Goal: Information Seeking & Learning: Learn about a topic

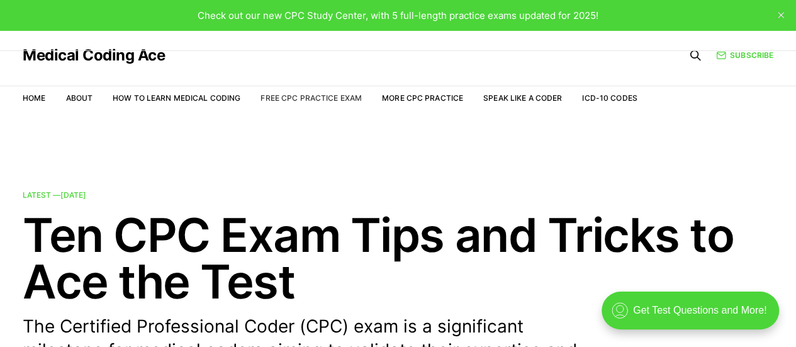
click at [301, 98] on link "Free CPC Practice Exam" at bounding box center [310, 97] width 101 height 9
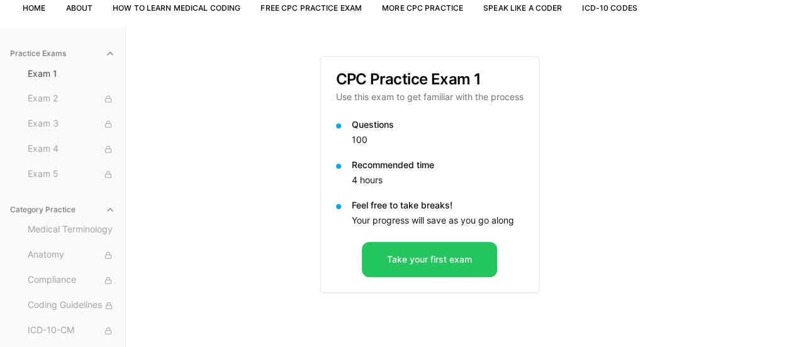
scroll to position [116, 0]
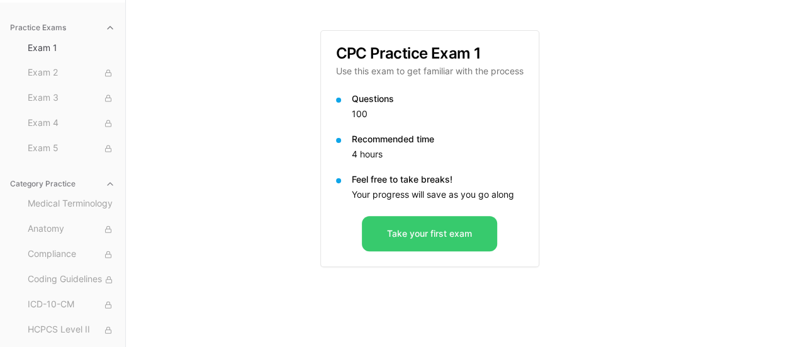
click at [434, 232] on button "Take your first exam" at bounding box center [429, 233] width 135 height 35
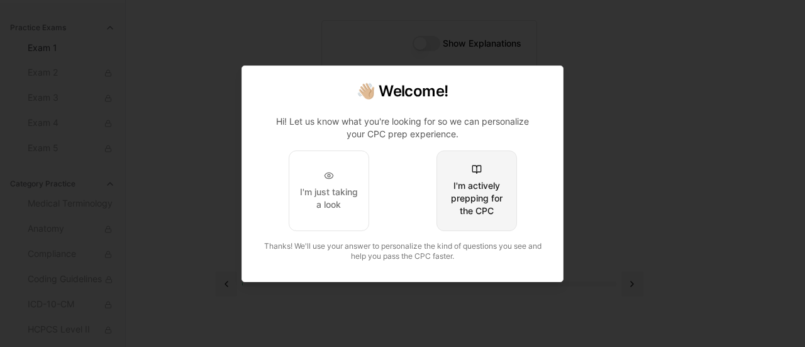
click at [473, 198] on div "I'm actively prepping for the CPC" at bounding box center [476, 198] width 59 height 38
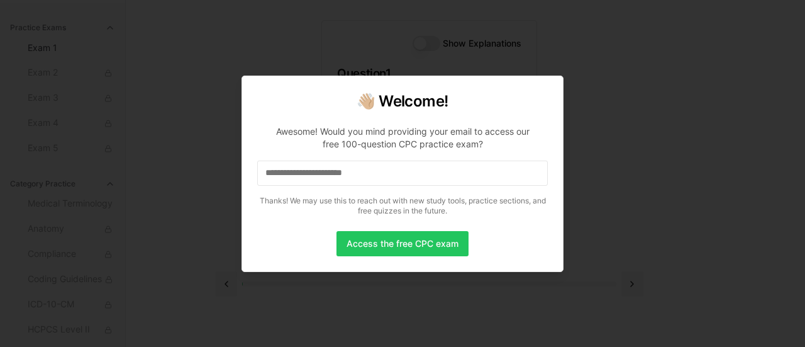
click at [332, 181] on input at bounding box center [402, 172] width 291 height 25
click at [414, 243] on button "Access the free CPC exam" at bounding box center [402, 243] width 132 height 25
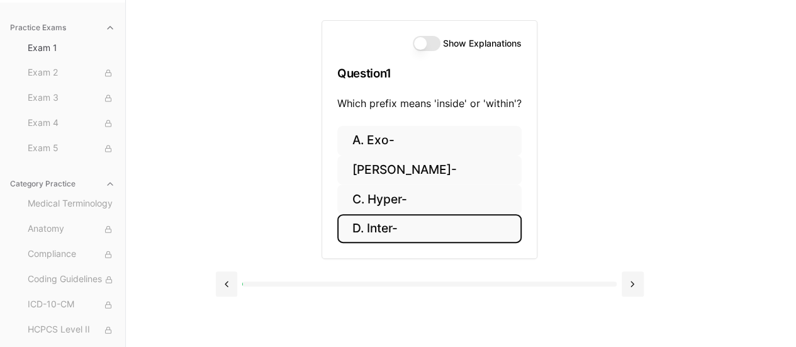
click at [380, 226] on button "D. Inter-" at bounding box center [429, 229] width 184 height 30
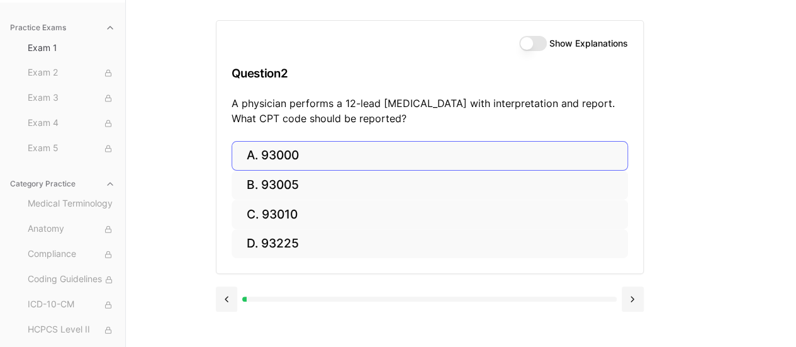
click at [286, 155] on button "A. 93000" at bounding box center [429, 156] width 396 height 30
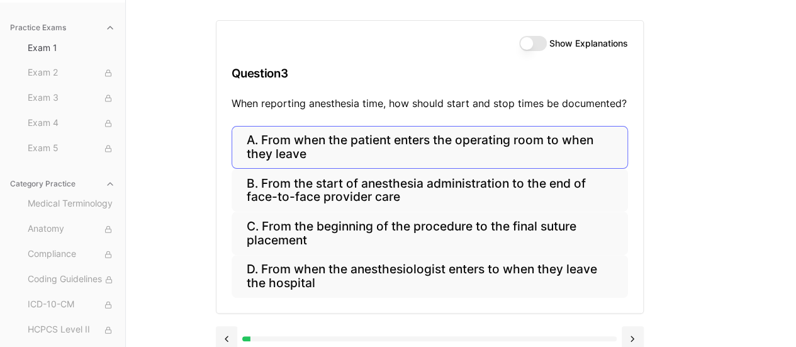
click at [367, 147] on button "A. From when the patient enters the operating room to when they leave" at bounding box center [429, 147] width 396 height 43
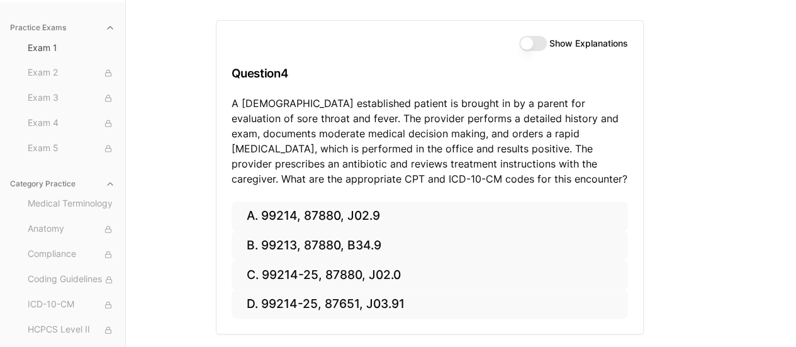
click at [711, 143] on div "Practice Exams Exam 1 Exam 2 Exam 3 Exam 4 Exam 5 Category Practice Medical Ter…" at bounding box center [398, 173] width 796 height 347
click at [330, 216] on button "A. 99214, 87880, J02.9" at bounding box center [429, 216] width 396 height 30
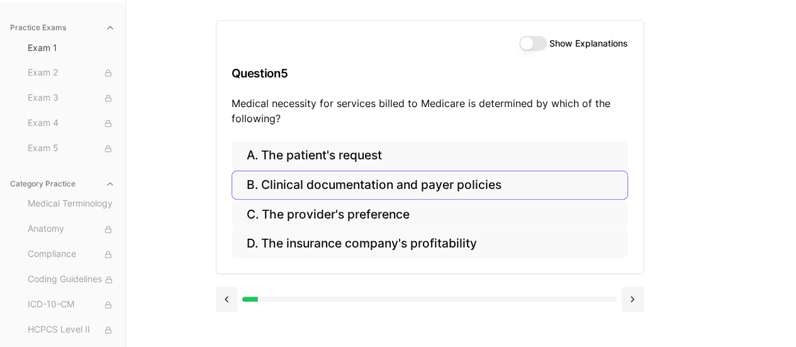
click at [409, 184] on button "B. Clinical documentation and payer policies" at bounding box center [429, 185] width 396 height 30
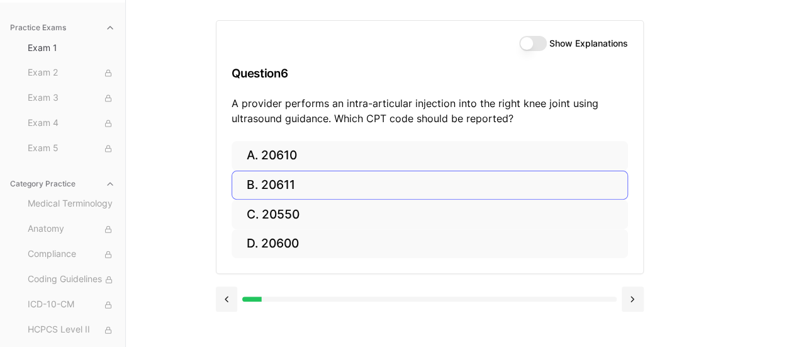
click at [279, 182] on button "B. 20611" at bounding box center [429, 185] width 396 height 30
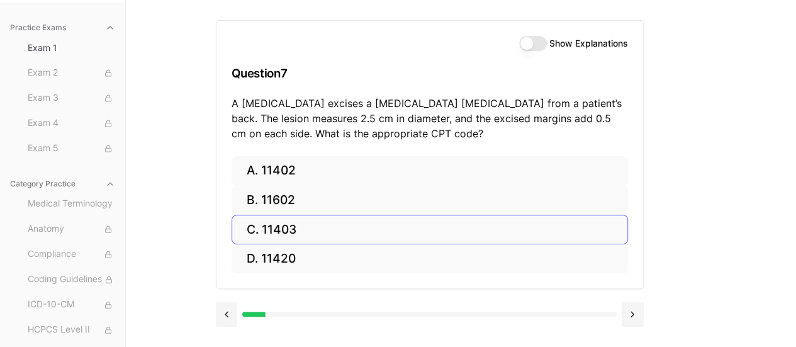
click at [296, 229] on button "C. 11403" at bounding box center [429, 229] width 396 height 30
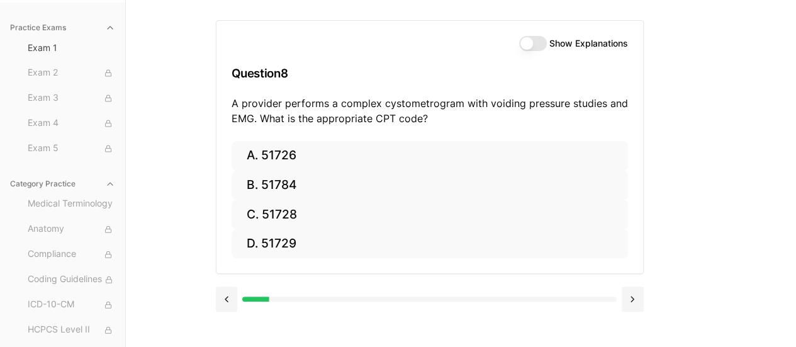
click at [708, 169] on div "Practice Exams Exam 1 Exam 2 Exam 3 Exam 4 Exam 5 Category Practice Medical Ter…" at bounding box center [398, 173] width 796 height 347
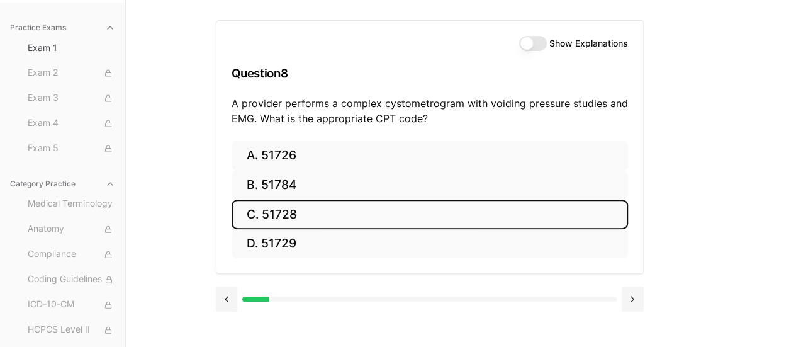
click at [325, 214] on button "C. 51728" at bounding box center [429, 214] width 396 height 30
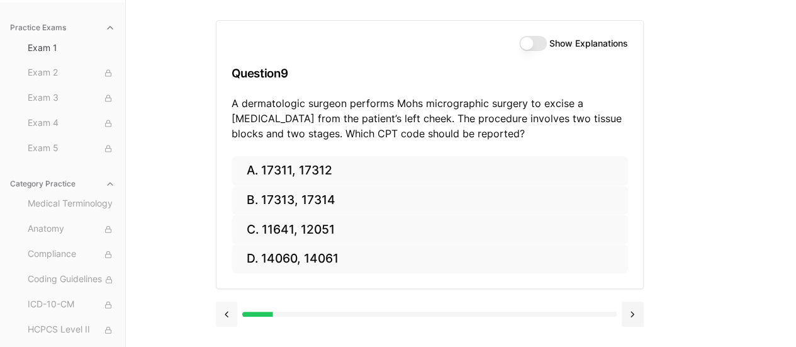
click at [221, 313] on button at bounding box center [227, 313] width 22 height 25
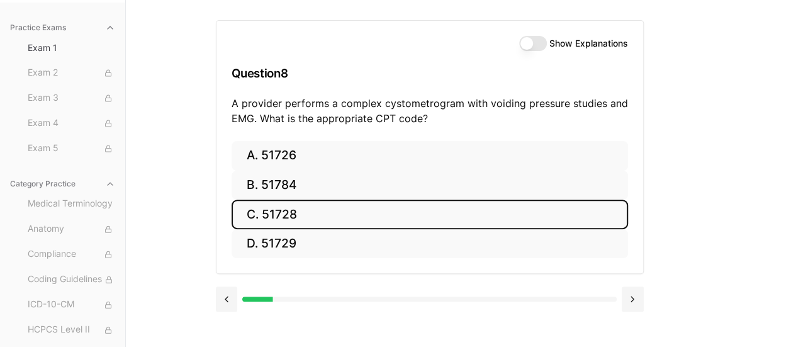
click at [531, 40] on button "Show Explanations" at bounding box center [533, 43] width 28 height 15
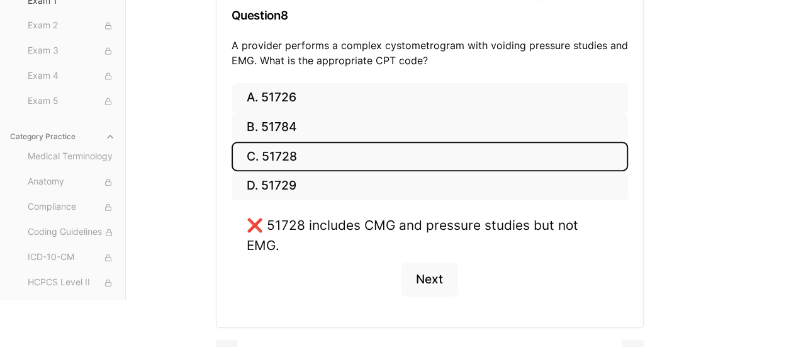
scroll to position [179, 0]
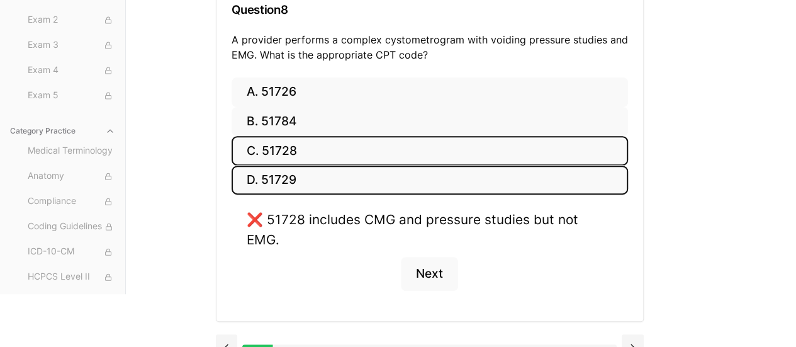
click at [301, 182] on button "D. 51729" at bounding box center [429, 180] width 396 height 30
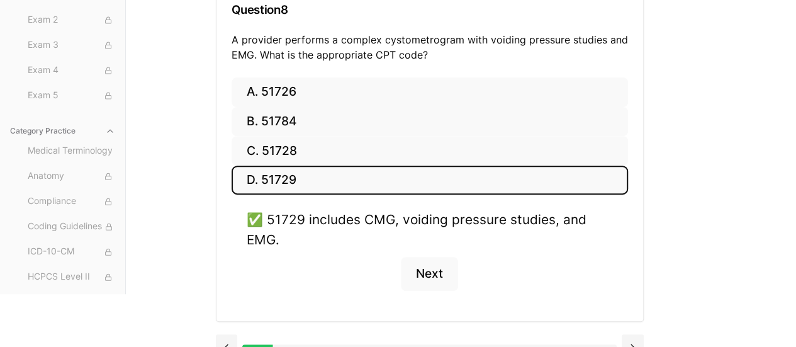
scroll to position [199, 0]
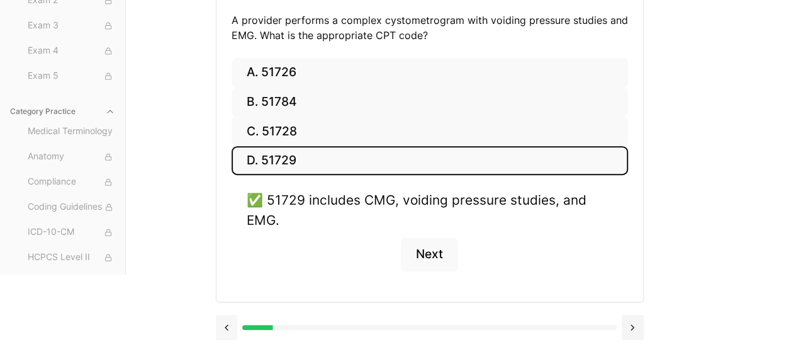
click at [221, 323] on button at bounding box center [227, 326] width 22 height 25
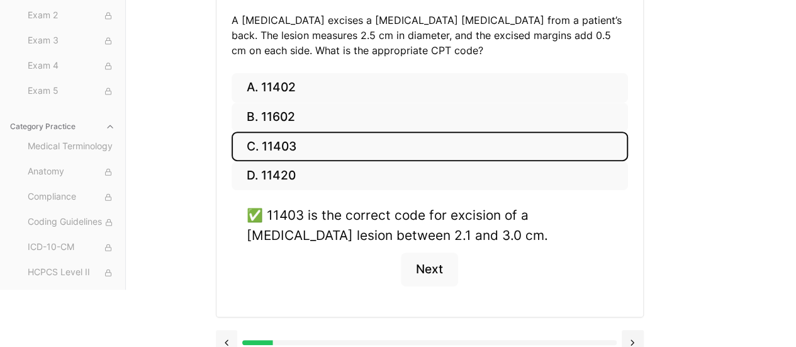
click at [228, 334] on button at bounding box center [227, 342] width 22 height 25
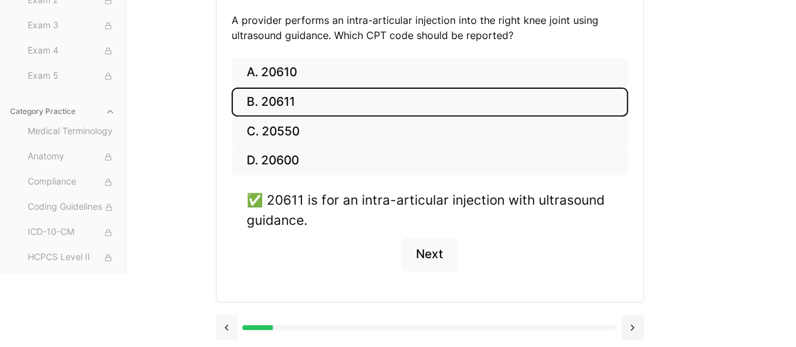
click at [219, 321] on button at bounding box center [227, 326] width 22 height 25
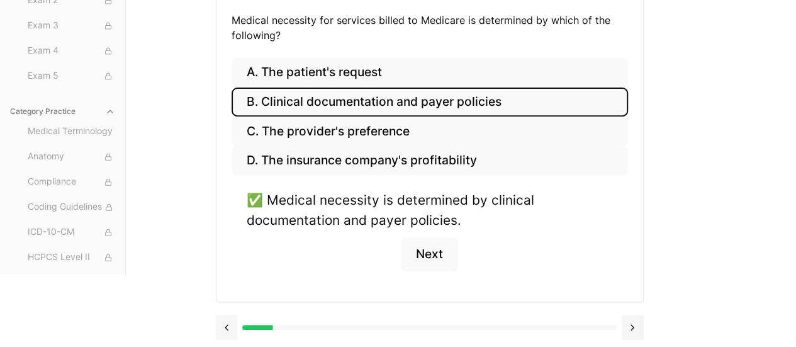
click at [226, 320] on button at bounding box center [227, 326] width 22 height 25
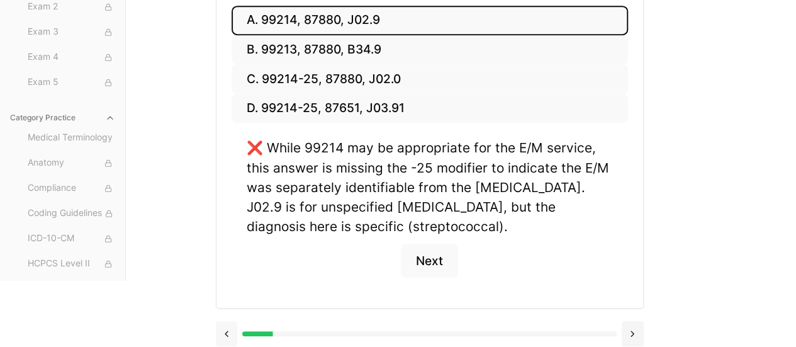
scroll to position [312, 0]
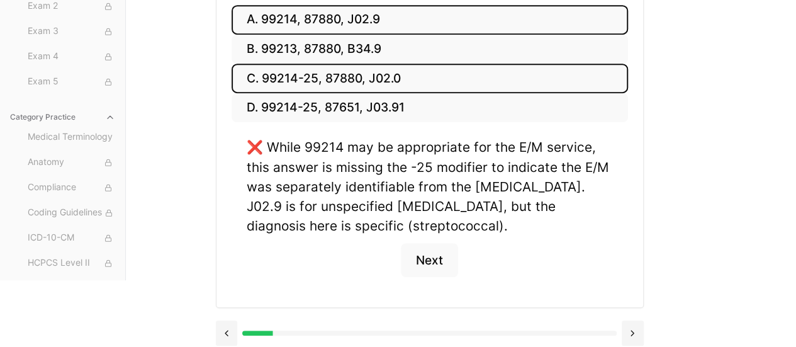
click at [425, 78] on button "C. 99214-25, 87880, J02.0" at bounding box center [429, 79] width 396 height 30
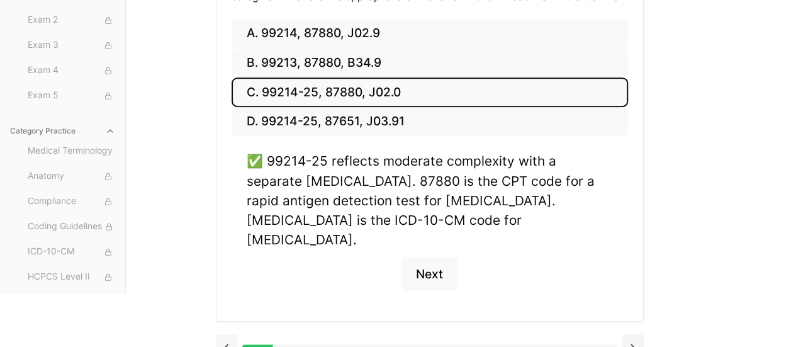
click at [223, 334] on button at bounding box center [227, 346] width 22 height 25
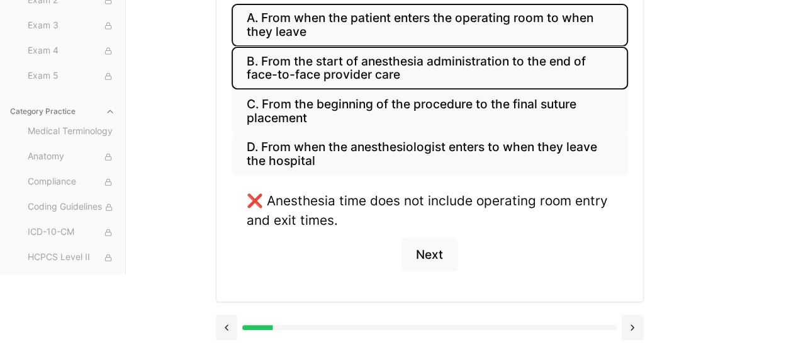
click at [501, 69] on button "B. From the start of anesthesia administration to the end of face-to-face provi…" at bounding box center [429, 68] width 396 height 43
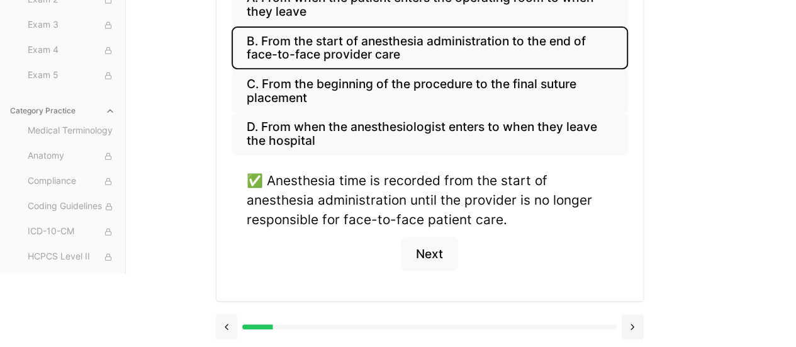
click at [223, 323] on button at bounding box center [227, 326] width 22 height 25
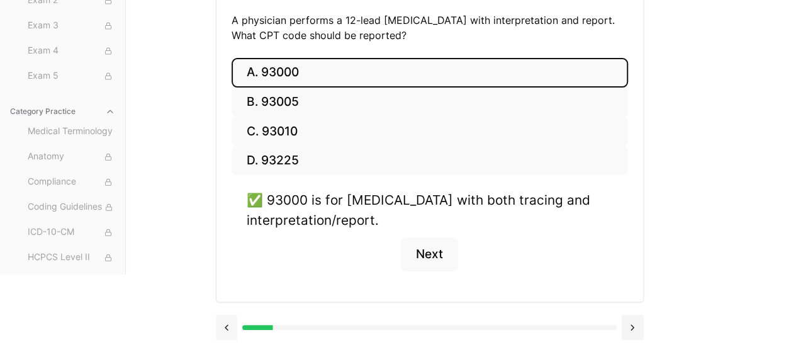
click at [225, 319] on button at bounding box center [227, 326] width 22 height 25
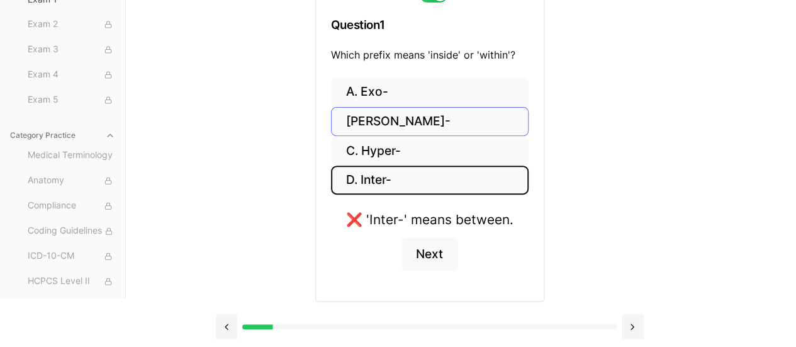
click at [431, 126] on button "[PERSON_NAME]-" at bounding box center [429, 122] width 197 height 30
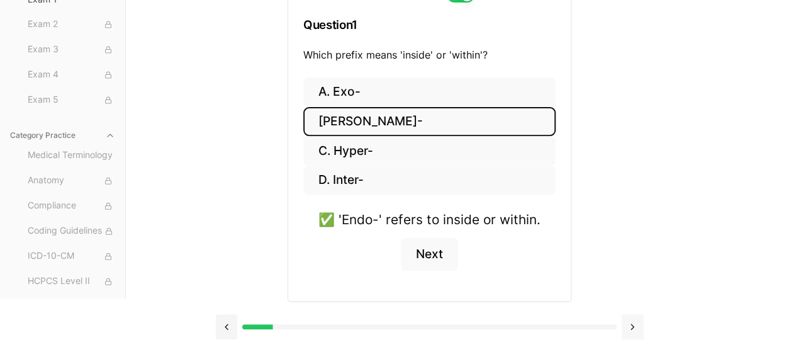
click at [628, 320] on button at bounding box center [632, 326] width 22 height 25
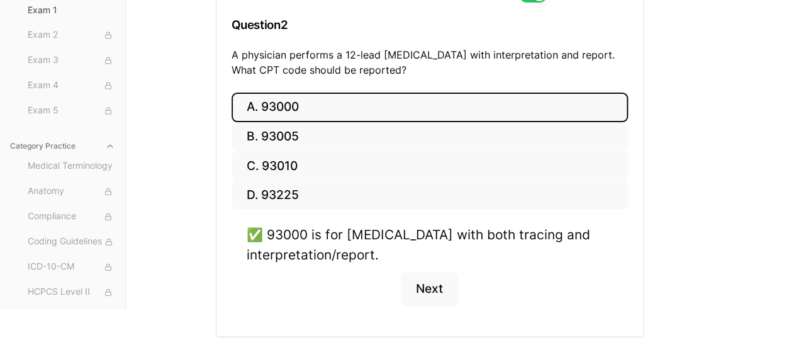
click at [634, 333] on div "A. 93000 B. 93005 C. 93010 D. 93225 ✅ 93000 is for [MEDICAL_DATA] with both tra…" at bounding box center [429, 213] width 426 height 243
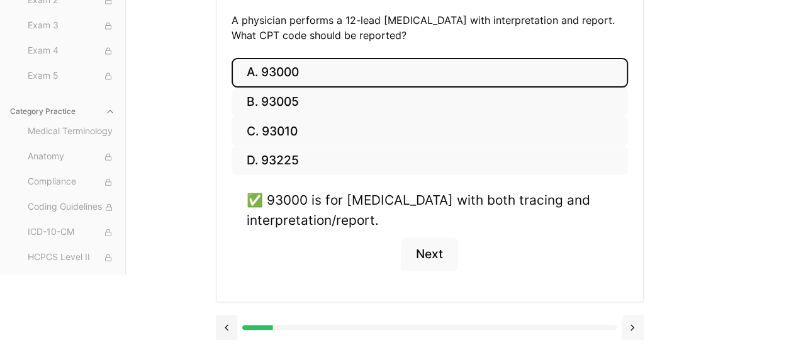
click at [629, 326] on button at bounding box center [632, 326] width 22 height 25
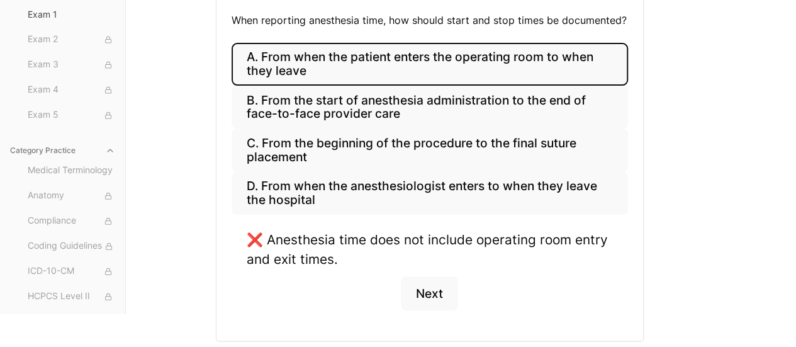
scroll to position [238, 0]
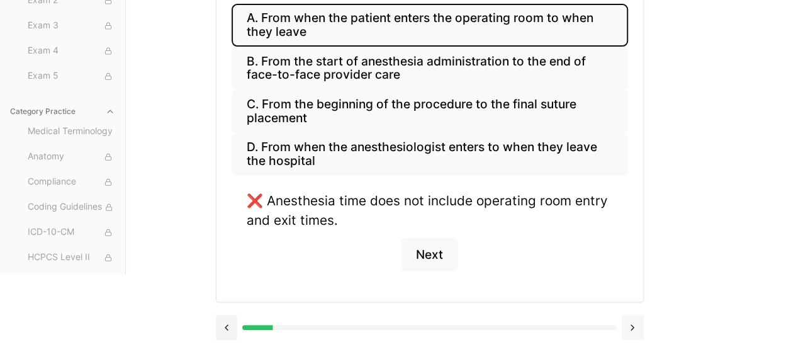
click at [631, 325] on button at bounding box center [632, 326] width 22 height 25
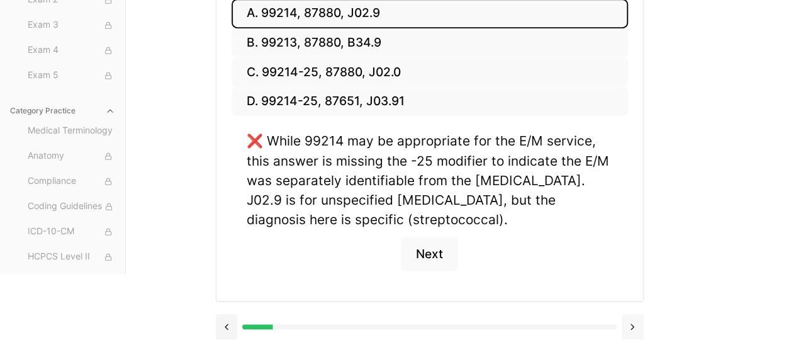
click at [629, 325] on button at bounding box center [632, 326] width 22 height 25
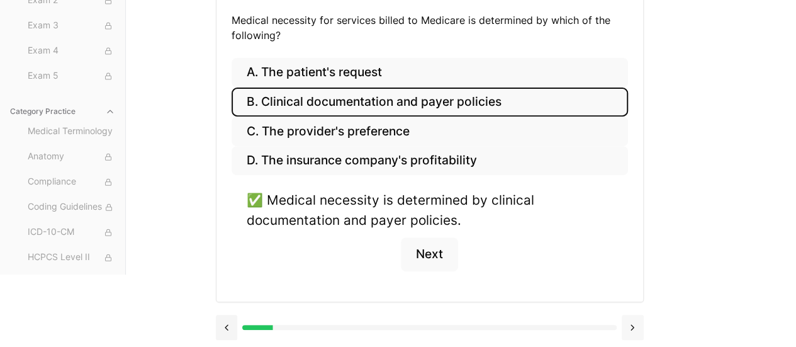
click at [628, 323] on button at bounding box center [632, 326] width 22 height 25
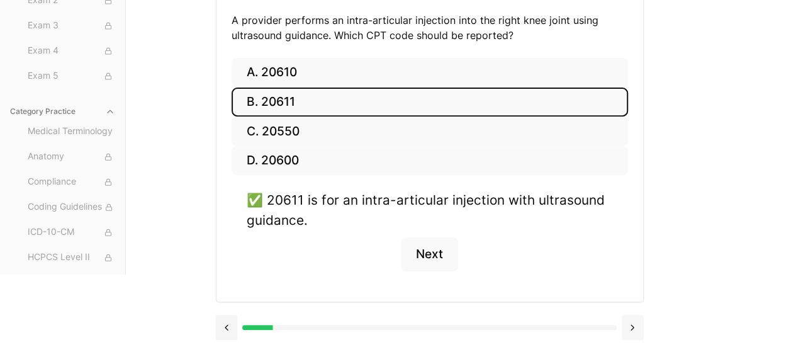
click at [628, 328] on button at bounding box center [632, 326] width 22 height 25
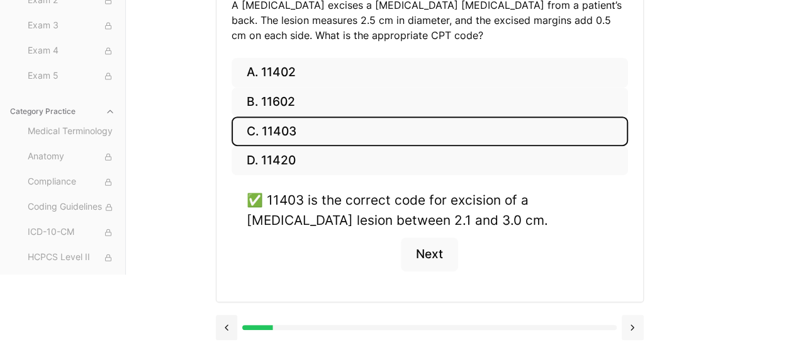
click at [630, 325] on button at bounding box center [632, 326] width 22 height 25
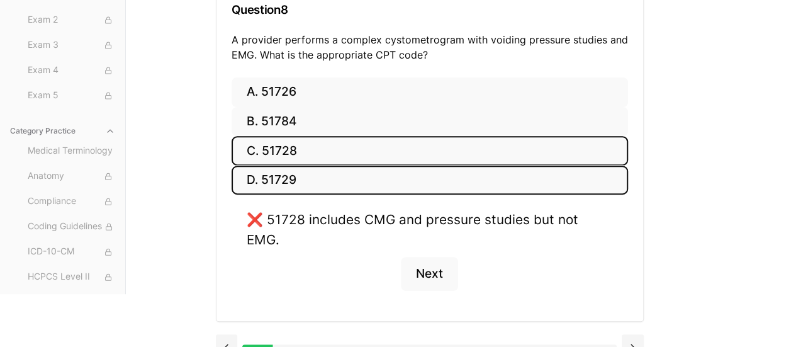
click at [426, 178] on button "D. 51729" at bounding box center [429, 180] width 396 height 30
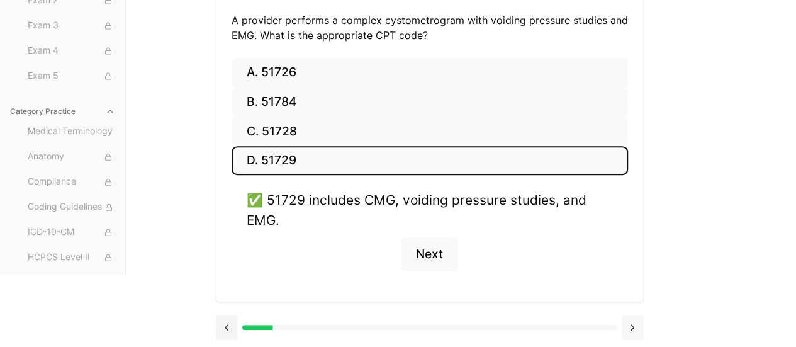
click at [629, 329] on button at bounding box center [632, 326] width 22 height 25
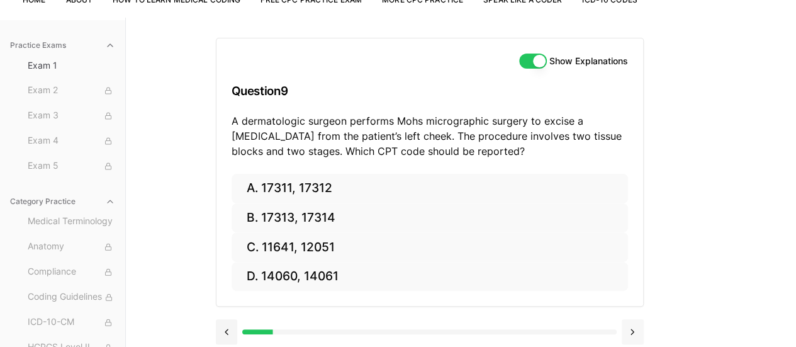
scroll to position [97, 0]
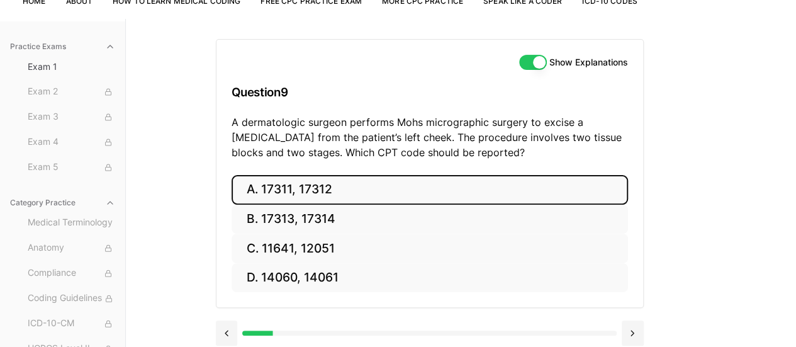
click at [306, 187] on button "A. 17311, 17312" at bounding box center [429, 190] width 396 height 30
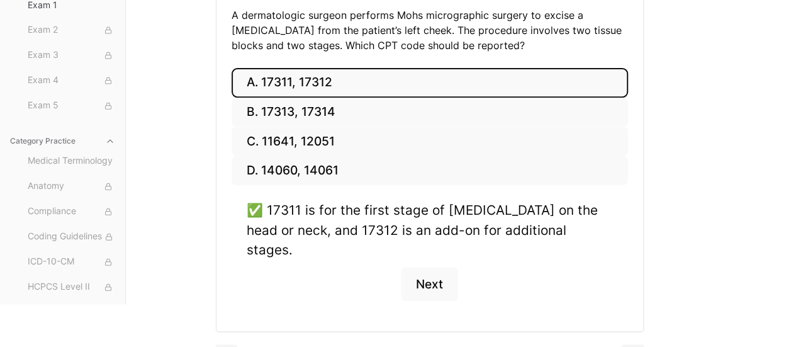
scroll to position [214, 0]
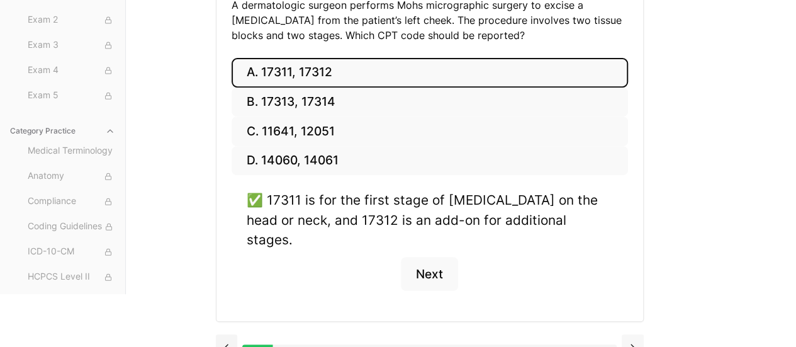
click at [630, 334] on button at bounding box center [632, 346] width 22 height 25
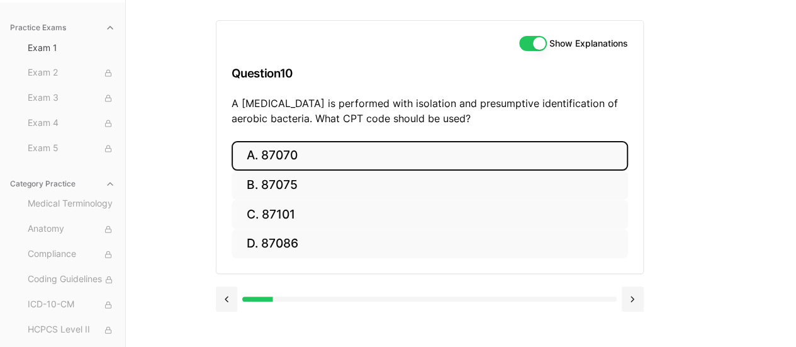
click at [312, 148] on button "A. 87070" at bounding box center [429, 156] width 396 height 30
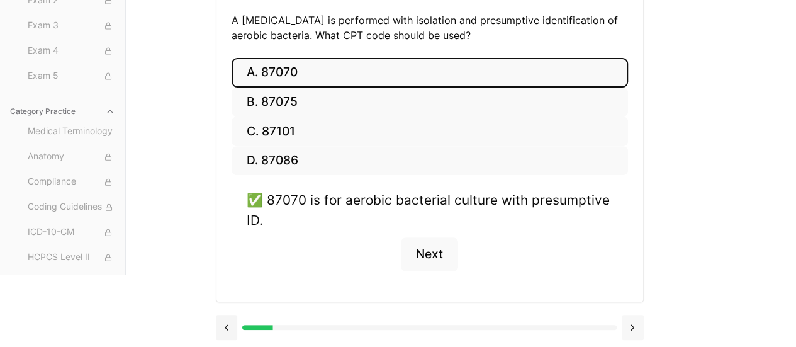
click at [633, 325] on button at bounding box center [632, 326] width 22 height 25
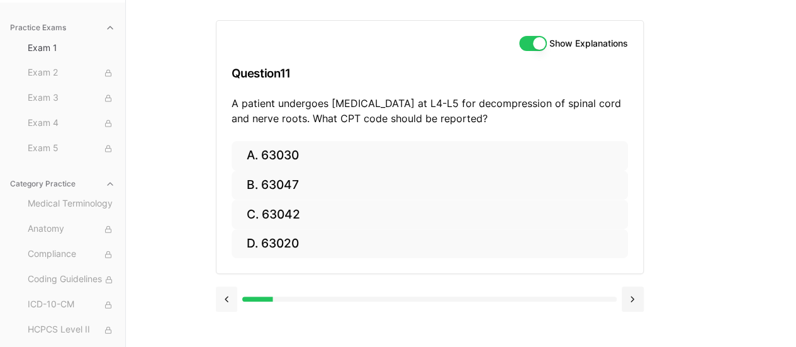
click at [224, 292] on button at bounding box center [227, 298] width 22 height 25
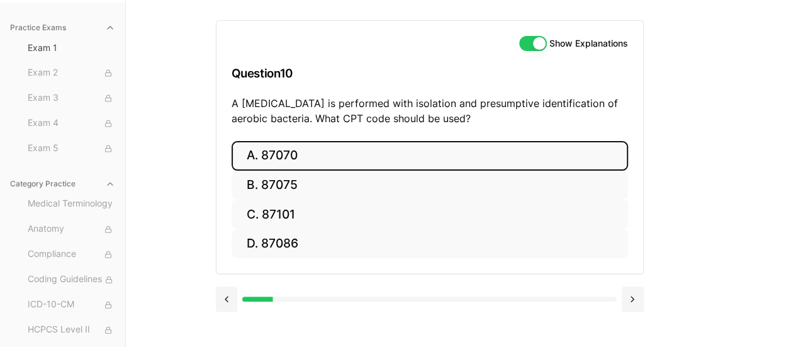
click at [330, 158] on button "A. 87070" at bounding box center [429, 156] width 396 height 30
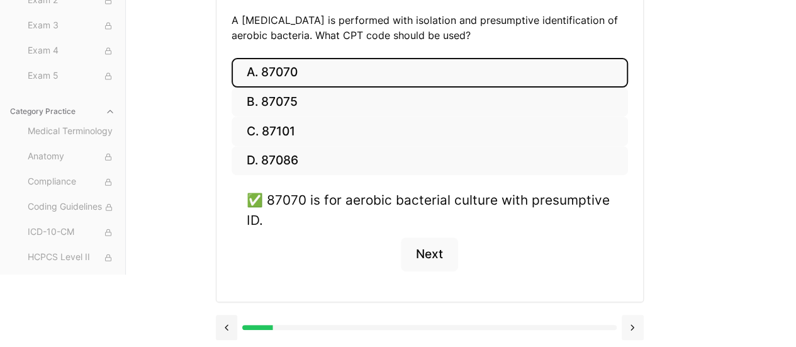
click at [633, 326] on button at bounding box center [632, 326] width 22 height 25
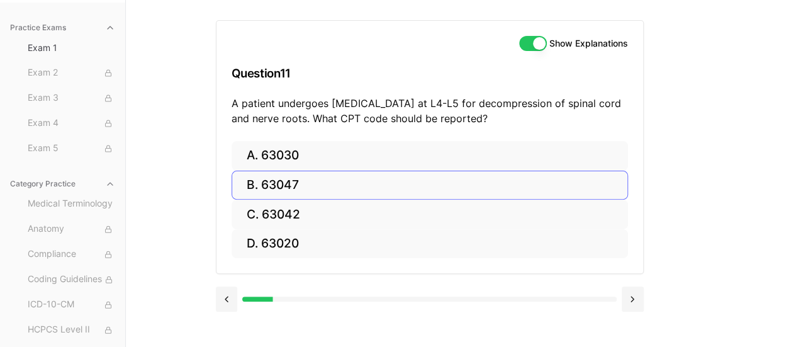
click at [289, 180] on button "B. 63047" at bounding box center [429, 185] width 396 height 30
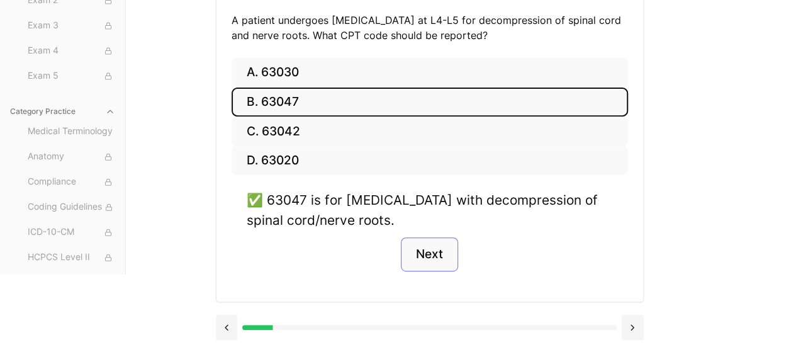
click at [435, 250] on button "Next" at bounding box center [429, 254] width 57 height 34
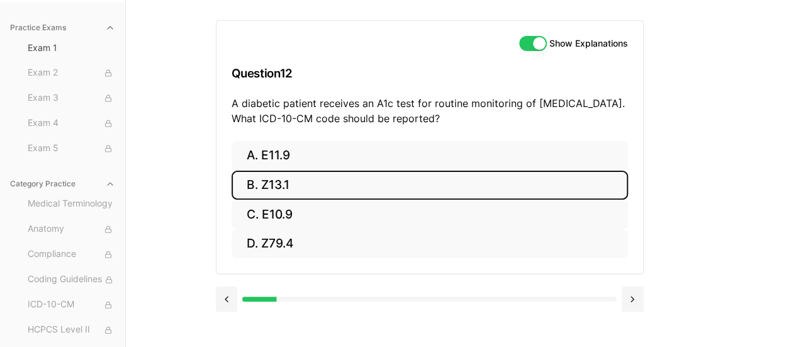
click at [287, 176] on button "B. Z13.1" at bounding box center [429, 185] width 396 height 30
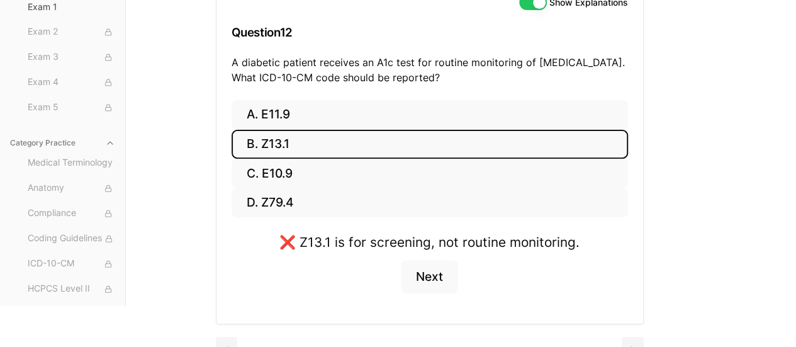
scroll to position [179, 0]
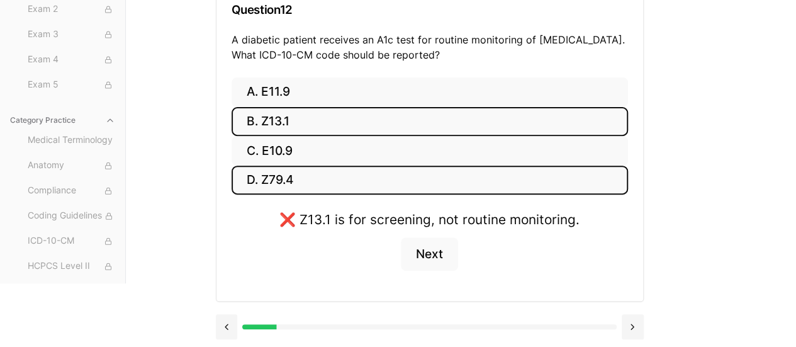
click at [302, 182] on button "D. Z79.4" at bounding box center [429, 180] width 396 height 30
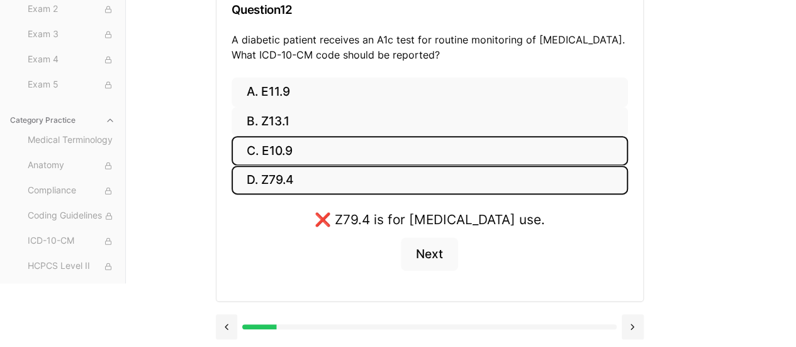
click at [322, 146] on button "C. E10.9" at bounding box center [429, 151] width 396 height 30
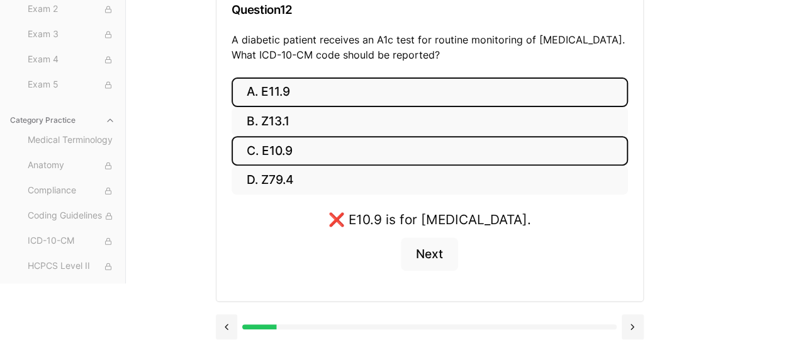
click at [348, 86] on button "A. E11.9" at bounding box center [429, 92] width 396 height 30
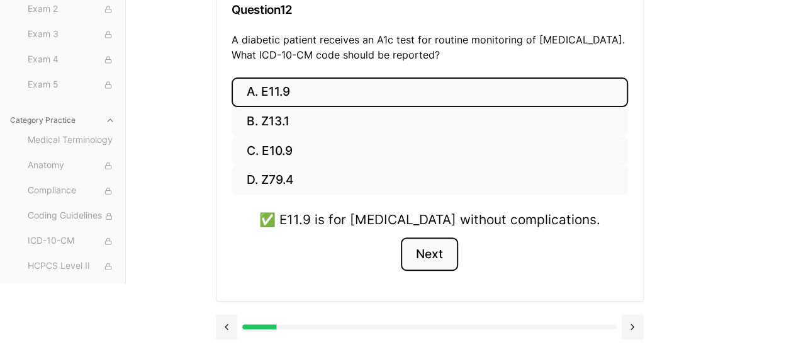
click at [426, 252] on button "Next" at bounding box center [429, 254] width 57 height 34
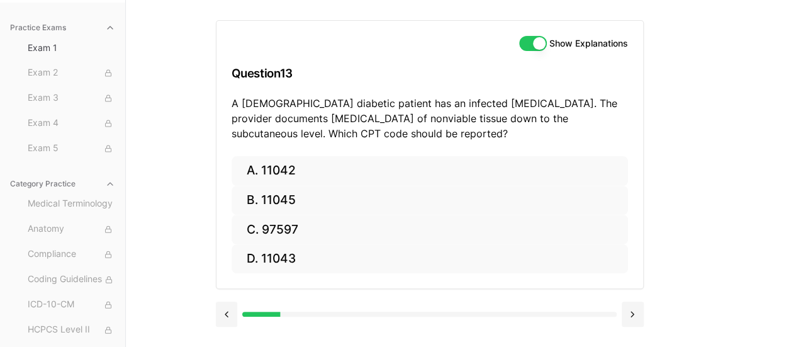
scroll to position [116, 0]
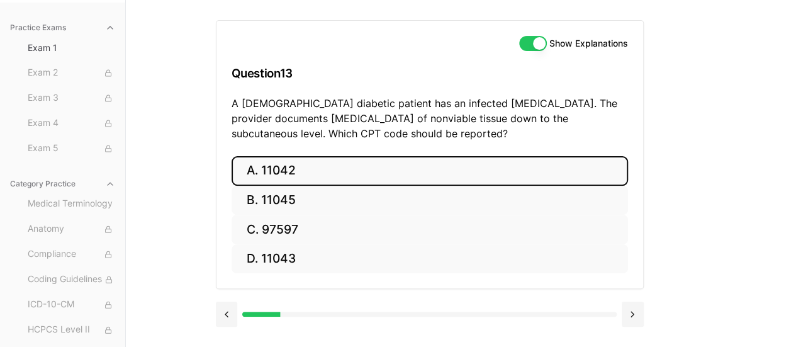
click at [293, 162] on button "A. 11042" at bounding box center [429, 171] width 396 height 30
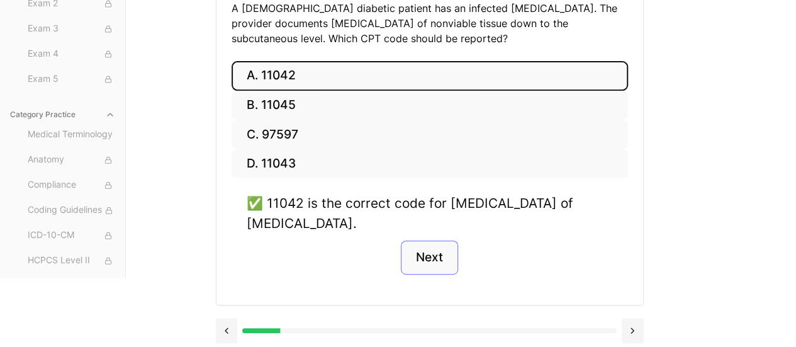
click at [426, 262] on button "Next" at bounding box center [429, 257] width 57 height 34
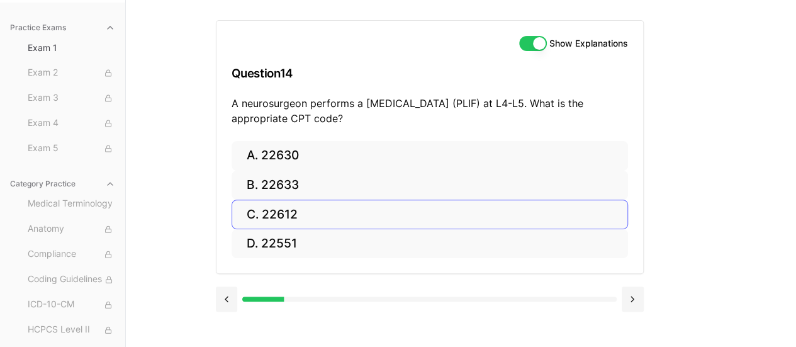
click at [289, 209] on button "C. 22612" at bounding box center [429, 214] width 396 height 30
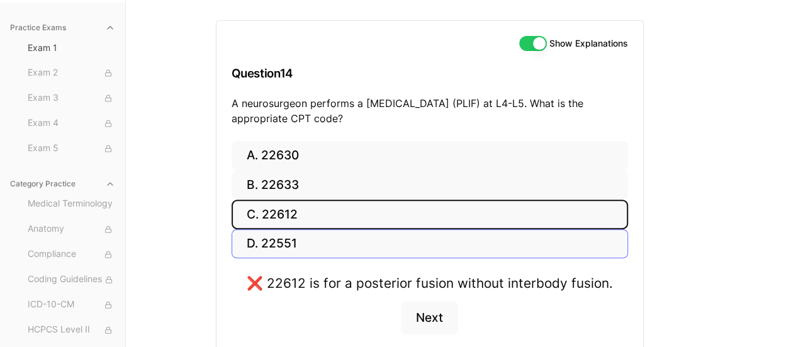
click at [304, 238] on button "D. 22551" at bounding box center [429, 244] width 396 height 30
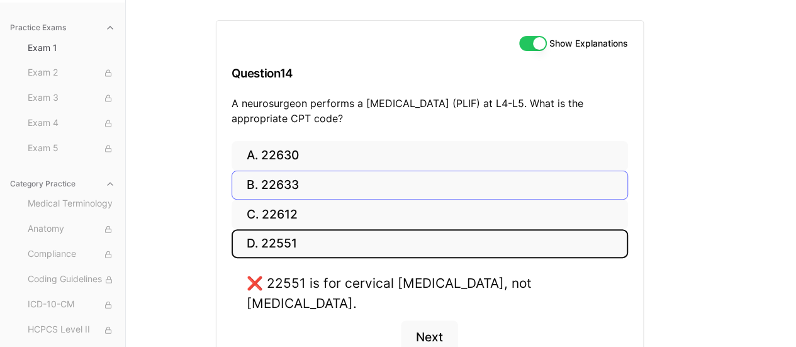
click at [297, 172] on button "B. 22633" at bounding box center [429, 185] width 396 height 30
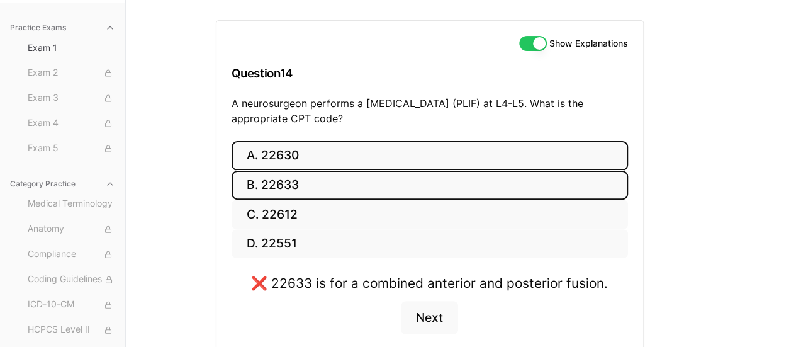
click at [304, 150] on button "A. 22630" at bounding box center [429, 156] width 396 height 30
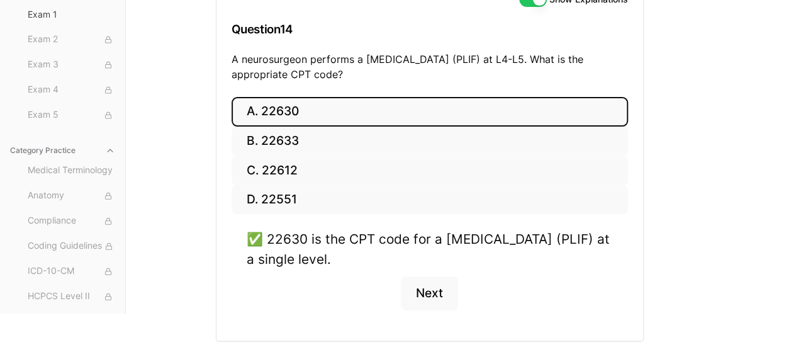
scroll to position [199, 0]
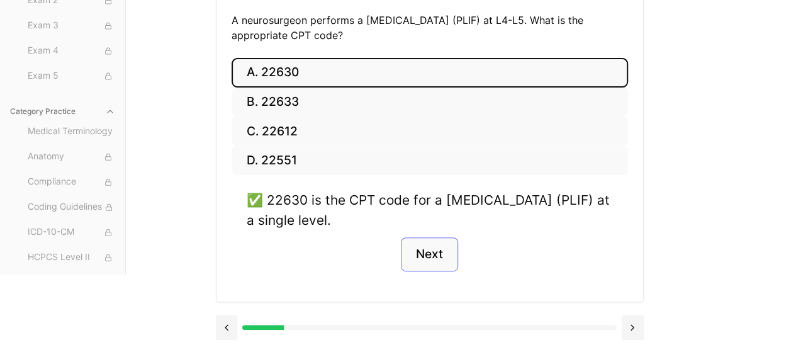
click at [426, 258] on button "Next" at bounding box center [429, 254] width 57 height 34
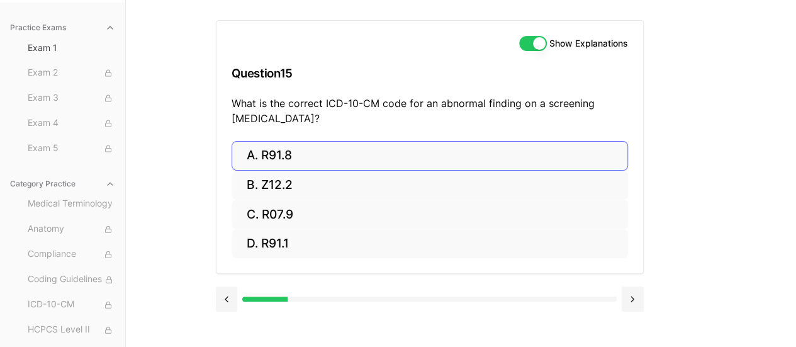
click at [294, 151] on button "A. R91.8" at bounding box center [429, 156] width 396 height 30
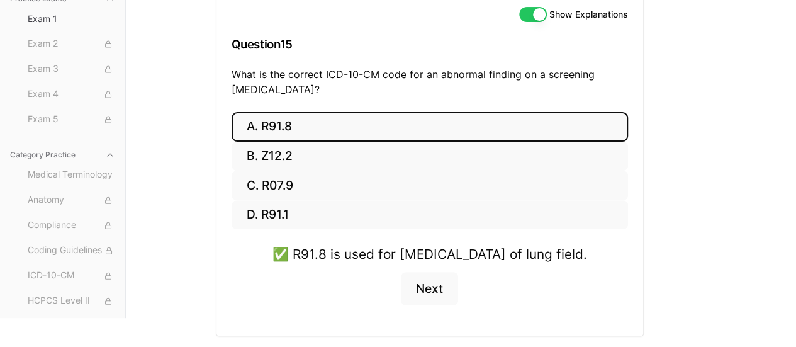
scroll to position [185, 0]
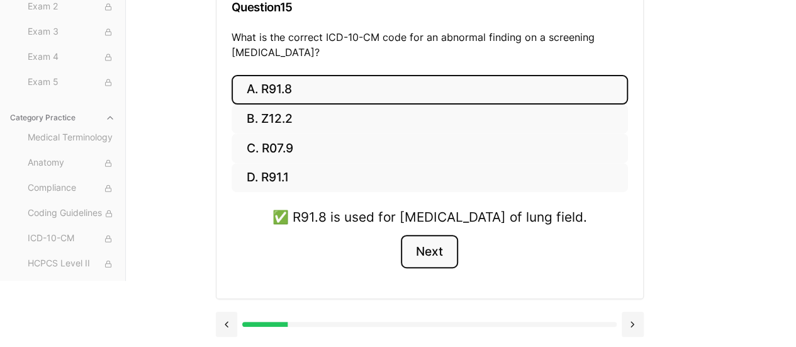
click at [423, 268] on button "Next" at bounding box center [429, 252] width 57 height 34
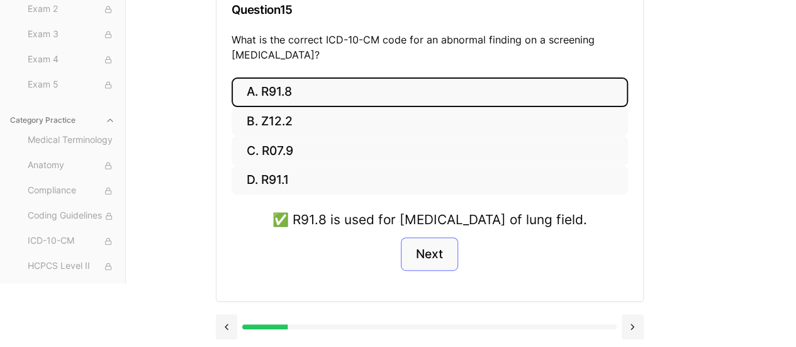
scroll to position [116, 0]
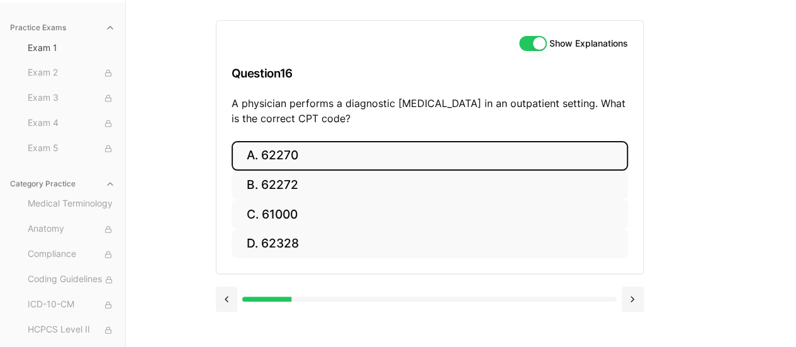
click at [292, 151] on button "A. 62270" at bounding box center [429, 156] width 396 height 30
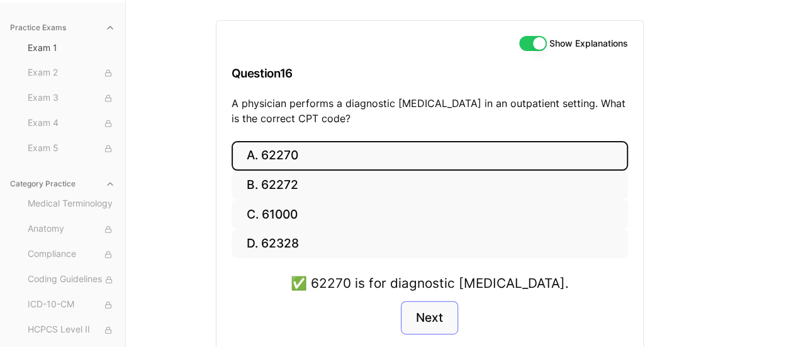
click at [431, 318] on button "Next" at bounding box center [429, 318] width 57 height 34
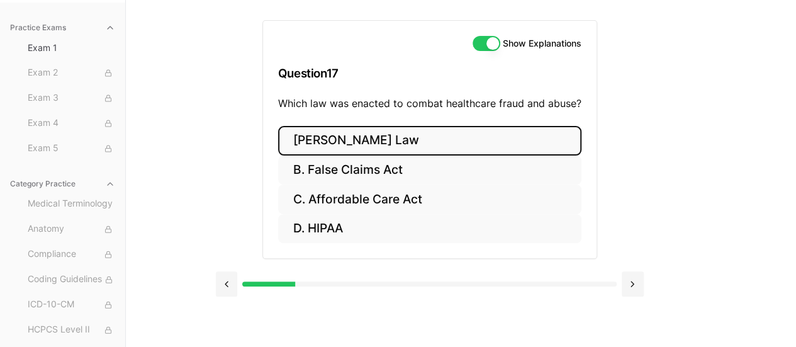
click at [379, 146] on button "[PERSON_NAME] Law" at bounding box center [429, 141] width 303 height 30
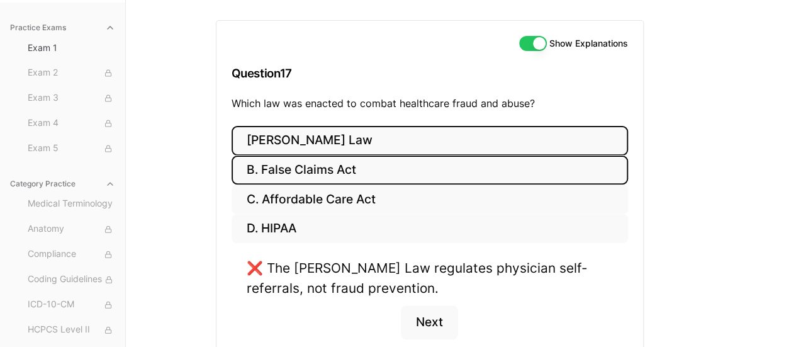
click at [358, 171] on button "B. False Claims Act" at bounding box center [429, 170] width 396 height 30
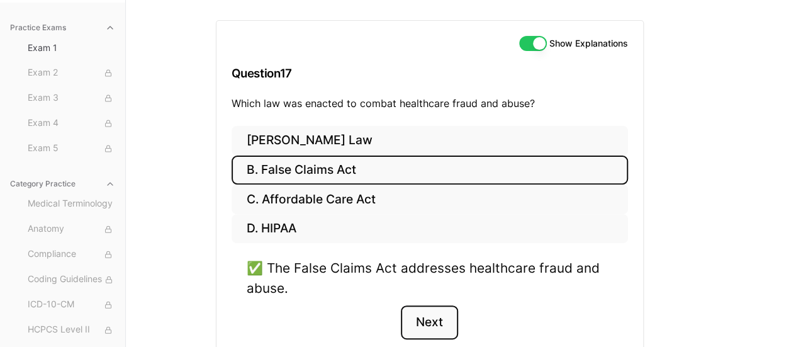
click at [433, 321] on button "Next" at bounding box center [429, 322] width 57 height 34
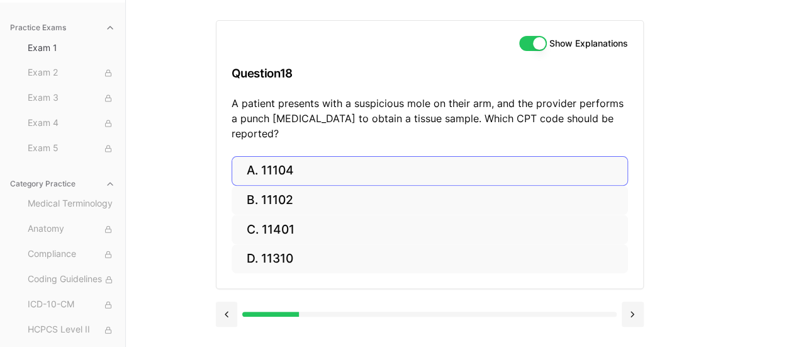
click at [333, 156] on button "A. 11104" at bounding box center [429, 171] width 396 height 30
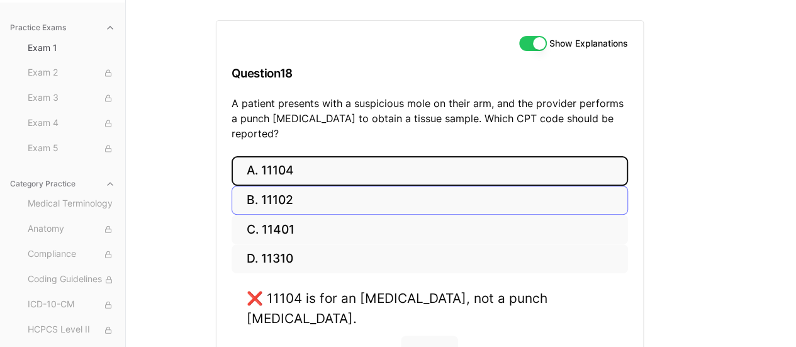
click at [313, 186] on button "B. 11102" at bounding box center [429, 201] width 396 height 30
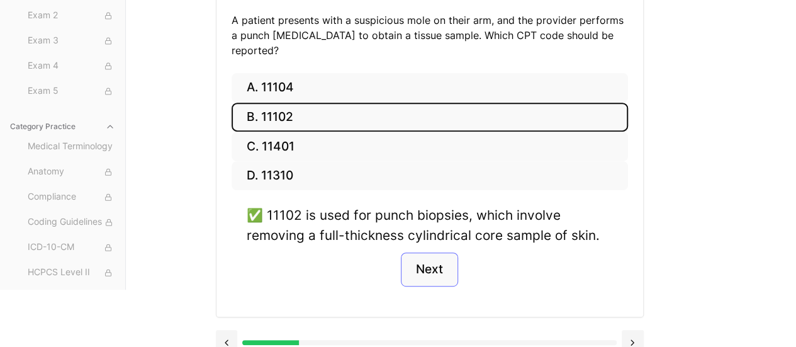
click at [424, 253] on button "Next" at bounding box center [429, 269] width 57 height 34
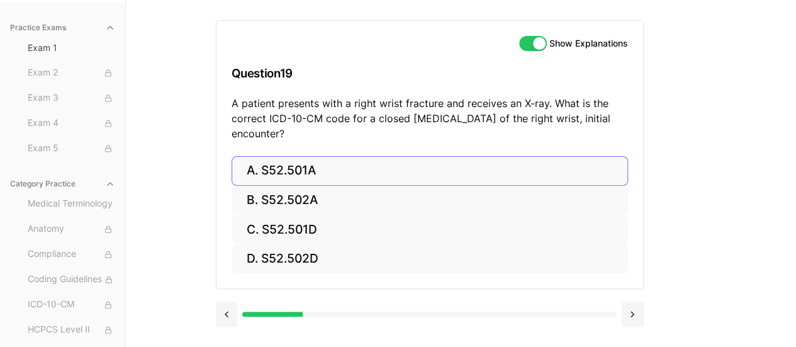
click at [346, 161] on button "A. S52.501A" at bounding box center [429, 171] width 396 height 30
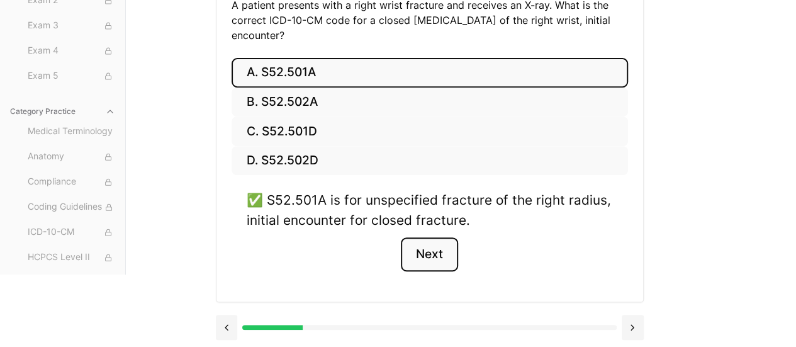
click at [438, 245] on button "Next" at bounding box center [429, 254] width 57 height 34
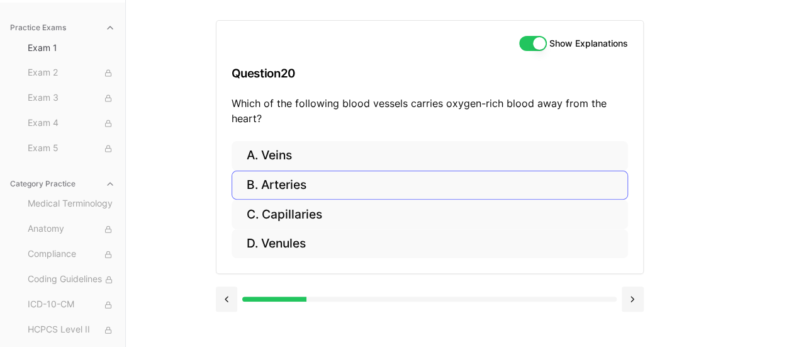
click at [304, 189] on button "B. Arteries" at bounding box center [429, 185] width 396 height 30
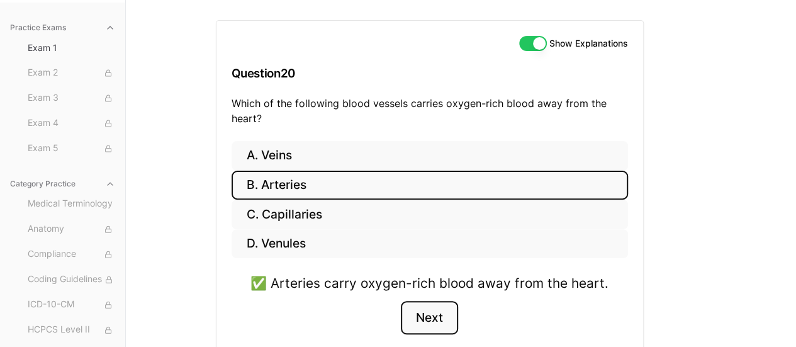
click at [436, 318] on button "Next" at bounding box center [429, 318] width 57 height 34
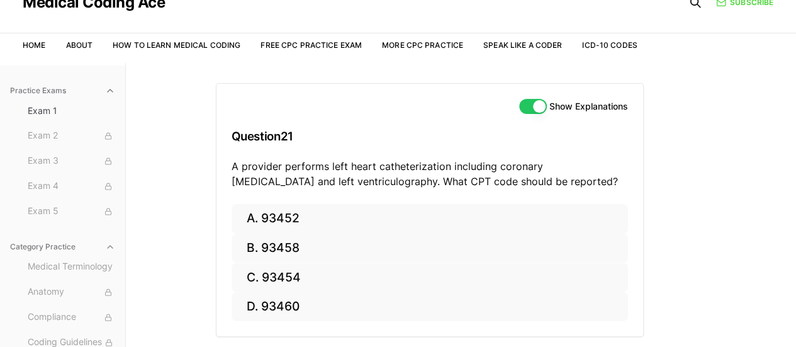
scroll to position [50, 0]
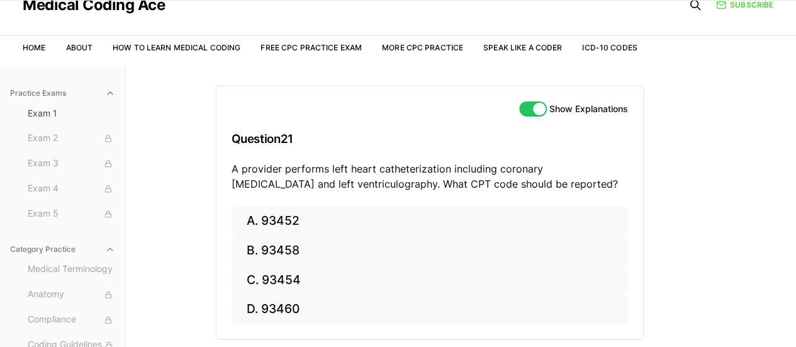
click at [702, 164] on div "Show Explanations Question 21 A provider performs left heart catheterization in…" at bounding box center [461, 238] width 491 height 347
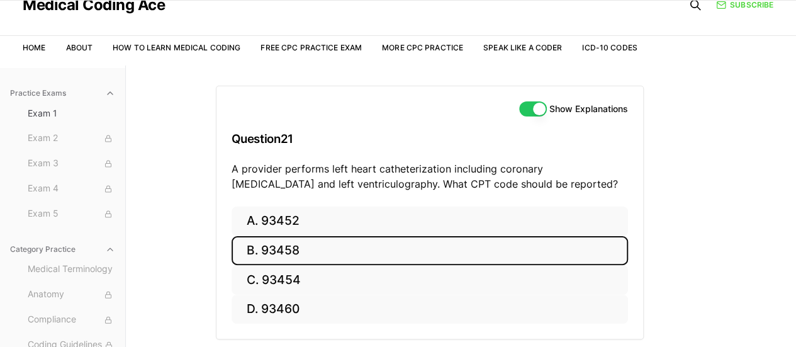
click at [308, 249] on button "B. 93458" at bounding box center [429, 251] width 396 height 30
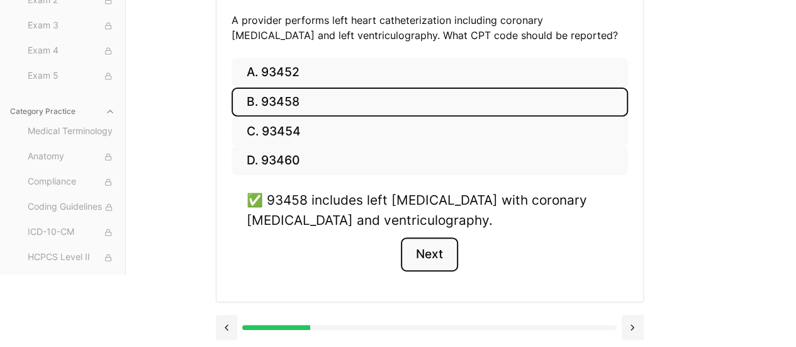
click at [420, 255] on button "Next" at bounding box center [429, 254] width 57 height 34
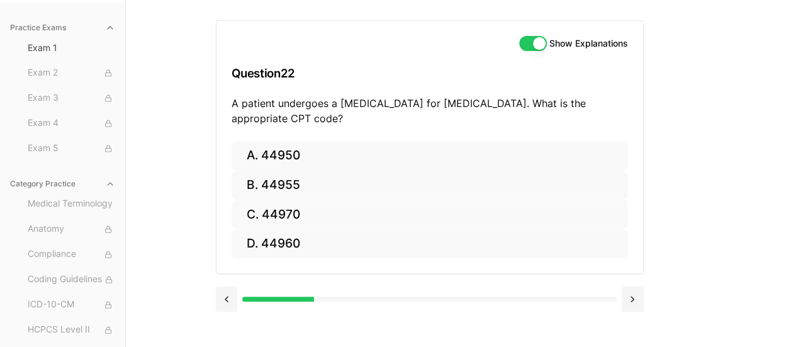
scroll to position [116, 0]
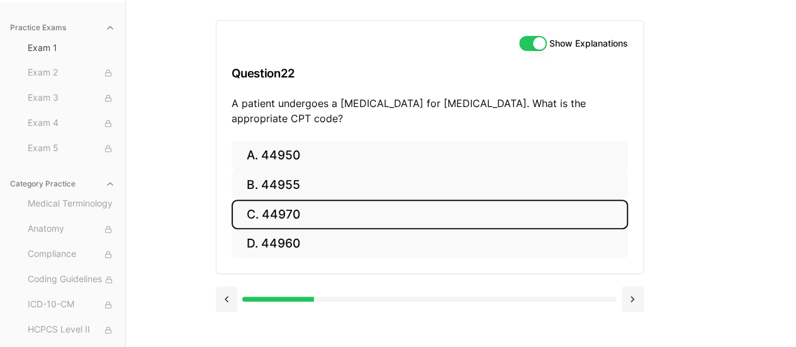
click at [297, 214] on button "C. 44970" at bounding box center [429, 214] width 396 height 30
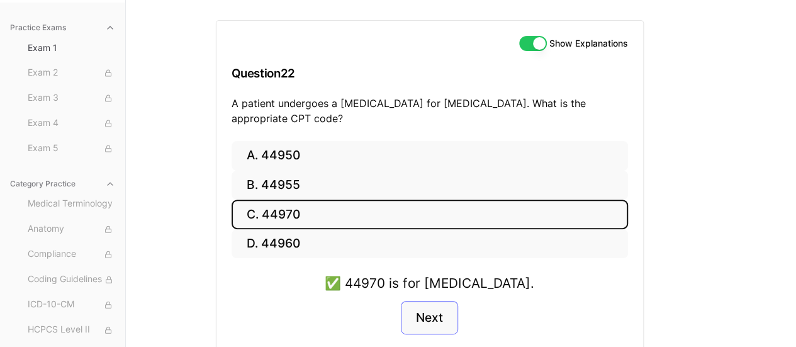
click at [434, 316] on button "Next" at bounding box center [429, 318] width 57 height 34
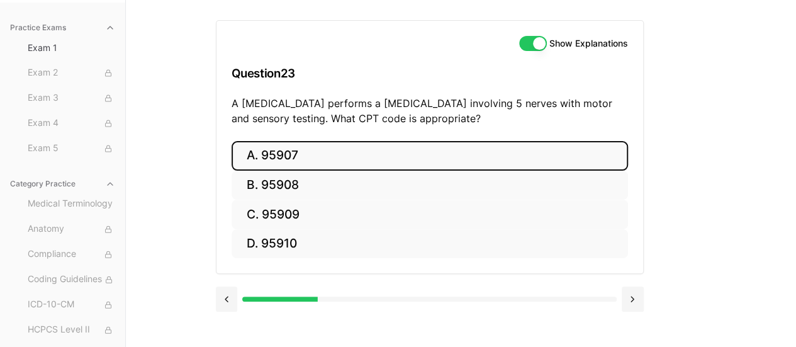
click at [308, 156] on button "A. 95907" at bounding box center [429, 156] width 396 height 30
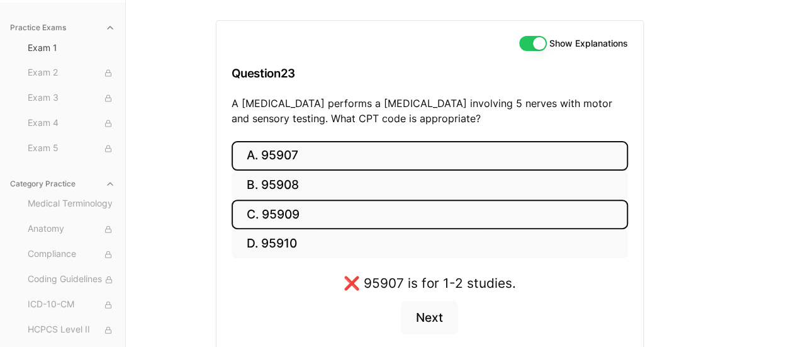
click at [311, 224] on button "C. 95909" at bounding box center [429, 214] width 396 height 30
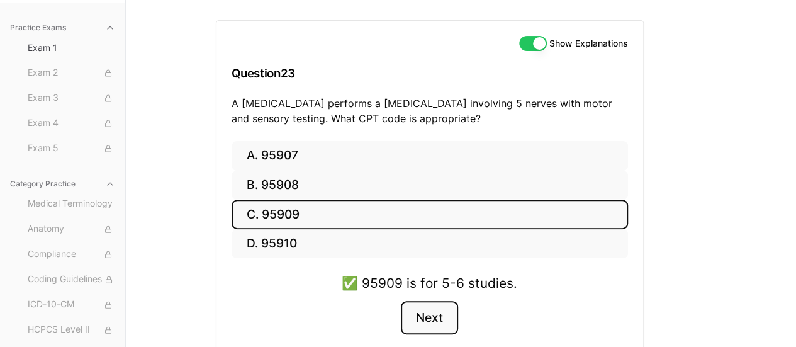
click at [415, 316] on button "Next" at bounding box center [429, 318] width 57 height 34
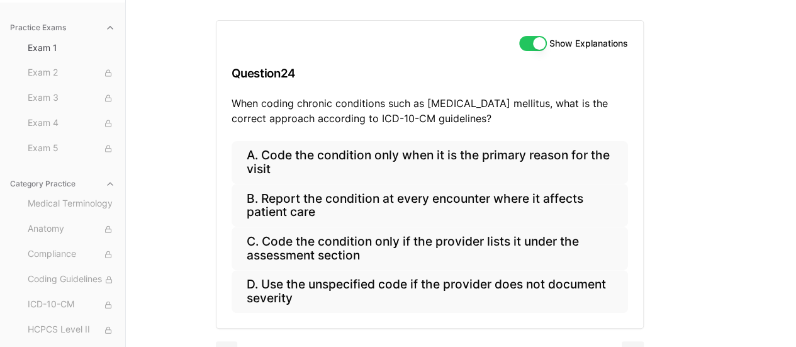
click at [693, 203] on div "Show Explanations Question 24 When coding chronic conditions such as [MEDICAL_D…" at bounding box center [461, 173] width 491 height 347
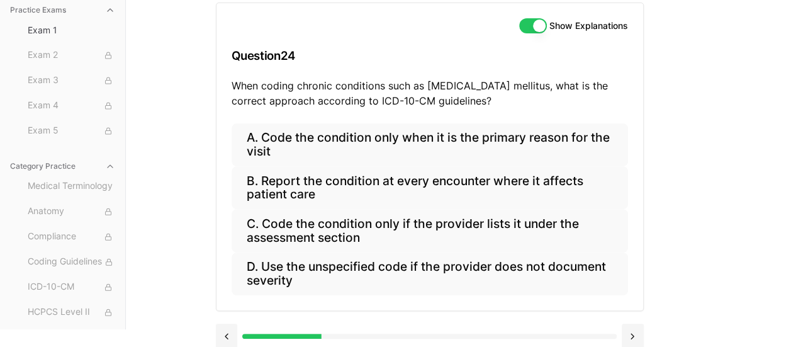
scroll to position [143, 0]
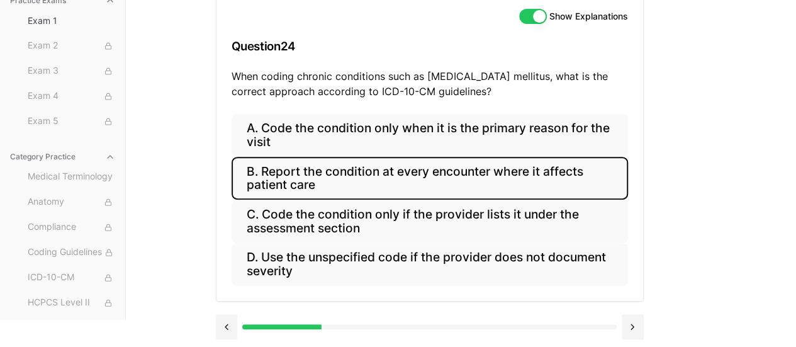
click at [350, 177] on button "B. Report the condition at every encounter where it affects patient care" at bounding box center [429, 178] width 396 height 43
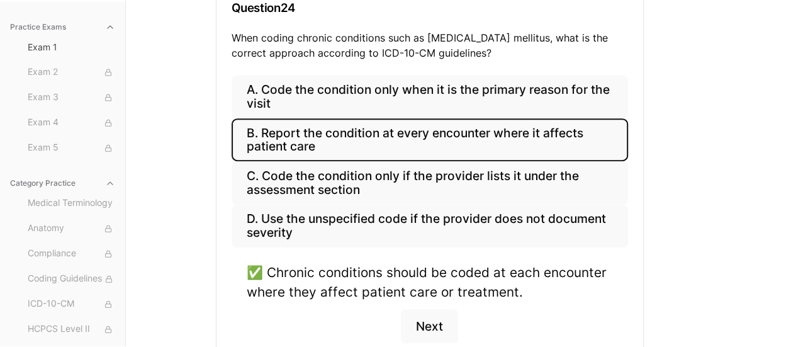
scroll to position [164, 0]
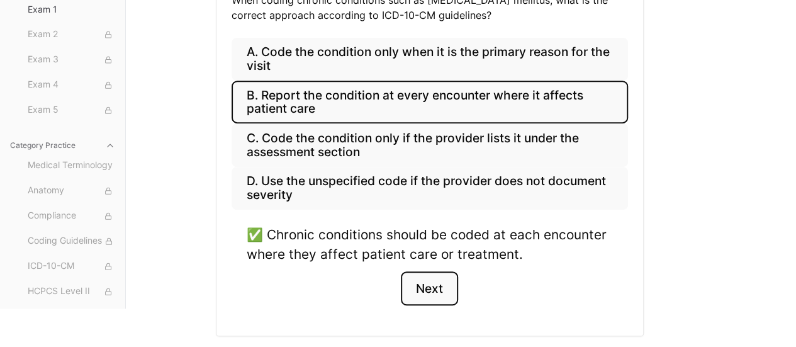
click at [436, 289] on button "Next" at bounding box center [429, 288] width 57 height 34
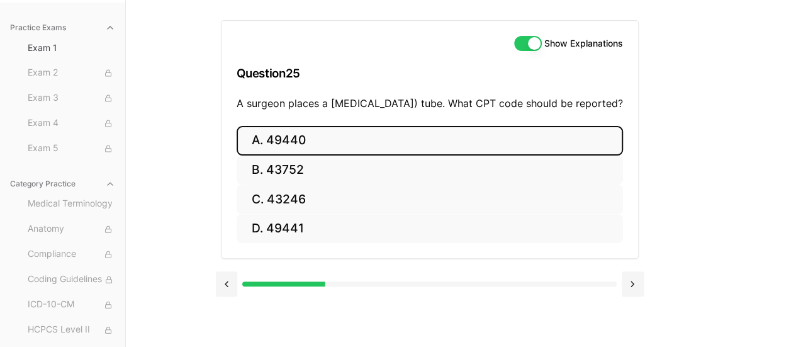
click at [301, 150] on button "A. 49440" at bounding box center [429, 141] width 386 height 30
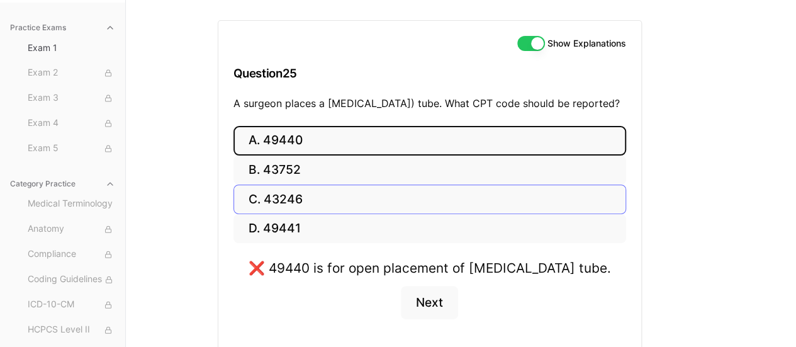
click at [277, 211] on button "C. 43246" at bounding box center [429, 199] width 392 height 30
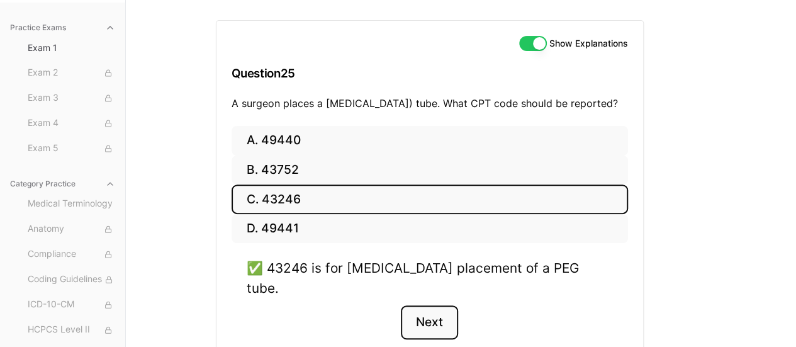
click at [436, 314] on button "Next" at bounding box center [429, 322] width 57 height 34
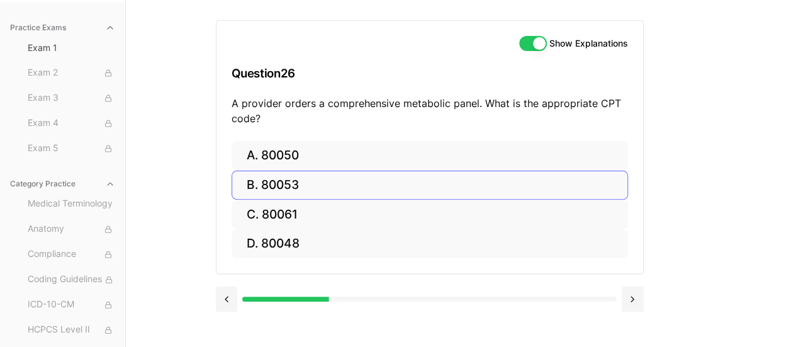
click at [301, 187] on button "B. 80053" at bounding box center [429, 185] width 396 height 30
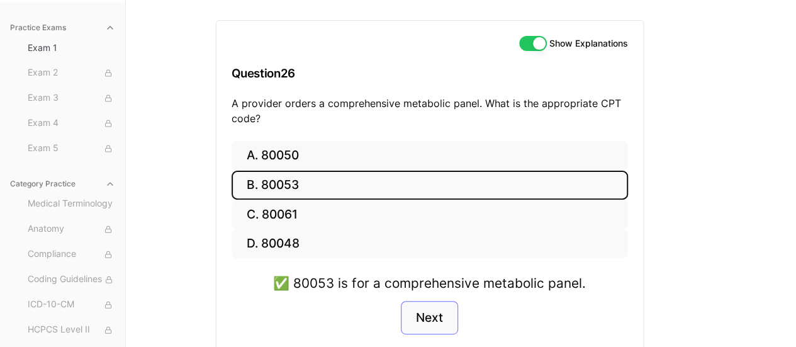
click at [431, 320] on button "Next" at bounding box center [429, 318] width 57 height 34
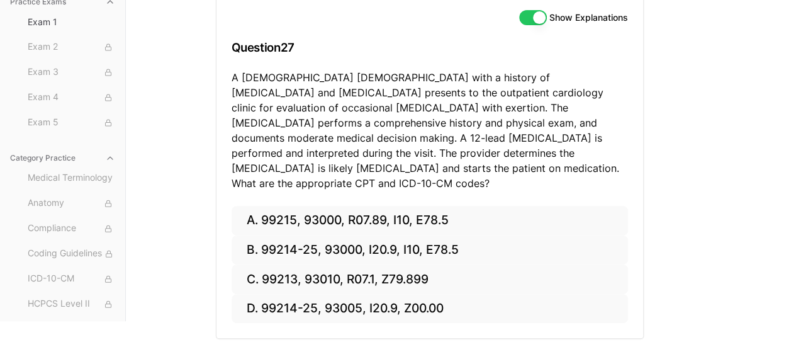
scroll to position [142, 0]
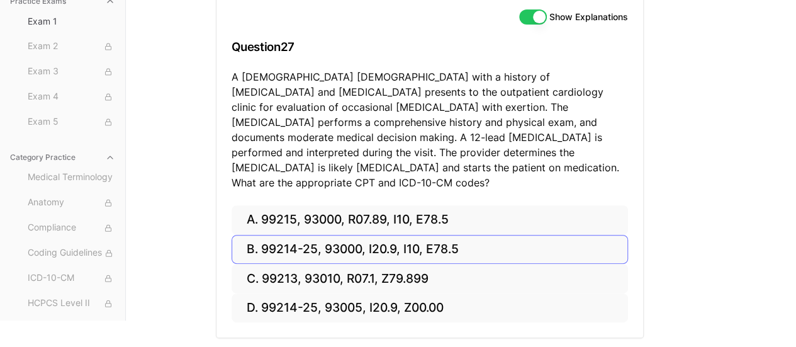
click at [361, 235] on button "B. 99214-25, 93000, I20.9, I10, E78.5" at bounding box center [429, 250] width 396 height 30
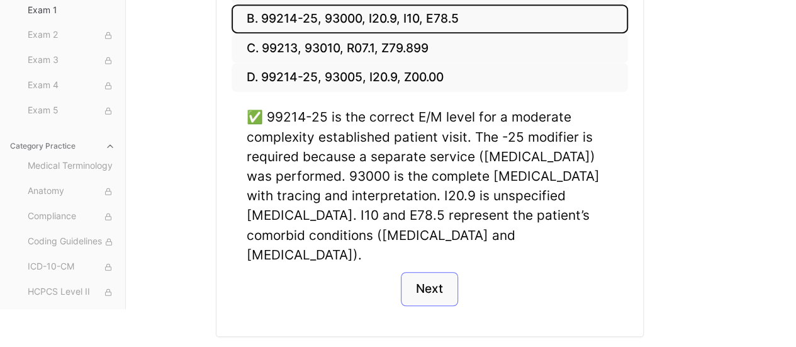
click at [425, 272] on button "Next" at bounding box center [429, 289] width 57 height 34
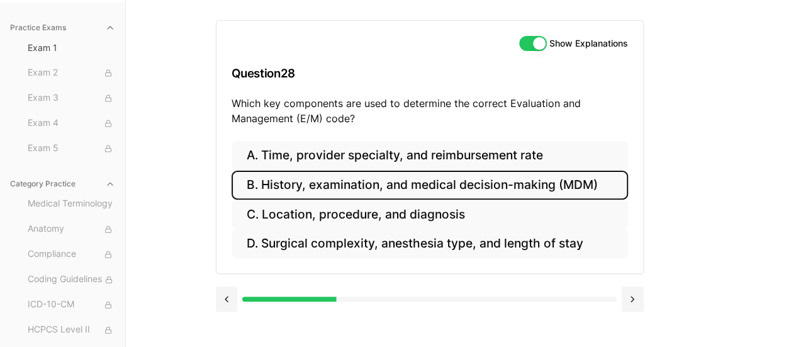
click at [495, 186] on button "B. History, examination, and medical decision-making (MDM)" at bounding box center [429, 185] width 396 height 30
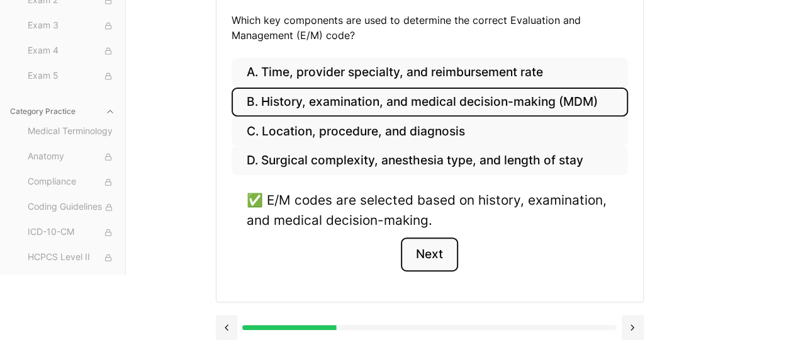
click at [430, 251] on button "Next" at bounding box center [429, 254] width 57 height 34
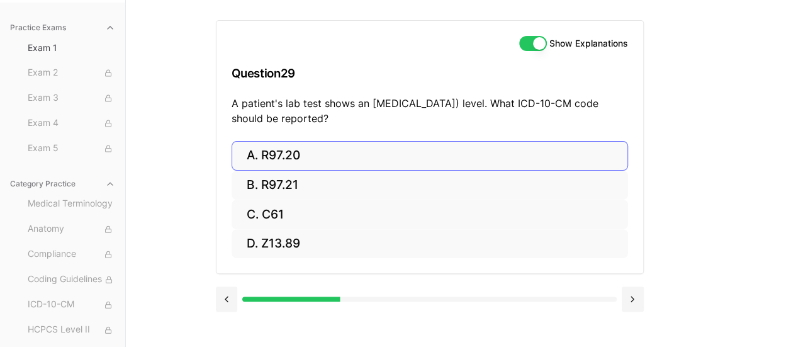
click at [285, 156] on button "A. R97.20" at bounding box center [429, 156] width 396 height 30
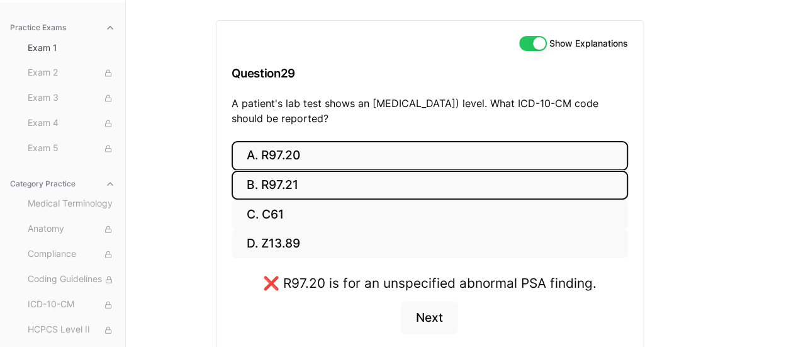
click at [267, 179] on button "B. R97.21" at bounding box center [429, 185] width 396 height 30
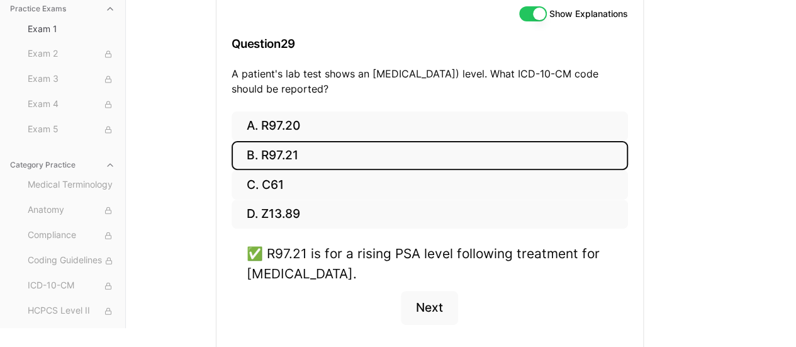
scroll to position [142, 0]
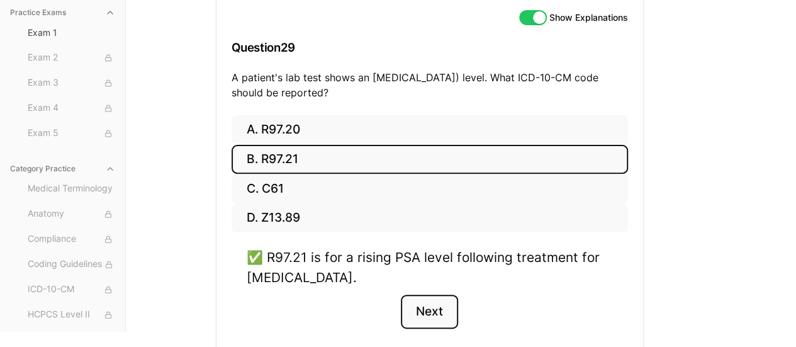
click at [434, 302] on button "Next" at bounding box center [429, 311] width 57 height 34
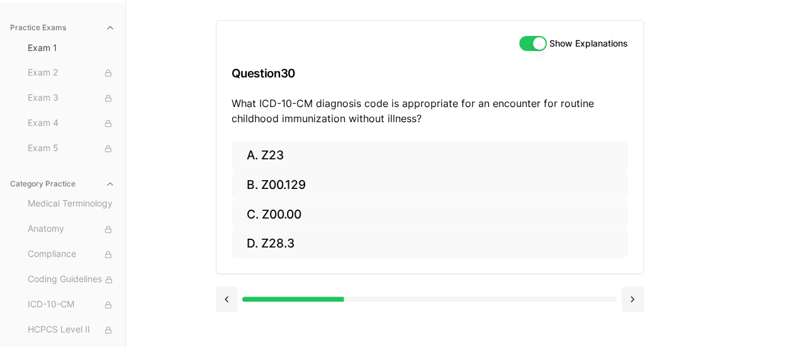
scroll to position [116, 0]
click at [280, 151] on button "A. Z23" at bounding box center [429, 156] width 396 height 30
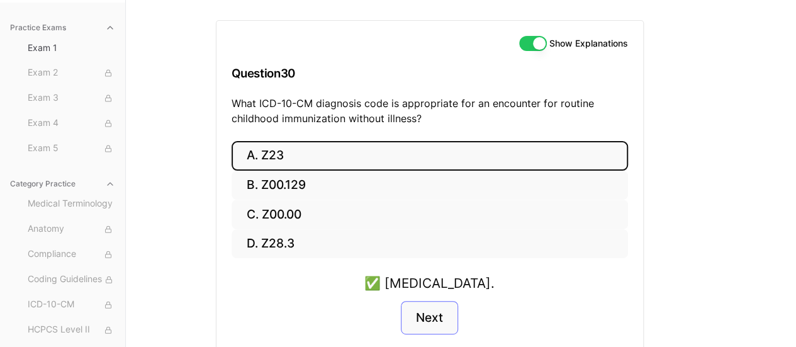
click at [425, 317] on button "Next" at bounding box center [429, 318] width 57 height 34
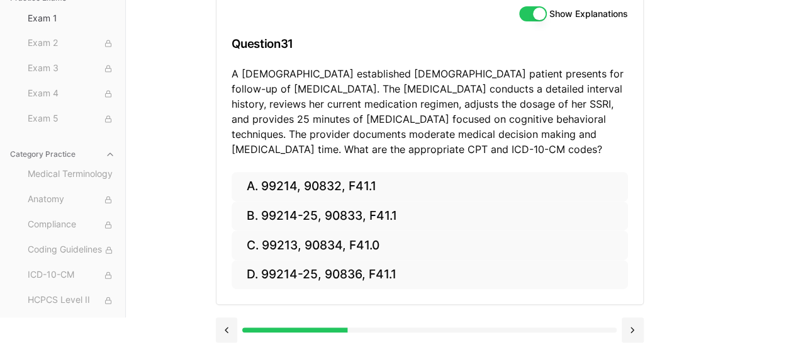
scroll to position [148, 0]
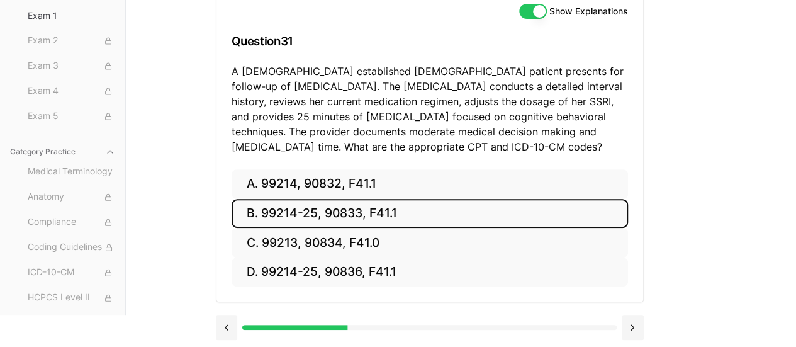
click at [360, 219] on button "B. 99214-25, 90833, F41.1" at bounding box center [429, 214] width 396 height 30
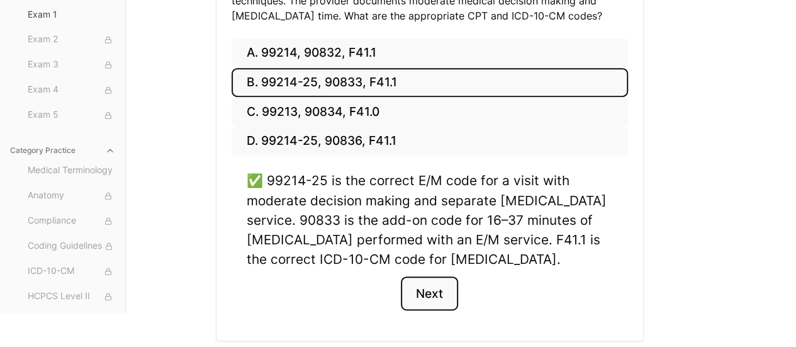
click at [426, 293] on button "Next" at bounding box center [429, 293] width 57 height 34
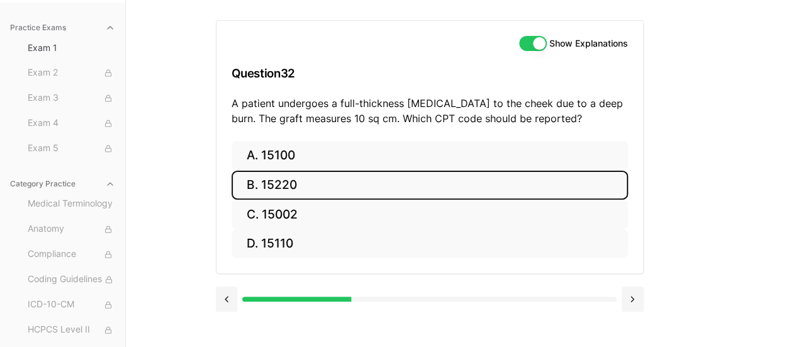
click at [304, 180] on button "B. 15220" at bounding box center [429, 185] width 396 height 30
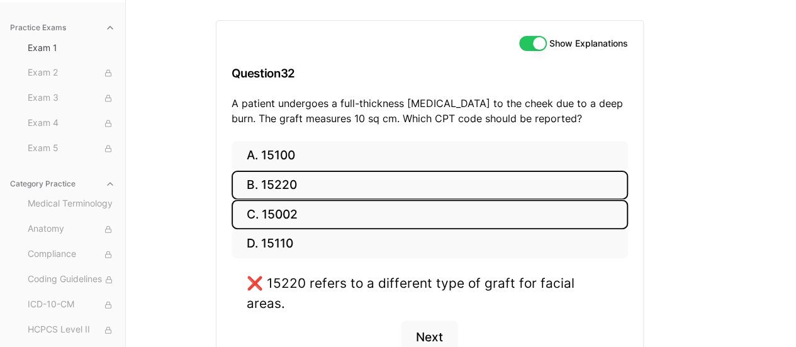
click at [279, 218] on button "C. 15002" at bounding box center [429, 214] width 396 height 30
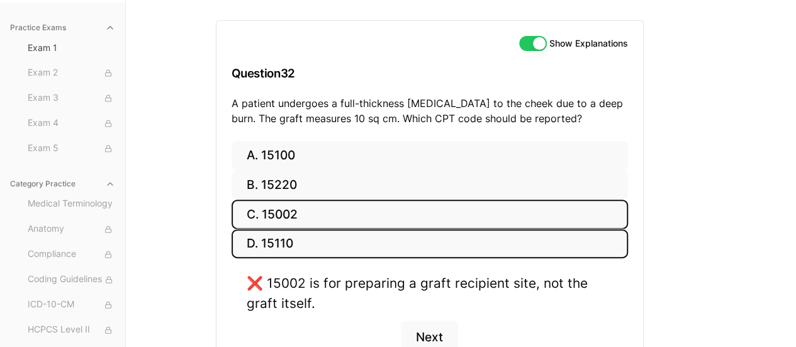
click at [289, 245] on button "D. 15110" at bounding box center [429, 244] width 396 height 30
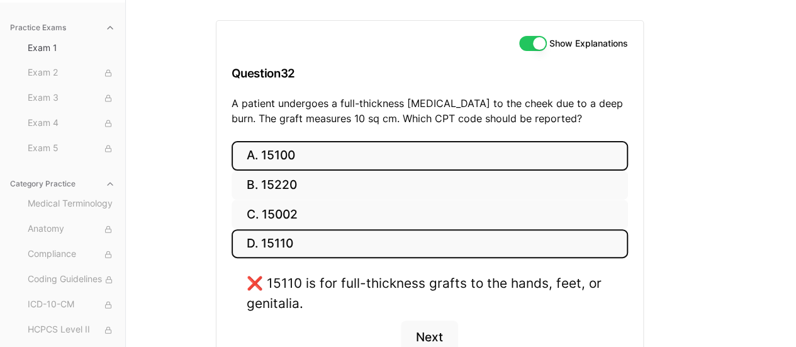
click at [274, 154] on button "A. 15100" at bounding box center [429, 156] width 396 height 30
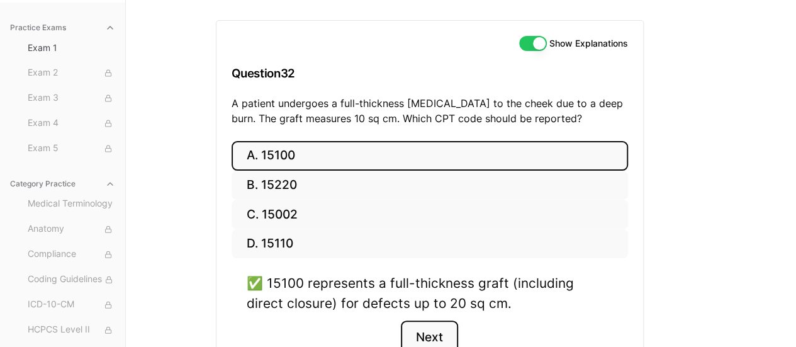
click at [426, 327] on button "Next" at bounding box center [429, 337] width 57 height 34
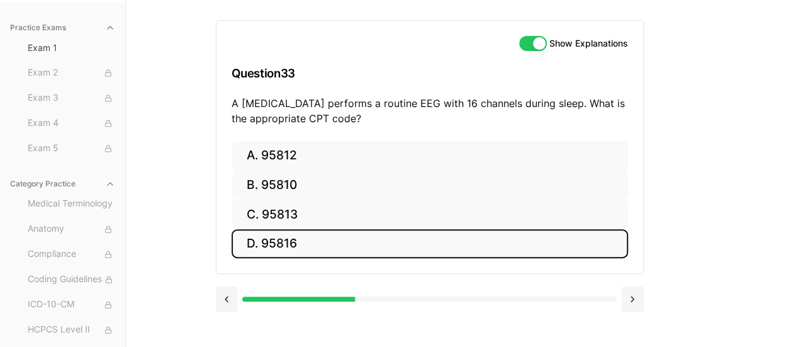
click at [288, 238] on button "D. 95816" at bounding box center [429, 244] width 396 height 30
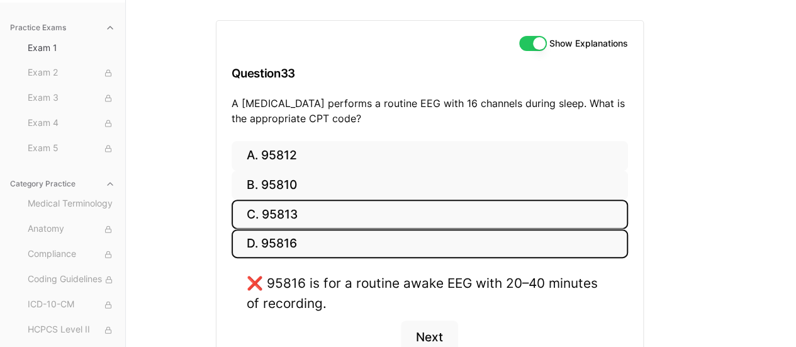
click at [278, 209] on button "C. 95813" at bounding box center [429, 214] width 396 height 30
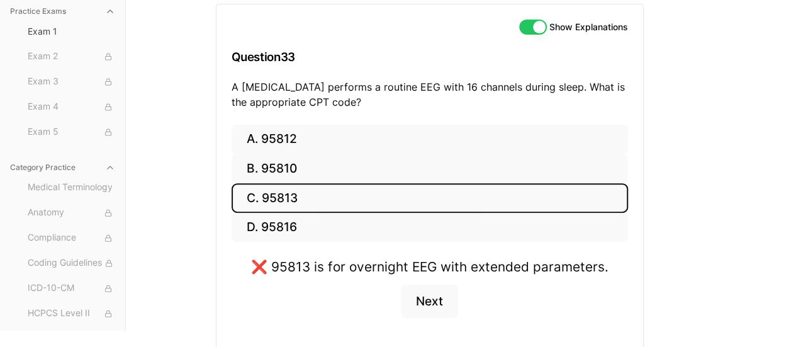
scroll to position [133, 0]
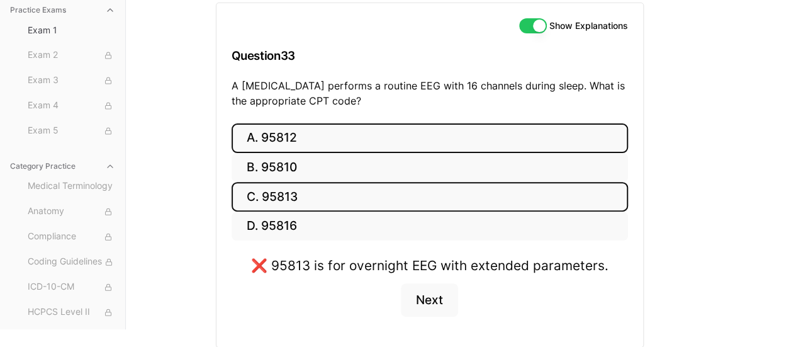
click at [270, 140] on button "A. 95812" at bounding box center [429, 138] width 396 height 30
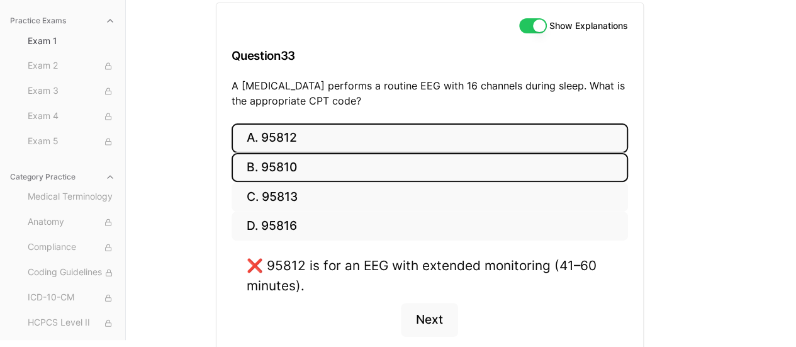
click at [268, 170] on button "B. 95810" at bounding box center [429, 168] width 396 height 30
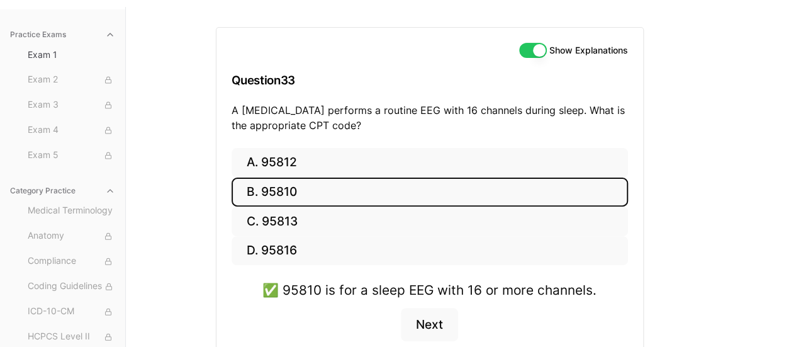
scroll to position [179, 0]
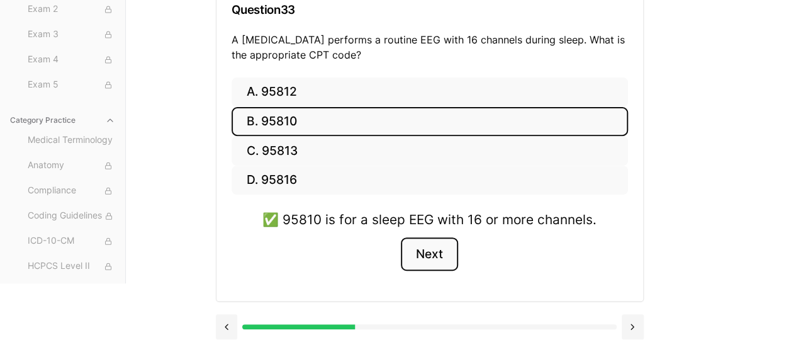
click at [439, 257] on button "Next" at bounding box center [429, 254] width 57 height 34
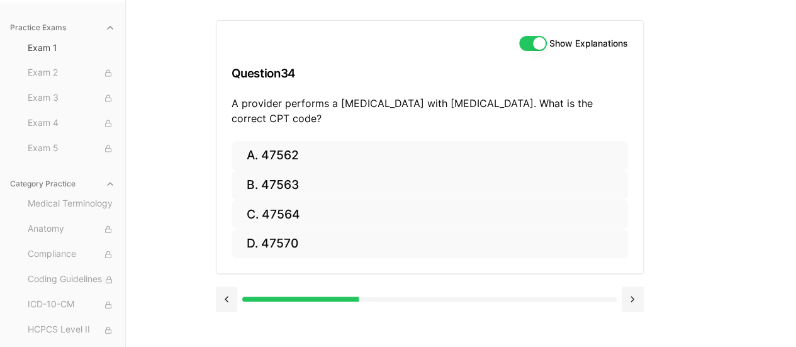
scroll to position [116, 0]
click at [283, 184] on button "B. 47563" at bounding box center [429, 185] width 396 height 30
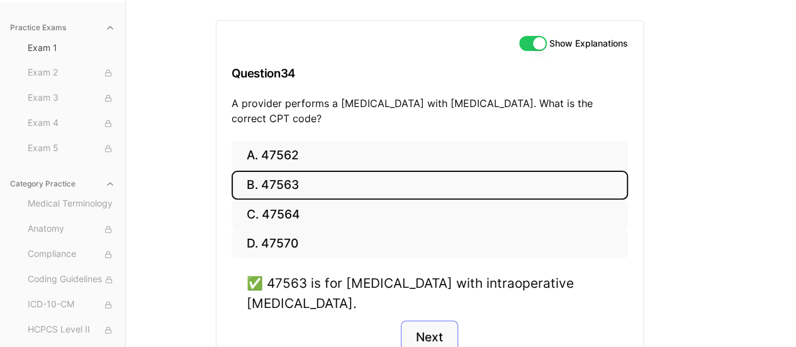
click at [422, 330] on button "Next" at bounding box center [429, 337] width 57 height 34
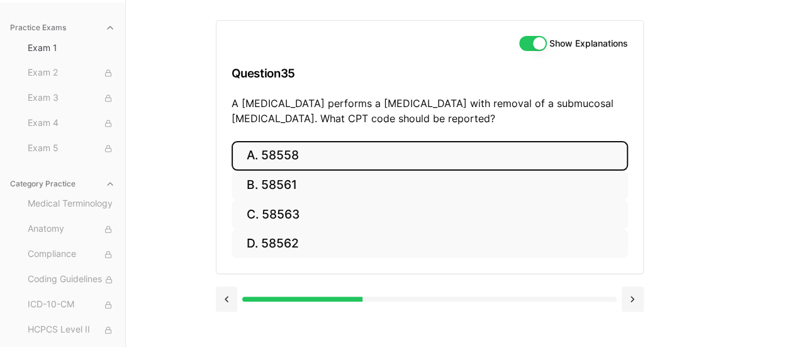
click at [318, 162] on button "A. 58558" at bounding box center [429, 156] width 396 height 30
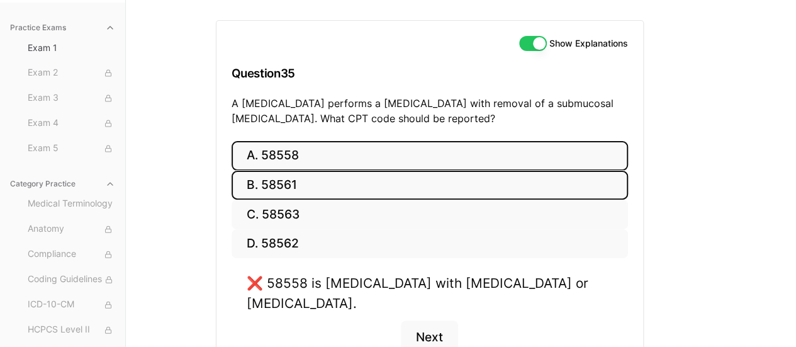
click at [280, 189] on button "B. 58561" at bounding box center [429, 185] width 396 height 30
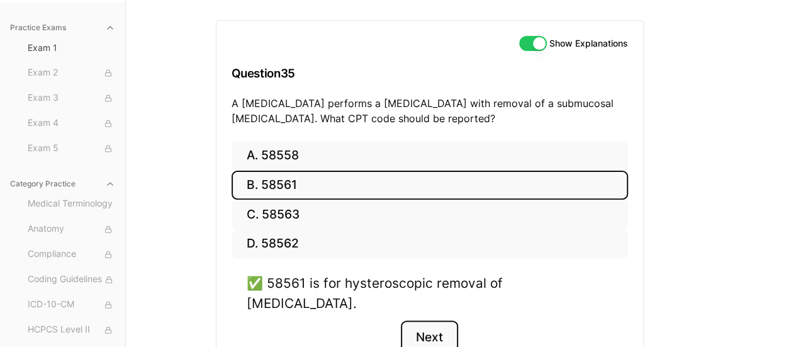
click at [426, 320] on button "Next" at bounding box center [429, 337] width 57 height 34
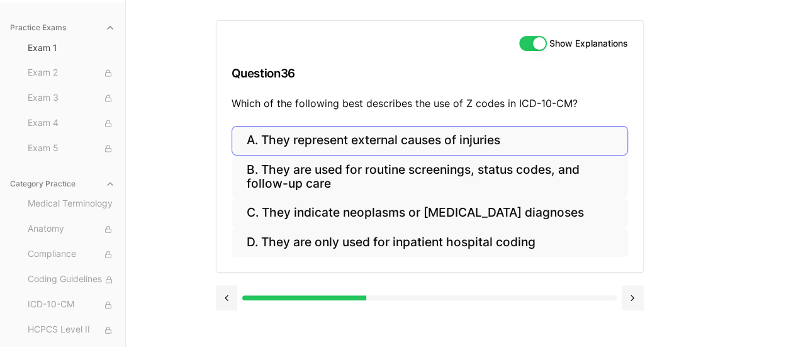
click at [517, 143] on button "A. They represent external causes of injuries" at bounding box center [429, 141] width 396 height 30
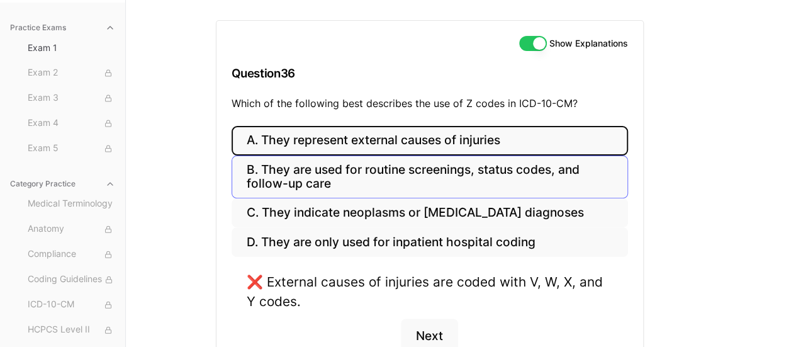
click at [526, 169] on button "B. They are used for routine screenings, status codes, and follow-up care" at bounding box center [429, 176] width 396 height 43
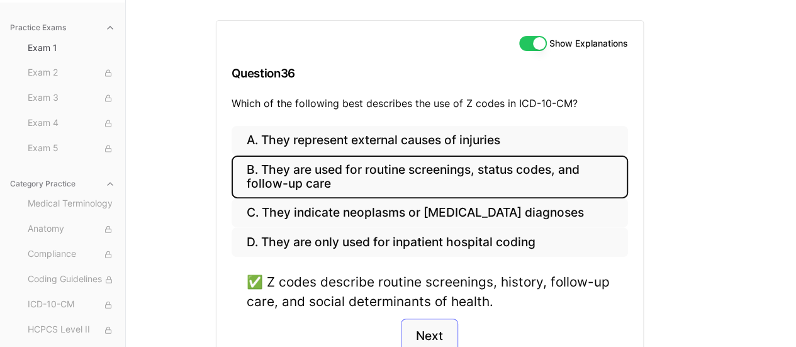
click at [420, 328] on button "Next" at bounding box center [429, 335] width 57 height 34
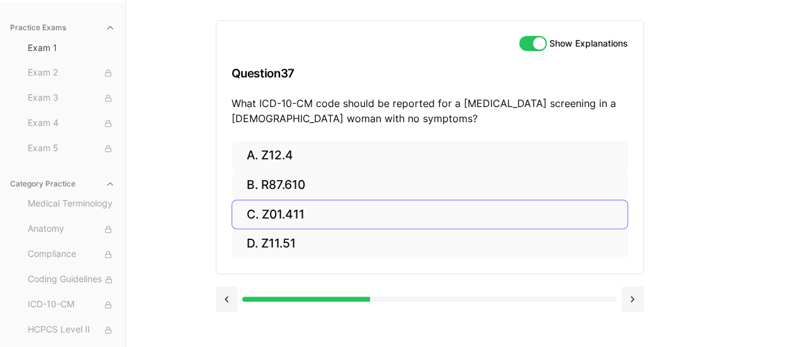
click at [317, 209] on button "C. Z01.411" at bounding box center [429, 214] width 396 height 30
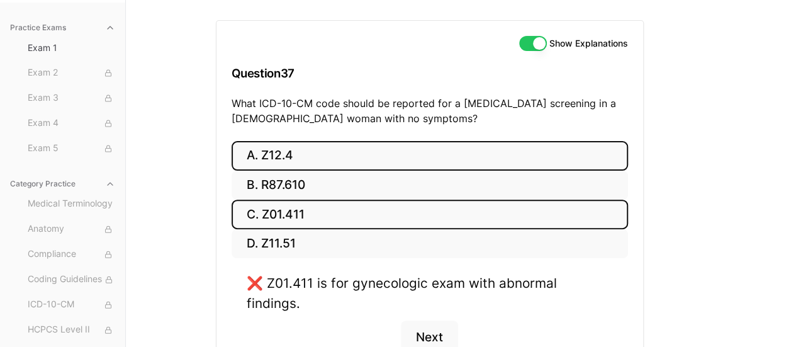
click at [288, 154] on button "A. Z12.4" at bounding box center [429, 156] width 396 height 30
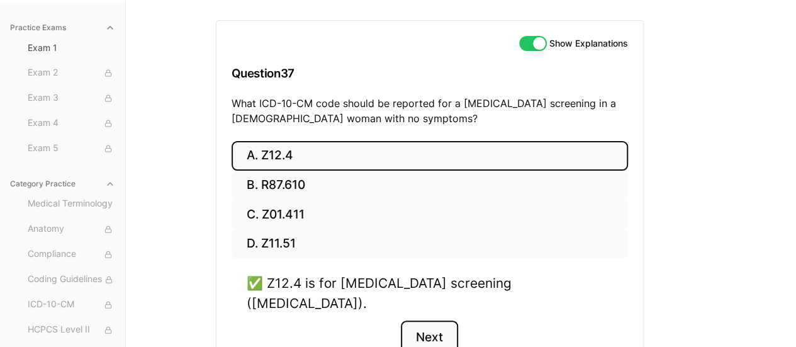
click at [431, 320] on button "Next" at bounding box center [429, 337] width 57 height 34
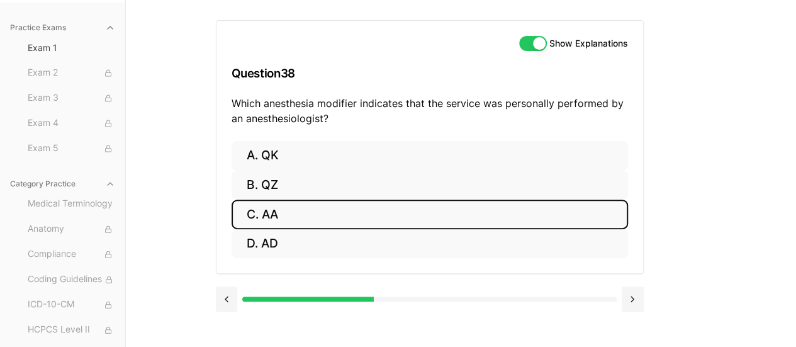
click at [281, 215] on button "C. AA" at bounding box center [429, 214] width 396 height 30
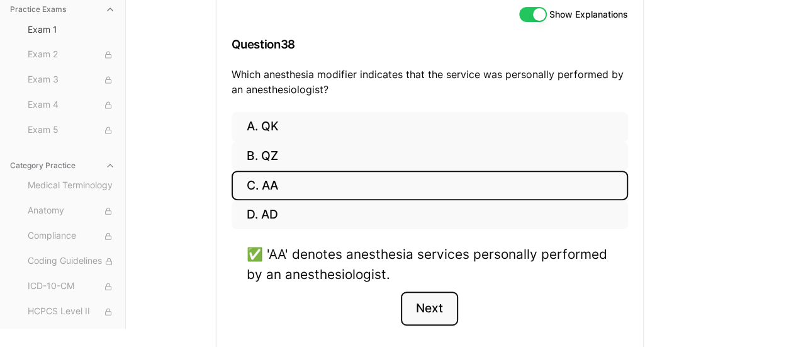
click at [434, 303] on button "Next" at bounding box center [429, 308] width 57 height 34
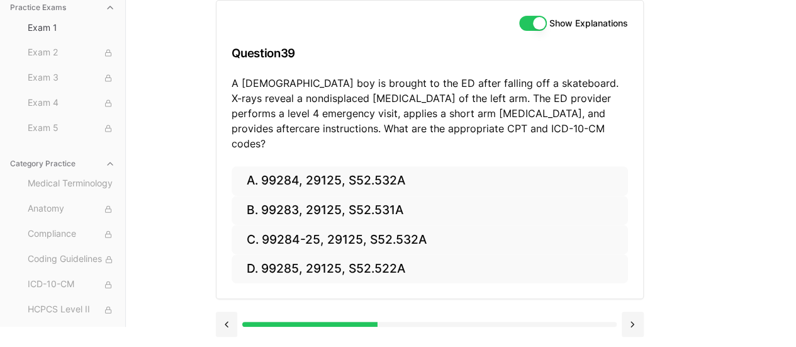
scroll to position [118, 0]
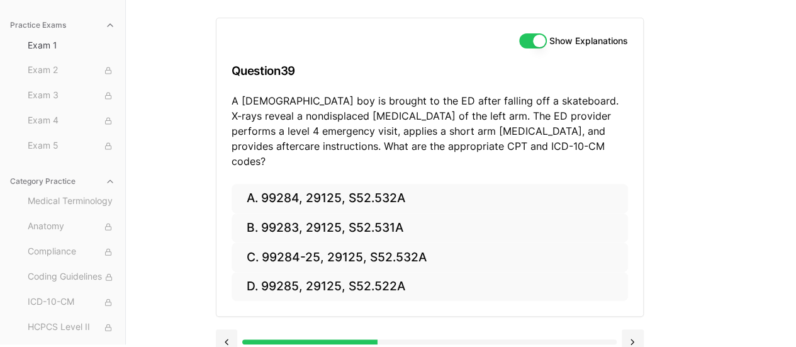
click at [682, 106] on div "Show Explanations Question 39 A [DEMOGRAPHIC_DATA] boy is brought to the ED aft…" at bounding box center [461, 170] width 491 height 347
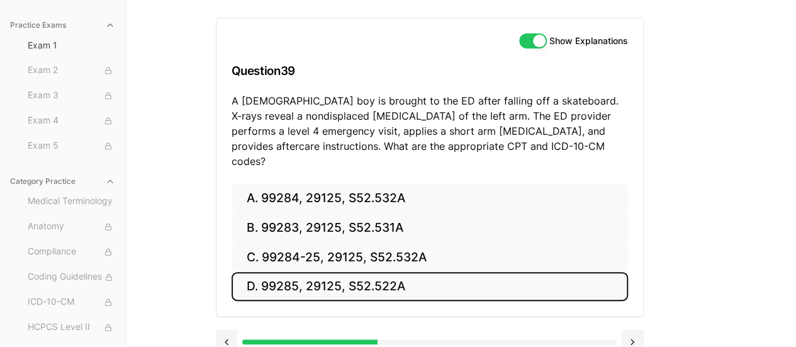
click at [330, 272] on button "D. 99285, 29125, S52.522A" at bounding box center [429, 287] width 396 height 30
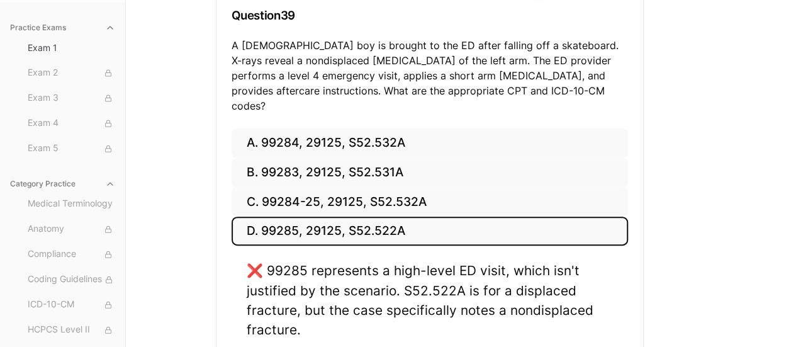
scroll to position [175, 0]
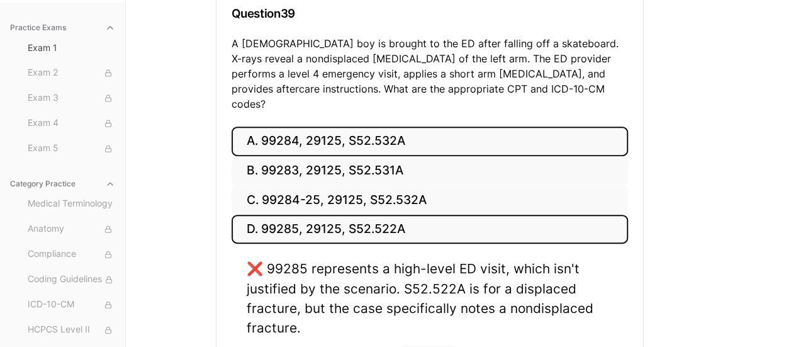
click at [296, 126] on button "A. 99284, 29125, S52.532A" at bounding box center [429, 141] width 396 height 30
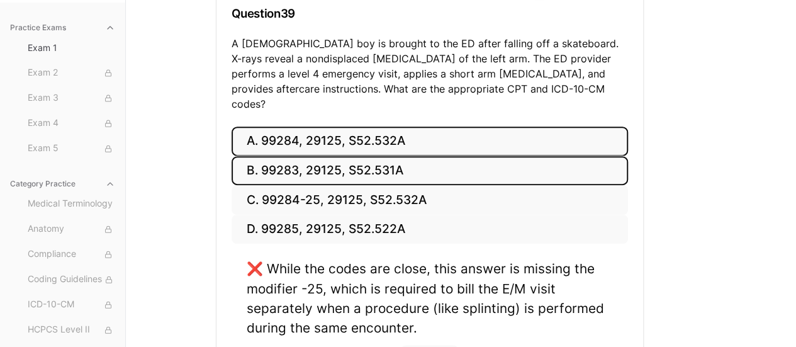
click at [270, 158] on button "B. 99283, 29125, S52.531A" at bounding box center [429, 171] width 396 height 30
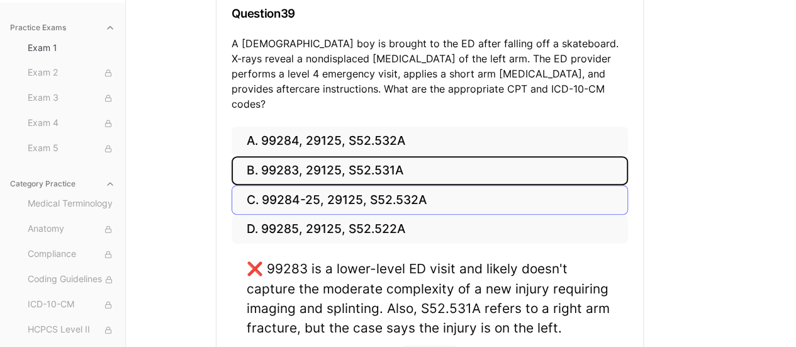
click at [307, 185] on button "C. 99284-25, 29125, S52.532A" at bounding box center [429, 200] width 396 height 30
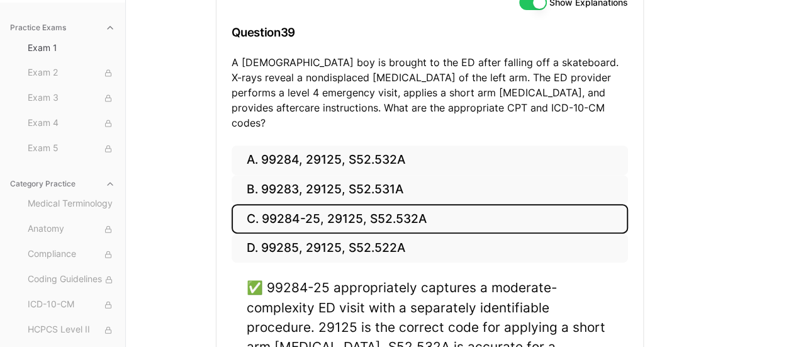
scroll to position [156, 0]
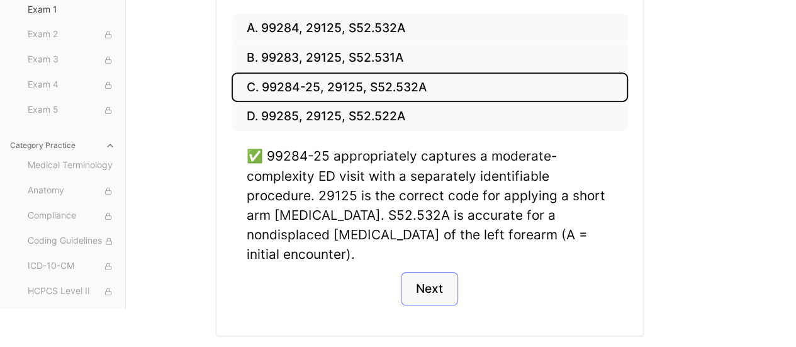
click at [428, 272] on button "Next" at bounding box center [429, 289] width 57 height 34
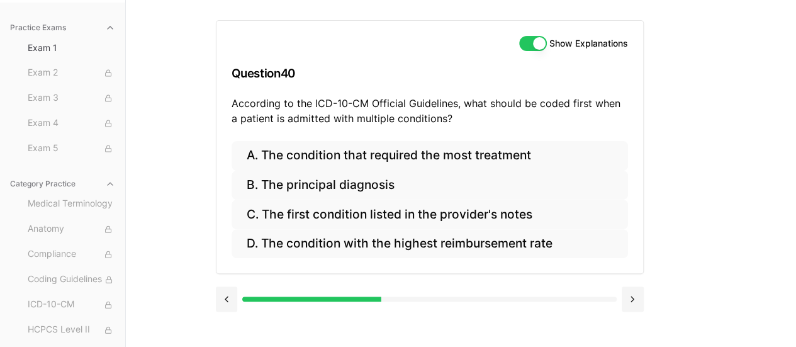
scroll to position [116, 0]
click at [514, 157] on button "A. The condition that required the most treatment" at bounding box center [429, 156] width 396 height 30
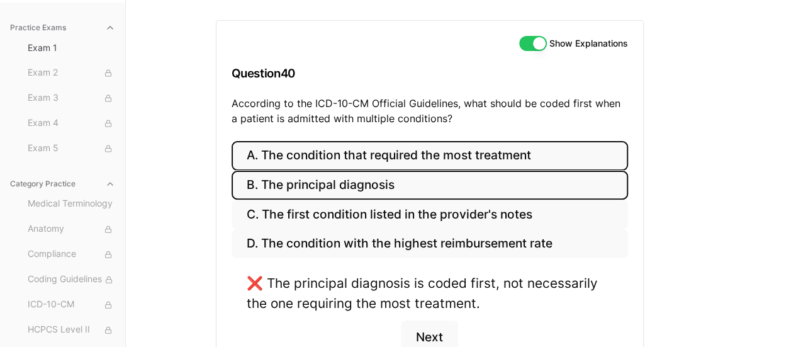
click at [460, 190] on button "B. The principal diagnosis" at bounding box center [429, 185] width 396 height 30
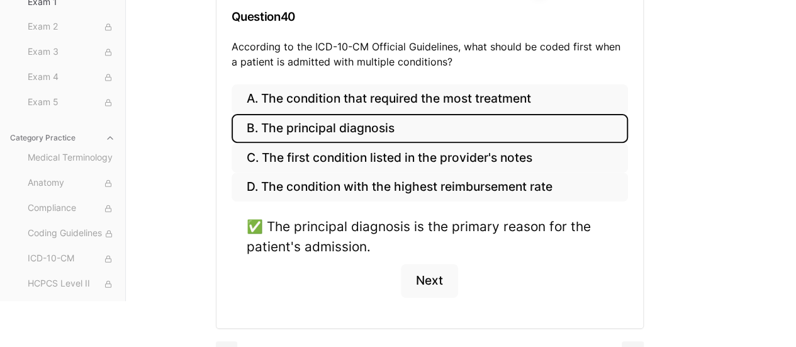
scroll to position [199, 0]
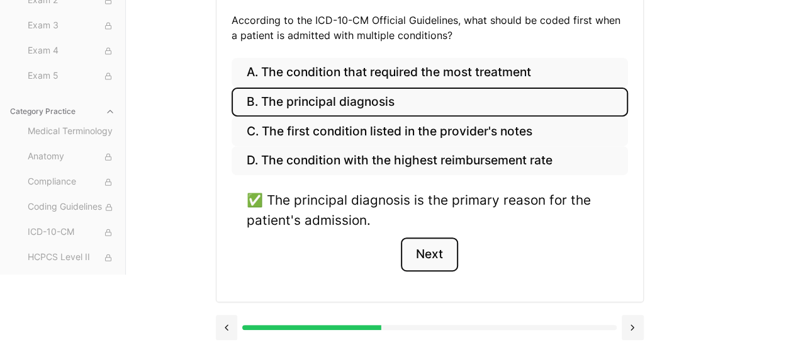
click at [431, 253] on button "Next" at bounding box center [429, 254] width 57 height 34
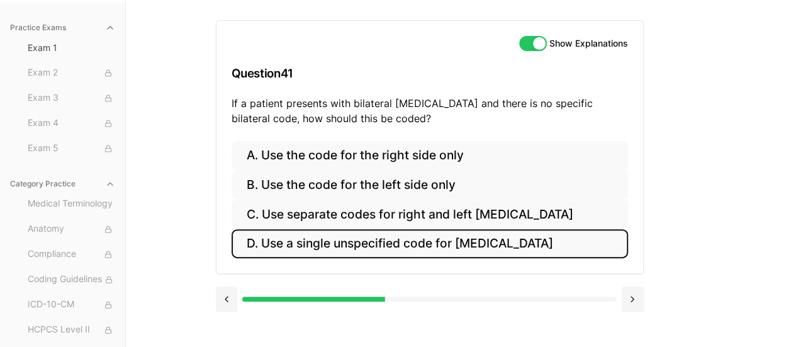
click at [378, 243] on button "D. Use a single unspecified code for [MEDICAL_DATA]" at bounding box center [429, 244] width 396 height 30
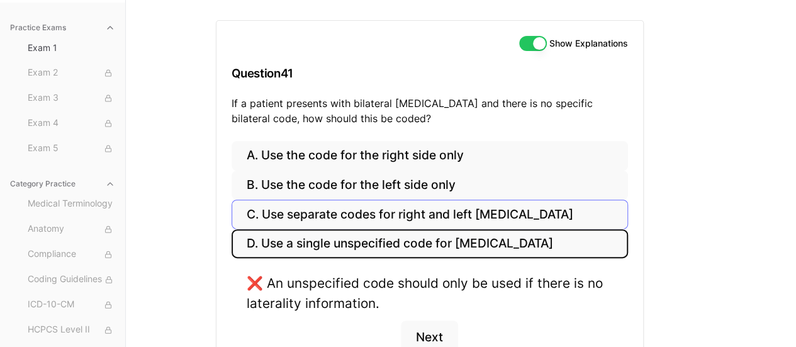
click at [362, 213] on button "C. Use separate codes for right and left [MEDICAL_DATA]" at bounding box center [429, 214] width 396 height 30
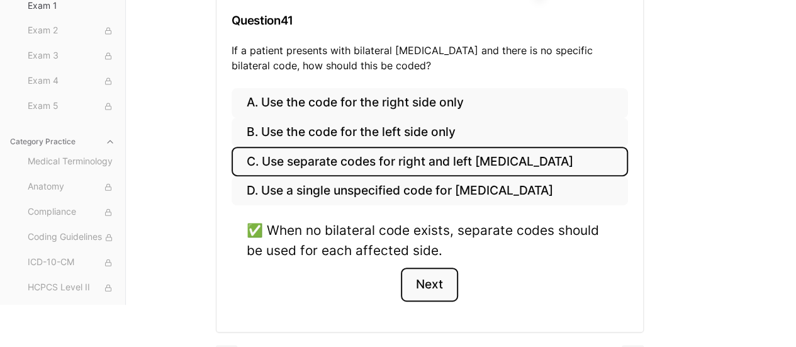
click at [435, 286] on button "Next" at bounding box center [429, 284] width 57 height 34
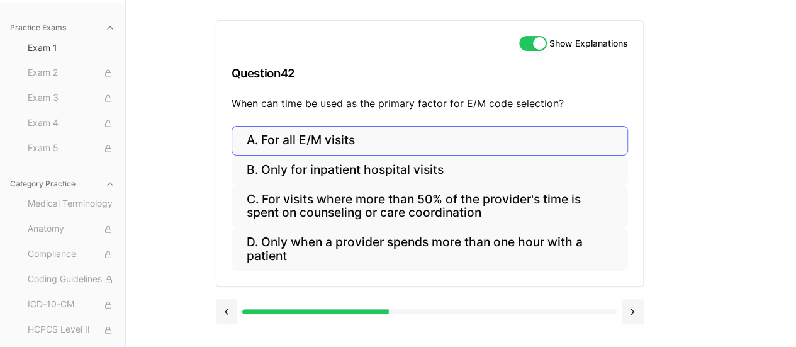
click at [315, 136] on button "A. For all E/M visits" at bounding box center [429, 141] width 396 height 30
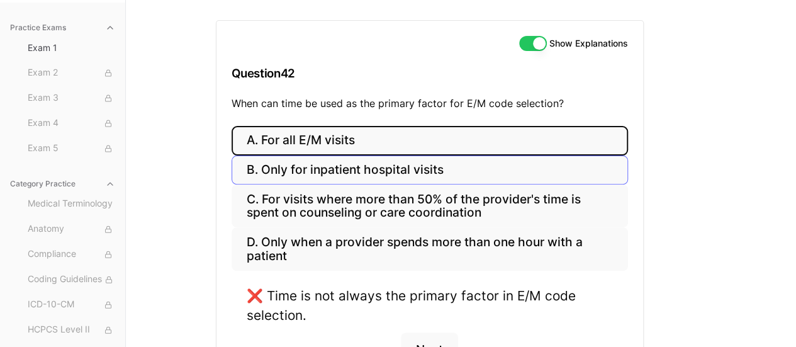
click at [317, 169] on button "B. Only for inpatient hospital visits" at bounding box center [429, 170] width 396 height 30
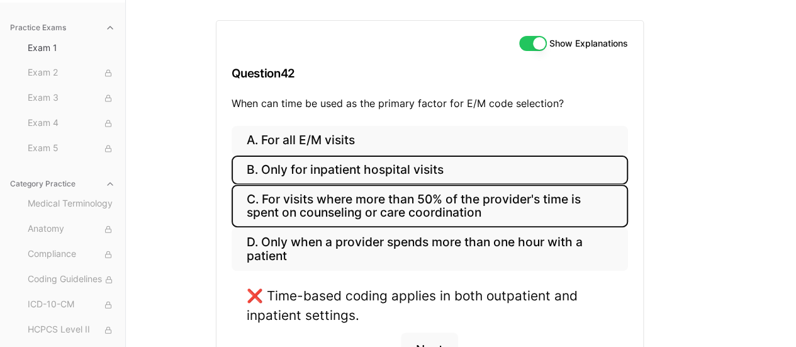
click at [456, 206] on button "C. For visits where more than 50% of the provider's time is spent on counseling…" at bounding box center [429, 205] width 396 height 43
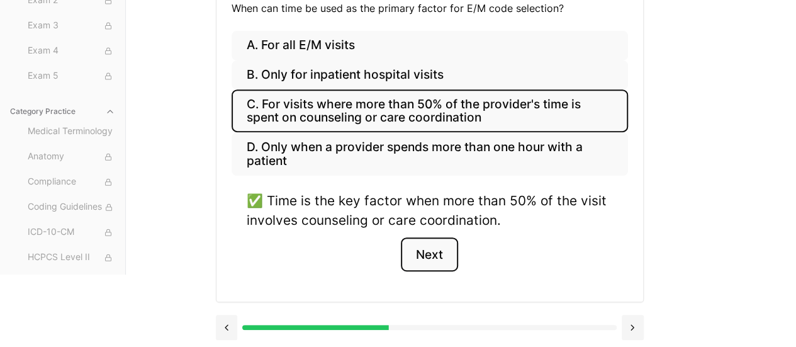
click at [436, 255] on button "Next" at bounding box center [429, 254] width 57 height 34
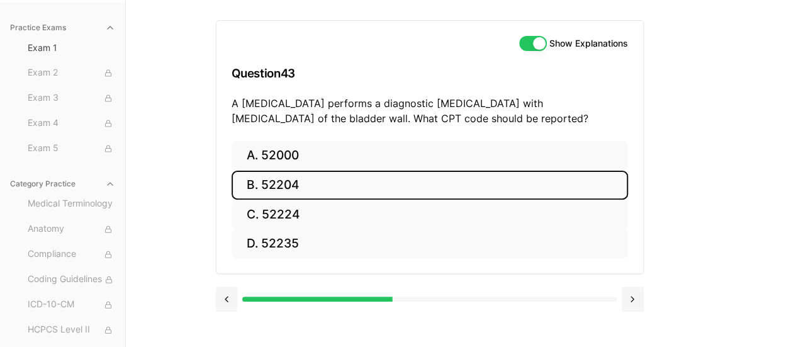
click at [332, 182] on button "B. 52204" at bounding box center [429, 185] width 396 height 30
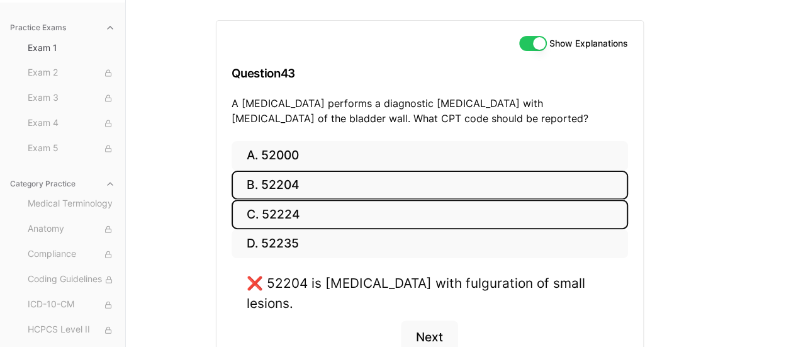
click at [344, 215] on button "C. 52224" at bounding box center [429, 214] width 396 height 30
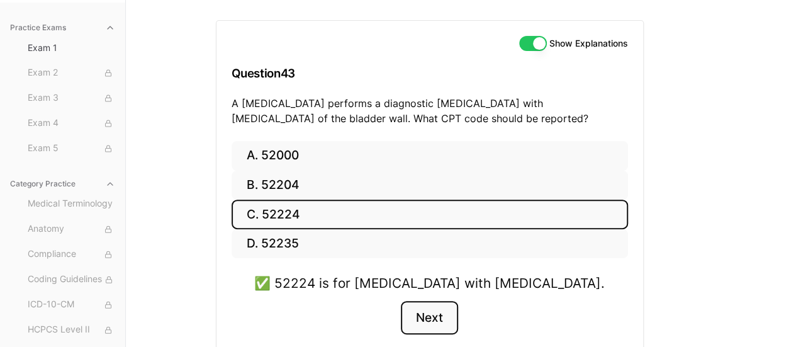
click at [442, 323] on button "Next" at bounding box center [429, 318] width 57 height 34
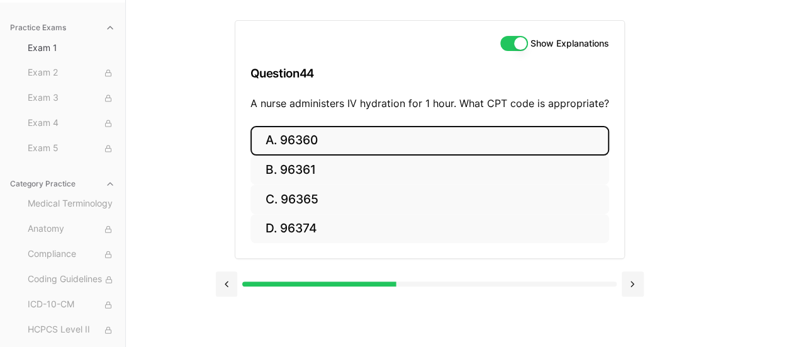
click at [330, 141] on button "A. 96360" at bounding box center [429, 141] width 358 height 30
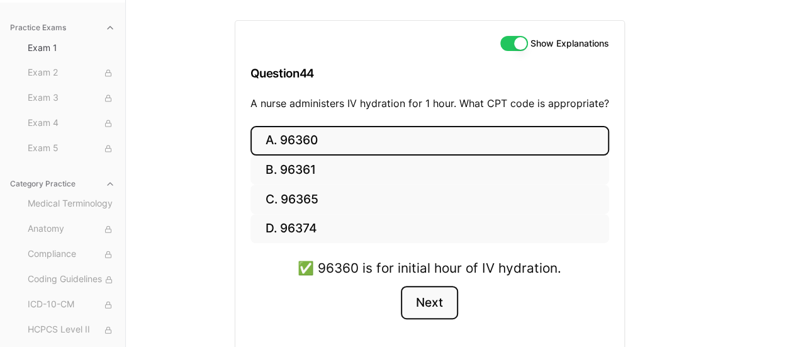
click at [433, 308] on button "Next" at bounding box center [429, 303] width 57 height 34
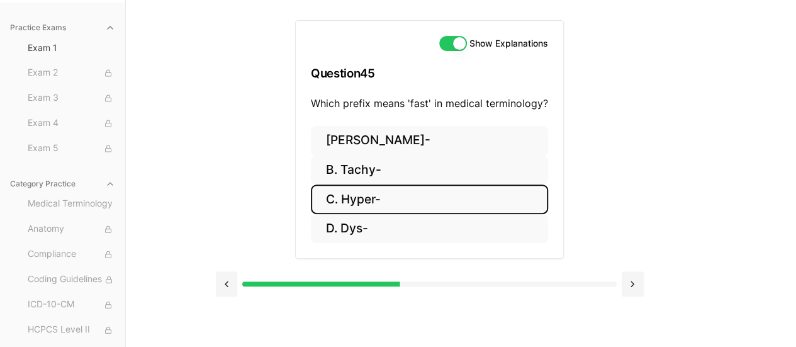
click at [377, 200] on button "C. Hyper-" at bounding box center [429, 199] width 237 height 30
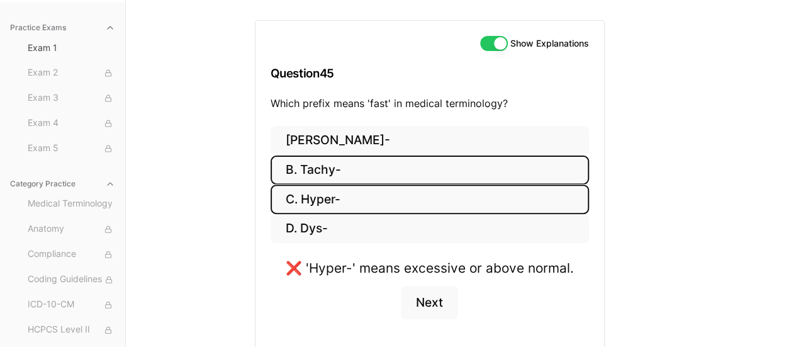
click at [345, 171] on button "B. Tachy-" at bounding box center [429, 170] width 318 height 30
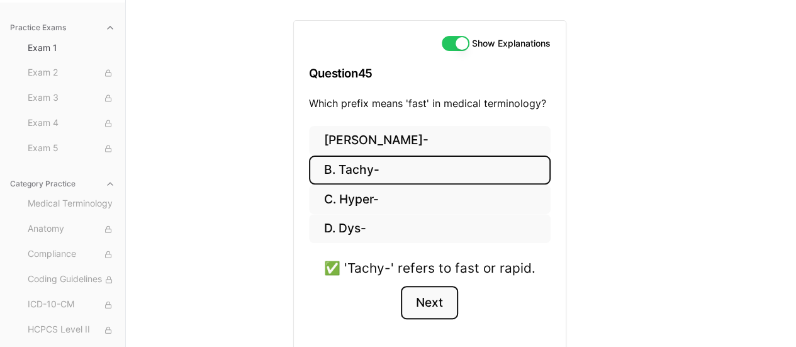
click at [437, 300] on button "Next" at bounding box center [429, 303] width 57 height 34
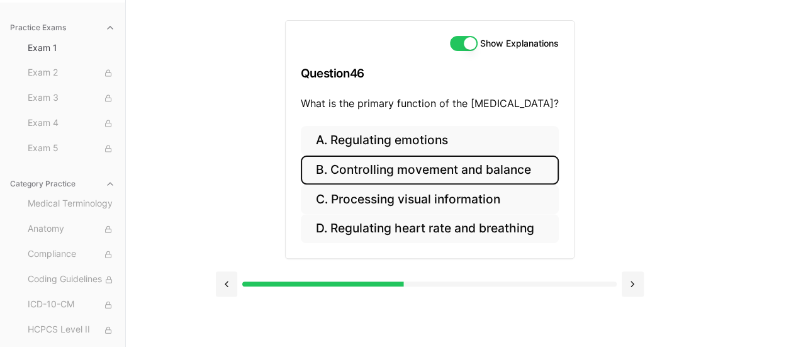
click at [498, 169] on button "B. Controlling movement and balance" at bounding box center [430, 170] width 258 height 30
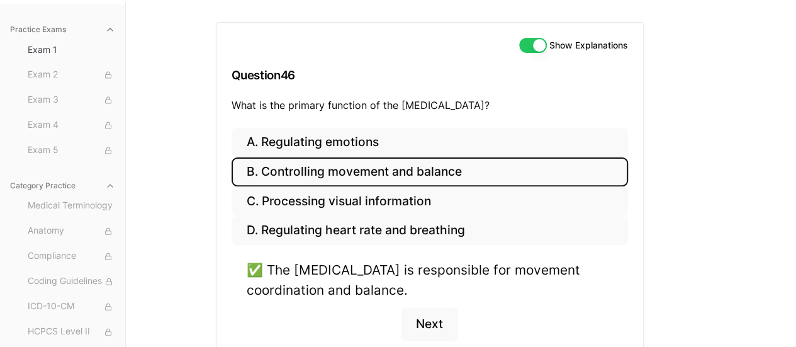
scroll to position [123, 0]
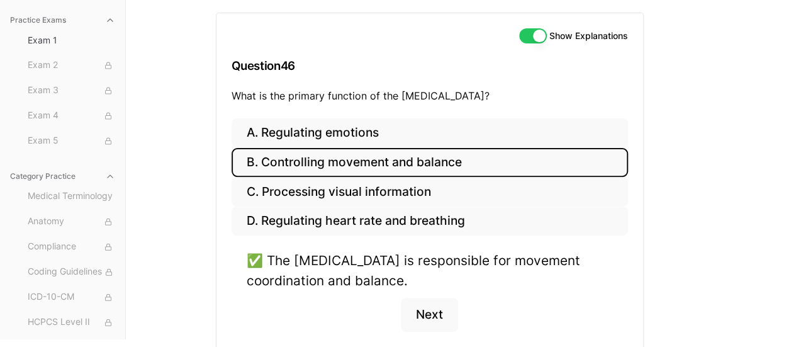
click at [717, 147] on div "Practice Exams Exam 1 Exam 2 Exam 3 Exam 4 Exam 5 Category Practice Medical Ter…" at bounding box center [398, 165] width 796 height 347
click at [426, 314] on button "Next" at bounding box center [429, 314] width 57 height 34
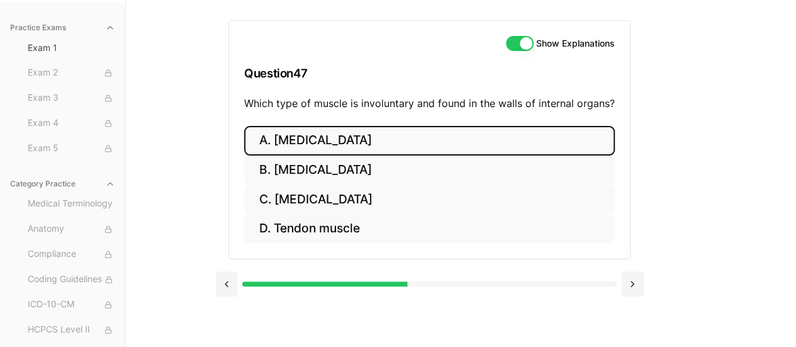
click at [357, 143] on button "A. [MEDICAL_DATA]" at bounding box center [429, 141] width 370 height 30
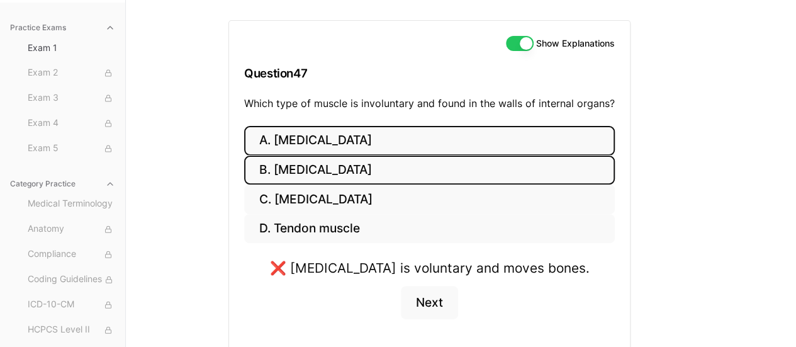
click at [355, 165] on button "B. [MEDICAL_DATA]" at bounding box center [429, 170] width 370 height 30
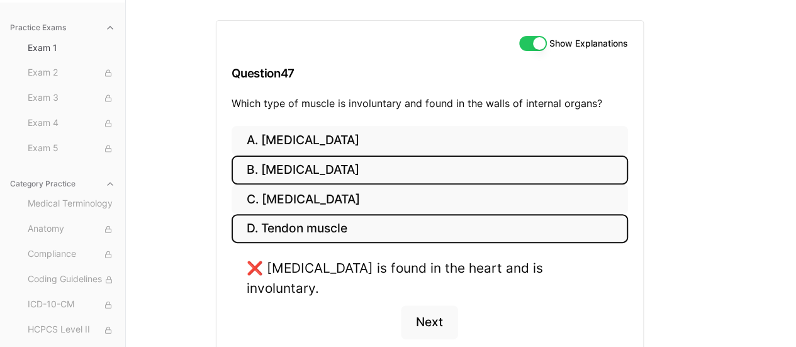
click at [350, 214] on button "D. Tendon muscle" at bounding box center [429, 229] width 396 height 30
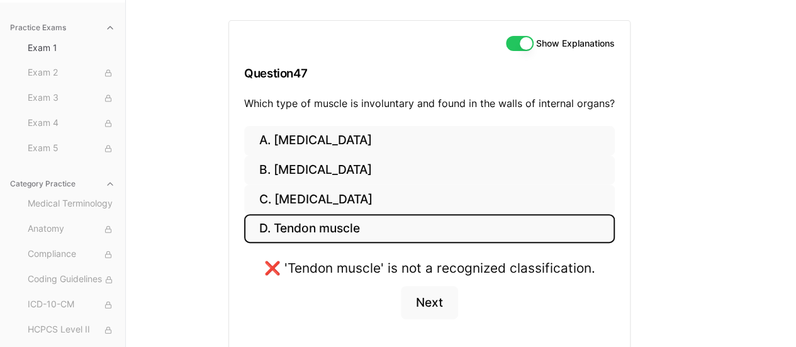
click at [353, 227] on button "D. Tendon muscle" at bounding box center [429, 229] width 370 height 30
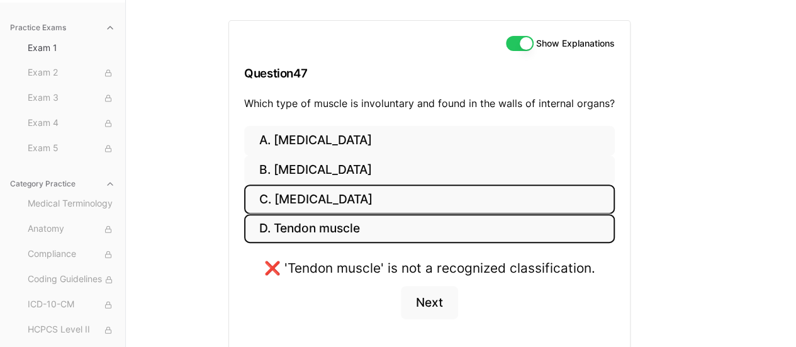
click at [371, 193] on button "C. [MEDICAL_DATA]" at bounding box center [429, 199] width 370 height 30
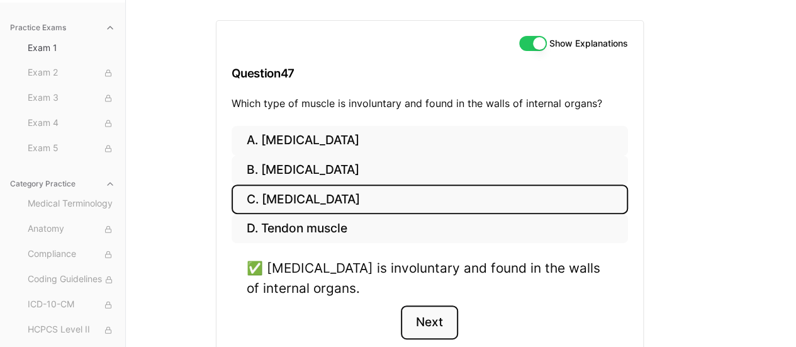
click at [435, 325] on button "Next" at bounding box center [429, 322] width 57 height 34
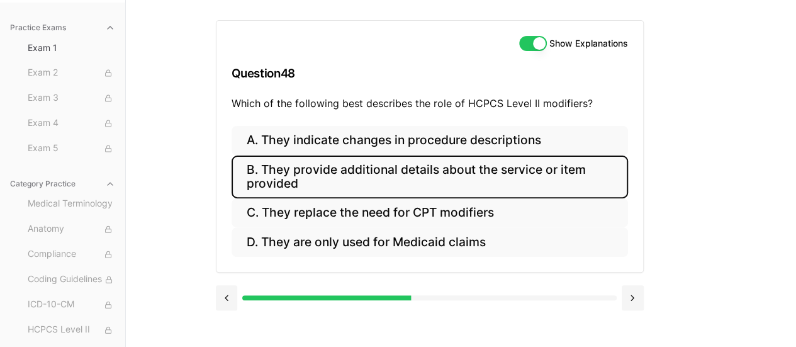
click at [350, 174] on button "B. They provide additional details about the service or item provided" at bounding box center [429, 176] width 396 height 43
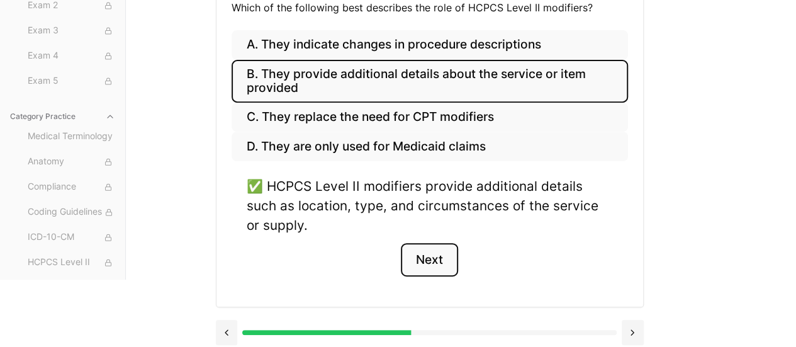
click at [423, 262] on button "Next" at bounding box center [429, 260] width 57 height 34
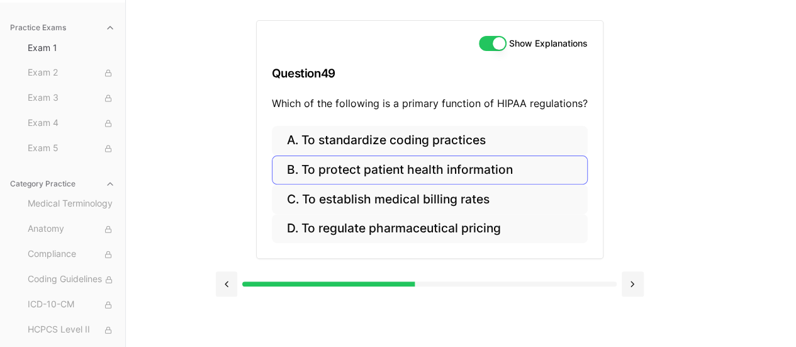
click at [368, 171] on button "B. To protect patient health information" at bounding box center [430, 170] width 316 height 30
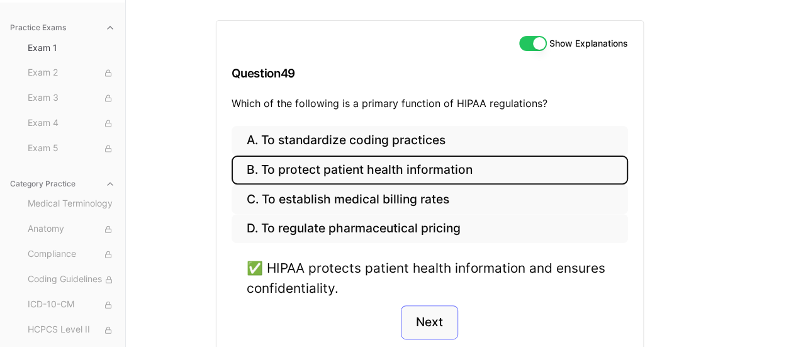
click at [430, 319] on button "Next" at bounding box center [429, 322] width 57 height 34
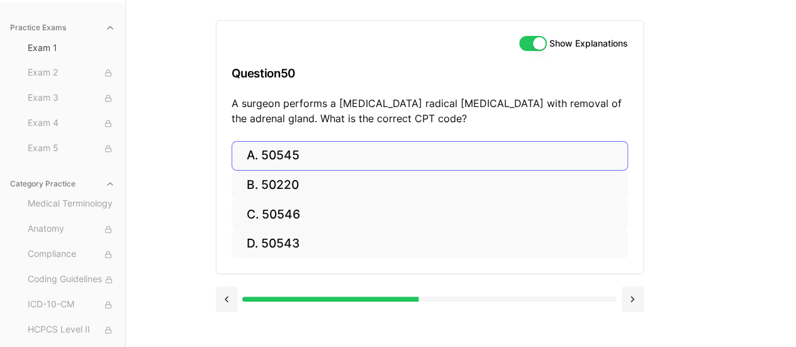
click at [335, 156] on button "A. 50545" at bounding box center [429, 156] width 396 height 30
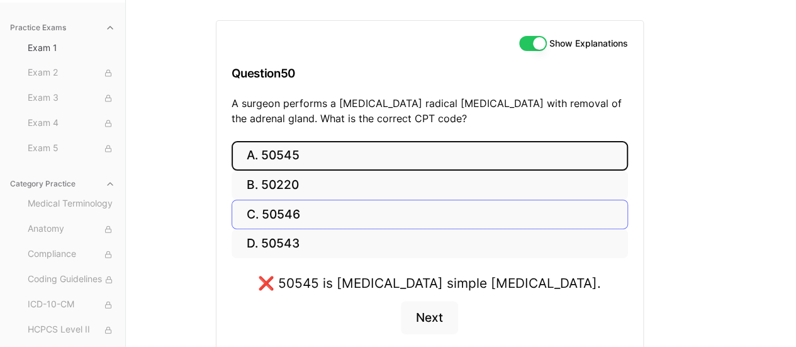
click at [275, 210] on button "C. 50546" at bounding box center [429, 214] width 396 height 30
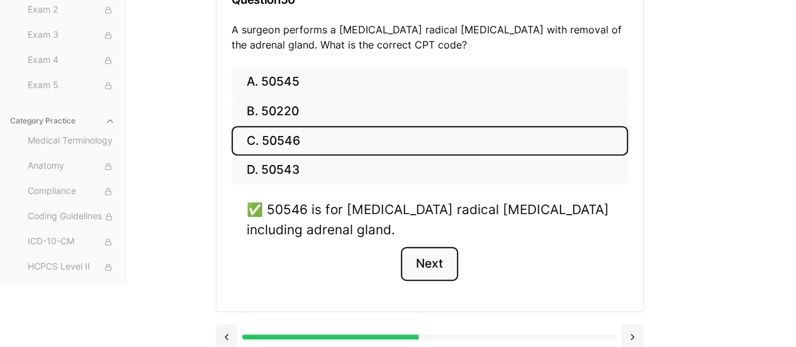
click at [434, 267] on button "Next" at bounding box center [429, 264] width 57 height 34
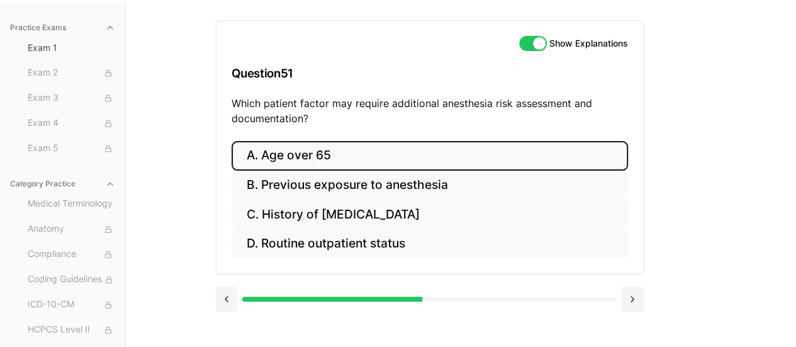
click at [307, 155] on button "A. Age over 65" at bounding box center [429, 156] width 396 height 30
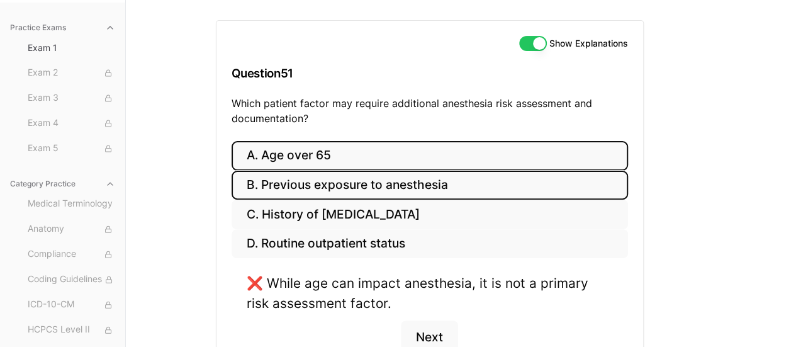
click at [313, 187] on button "B. Previous exposure to anesthesia" at bounding box center [429, 185] width 396 height 30
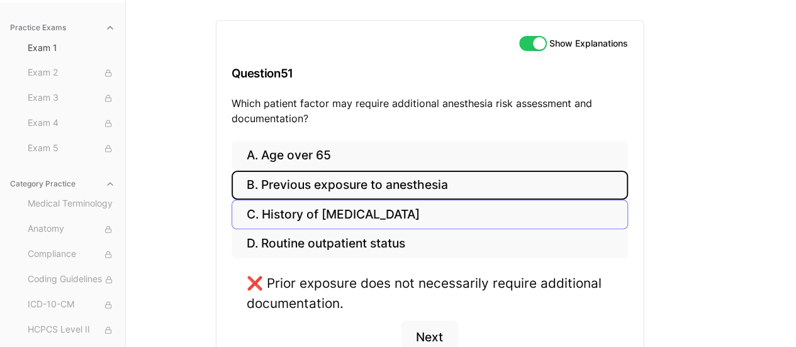
click at [302, 214] on button "C. History of [MEDICAL_DATA]" at bounding box center [429, 214] width 396 height 30
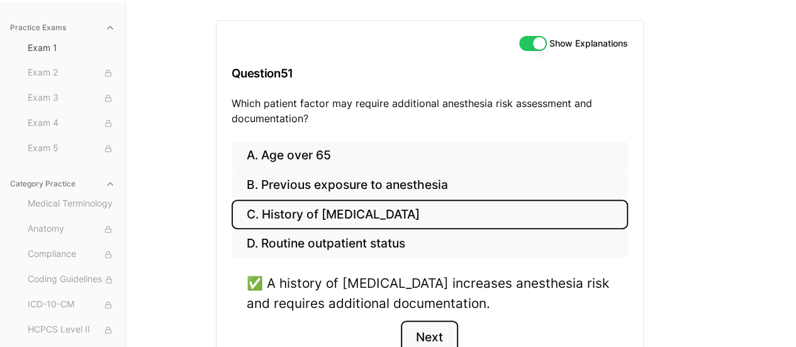
click at [425, 325] on button "Next" at bounding box center [429, 337] width 57 height 34
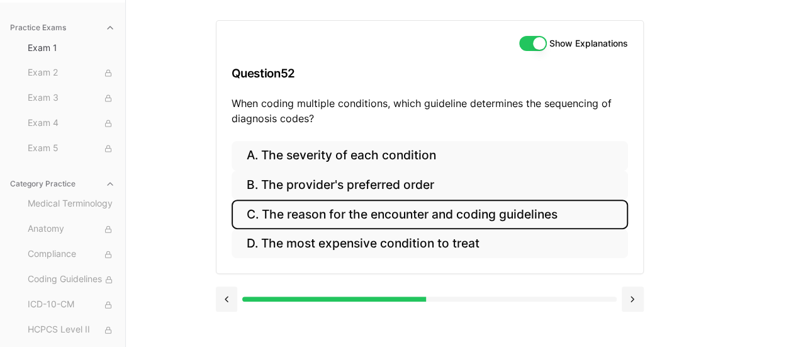
click at [498, 216] on button "C. The reason for the encounter and coding guidelines" at bounding box center [429, 214] width 396 height 30
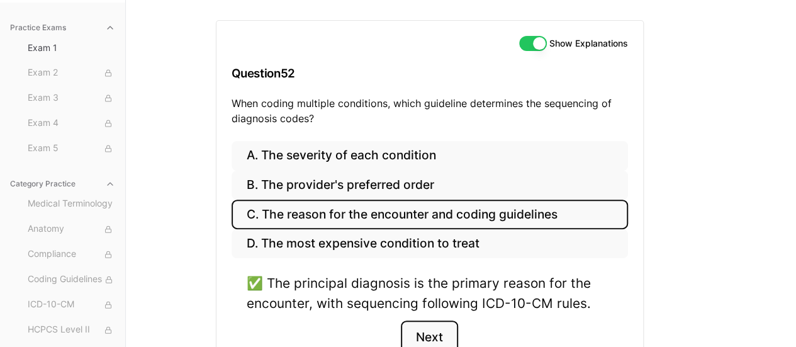
click at [442, 332] on button "Next" at bounding box center [429, 337] width 57 height 34
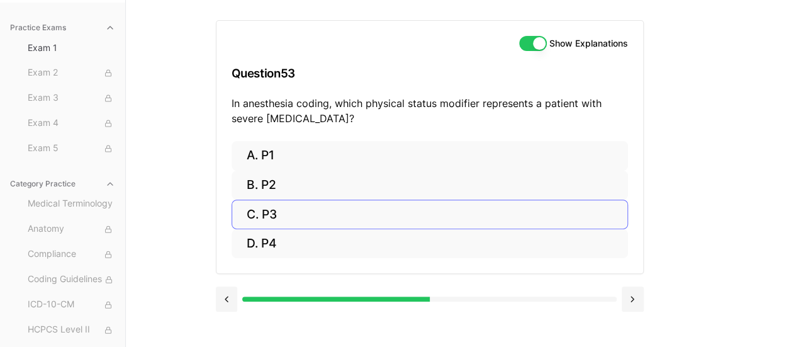
click at [277, 214] on button "C. P3" at bounding box center [429, 214] width 396 height 30
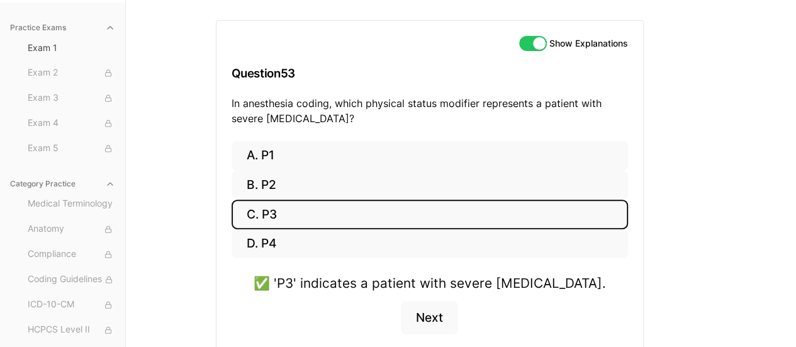
click at [431, 320] on button "Next" at bounding box center [429, 318] width 57 height 34
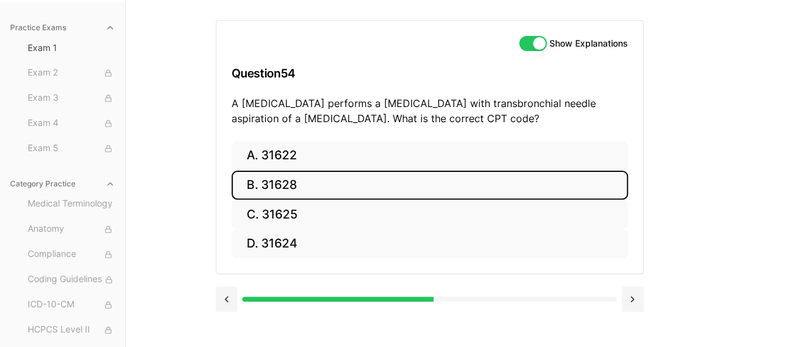
click at [309, 181] on button "B. 31628" at bounding box center [429, 185] width 396 height 30
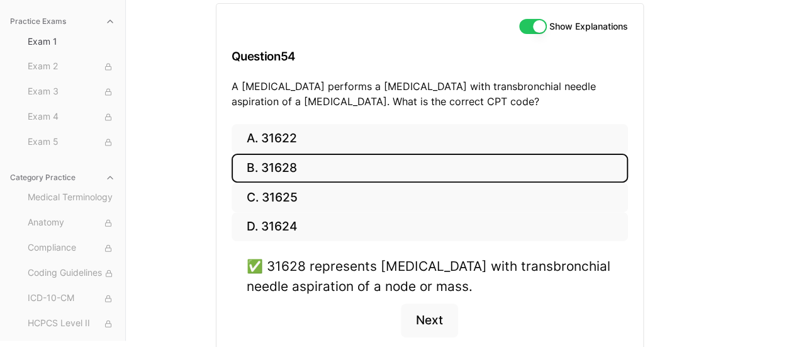
scroll to position [157, 0]
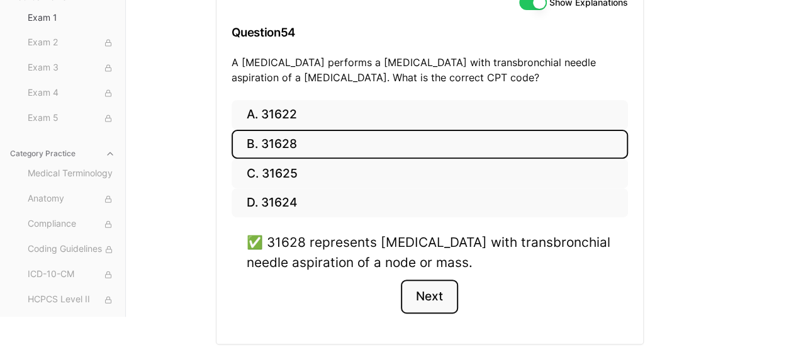
click at [425, 300] on button "Next" at bounding box center [429, 296] width 57 height 34
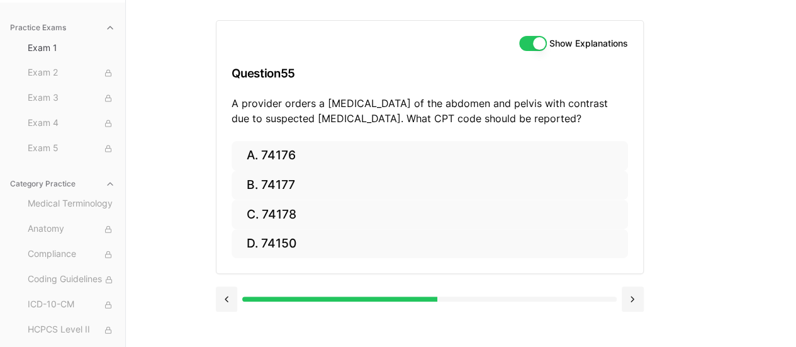
scroll to position [116, 0]
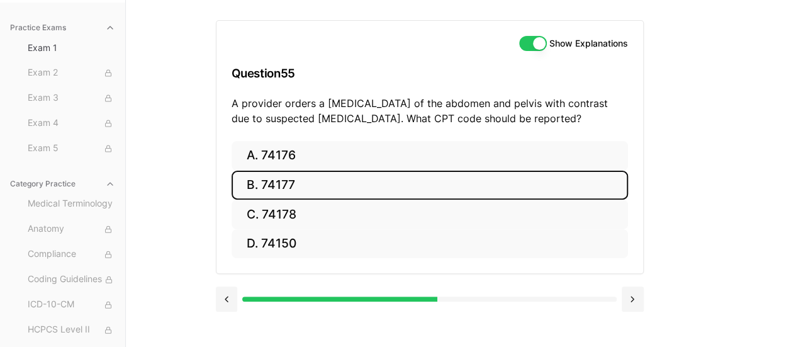
click at [276, 180] on button "B. 74177" at bounding box center [429, 185] width 396 height 30
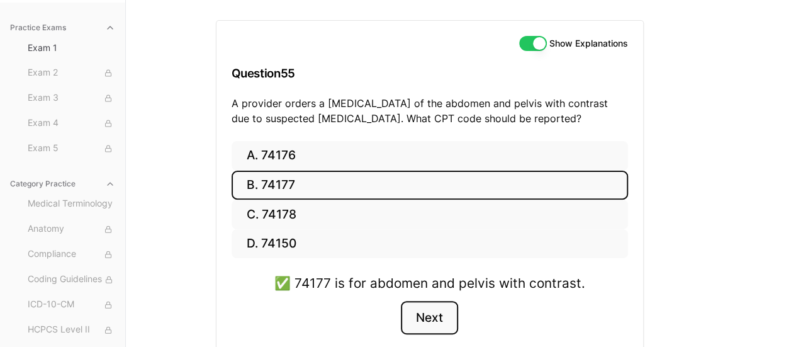
click at [427, 309] on button "Next" at bounding box center [429, 318] width 57 height 34
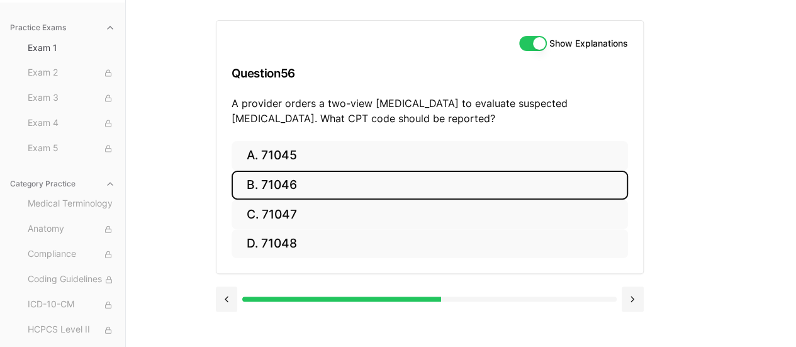
click at [289, 187] on button "B. 71046" at bounding box center [429, 185] width 396 height 30
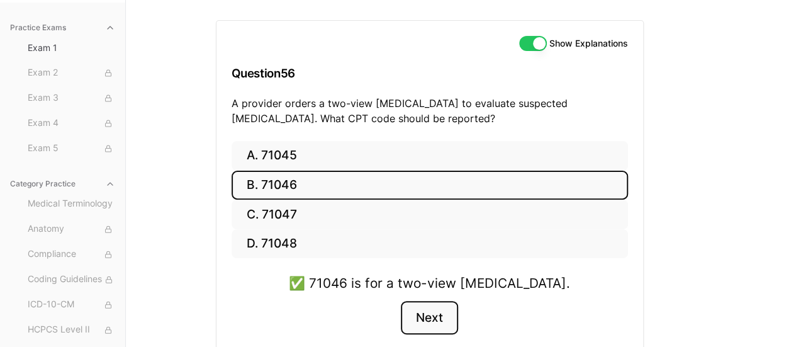
click at [426, 326] on button "Next" at bounding box center [429, 318] width 57 height 34
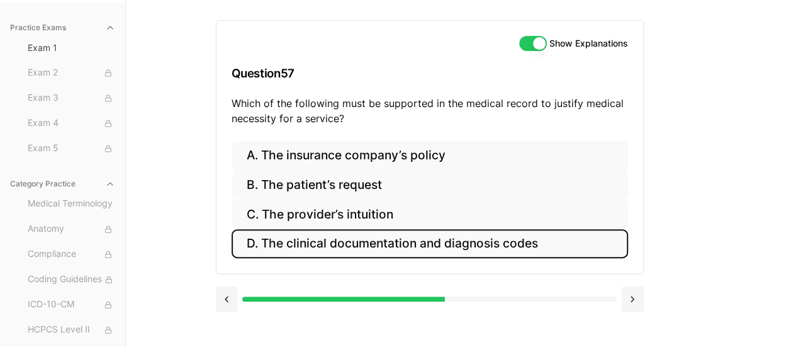
click at [355, 245] on button "D. The clinical documentation and diagnosis codes" at bounding box center [429, 244] width 396 height 30
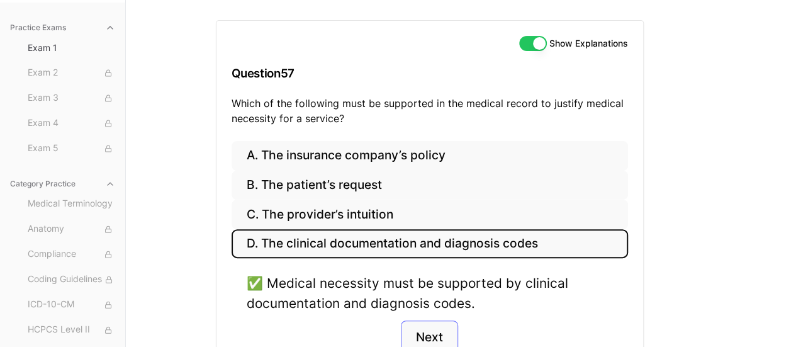
click at [428, 330] on button "Next" at bounding box center [429, 337] width 57 height 34
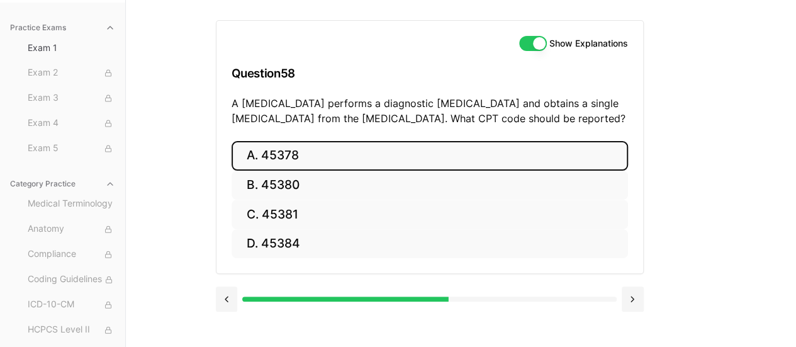
click at [298, 160] on button "A. 45378" at bounding box center [429, 156] width 396 height 30
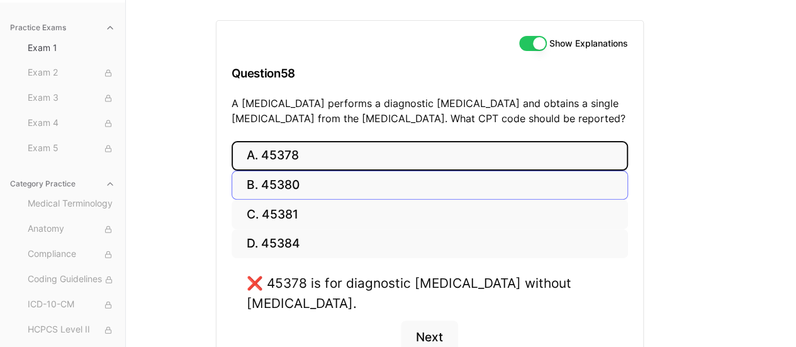
click at [313, 189] on button "B. 45380" at bounding box center [429, 185] width 396 height 30
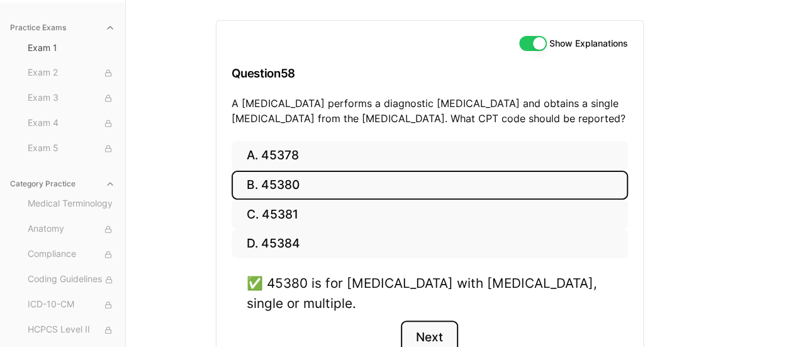
click at [425, 331] on button "Next" at bounding box center [429, 337] width 57 height 34
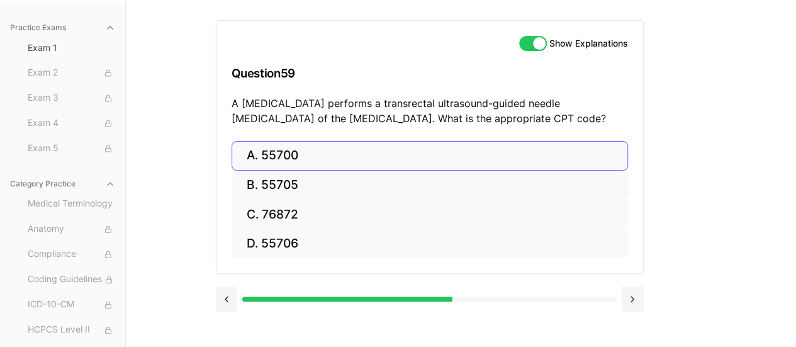
click at [287, 156] on button "A. 55700" at bounding box center [429, 156] width 396 height 30
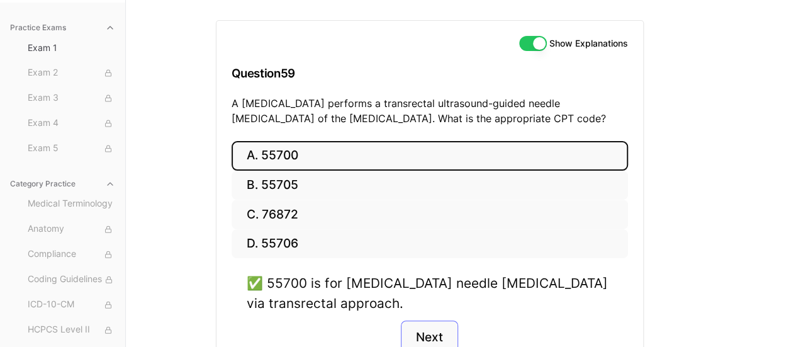
click at [429, 330] on button "Next" at bounding box center [429, 337] width 57 height 34
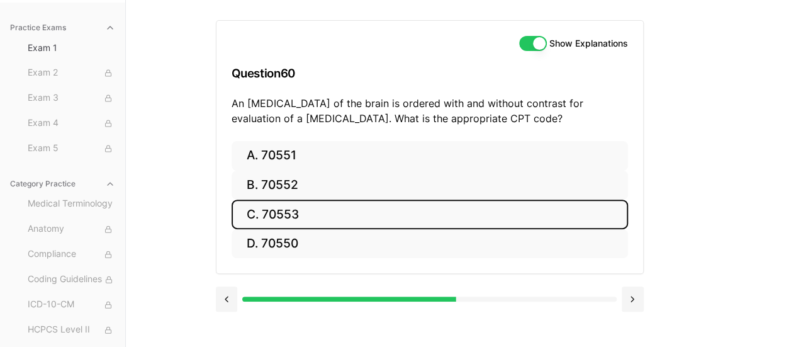
click at [297, 220] on button "C. 70553" at bounding box center [429, 214] width 396 height 30
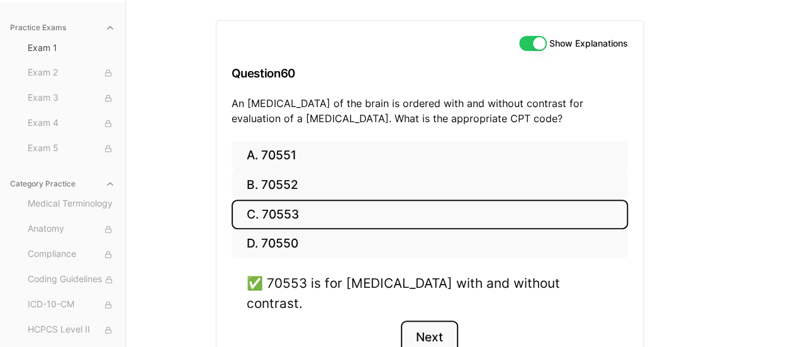
click at [426, 320] on button "Next" at bounding box center [429, 337] width 57 height 34
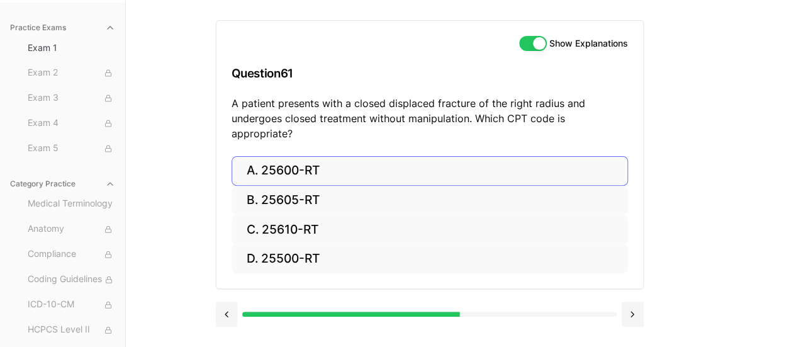
click at [297, 156] on button "A. 25600-RT" at bounding box center [429, 171] width 396 height 30
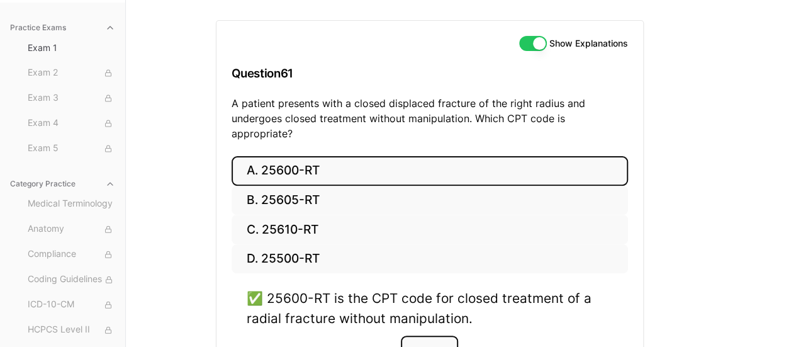
click at [429, 335] on button "Next" at bounding box center [429, 352] width 57 height 34
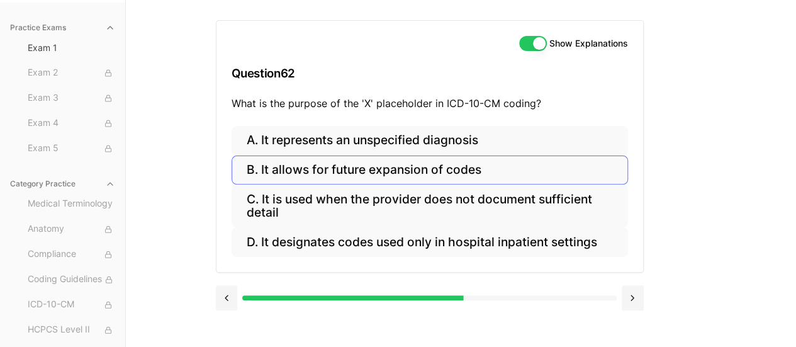
click at [338, 168] on button "B. It allows for future expansion of codes" at bounding box center [429, 170] width 396 height 30
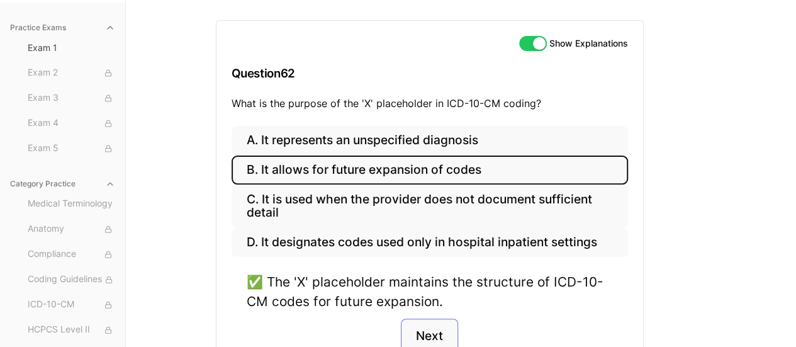
click at [424, 331] on button "Next" at bounding box center [429, 335] width 57 height 34
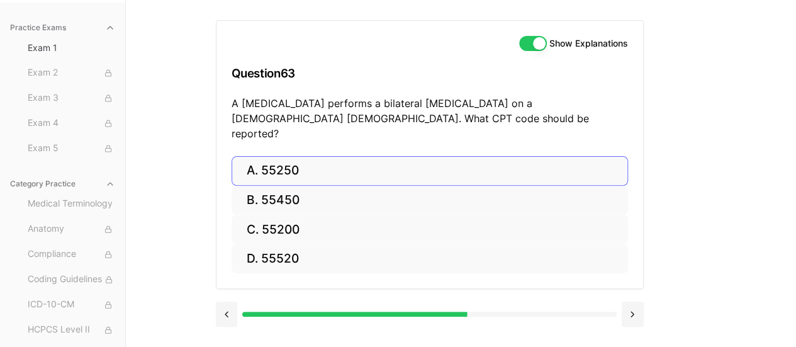
click at [337, 156] on button "A. 55250" at bounding box center [429, 171] width 396 height 30
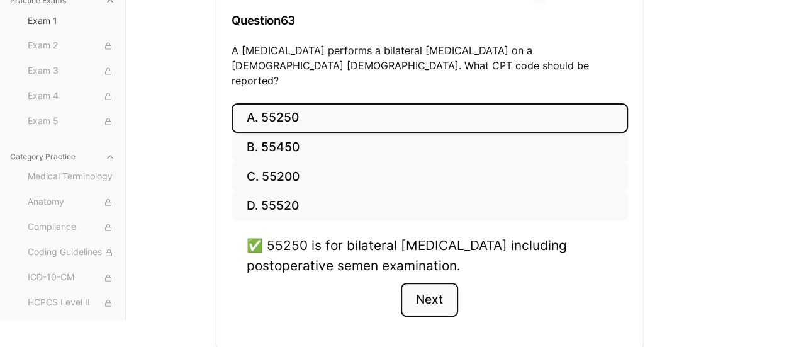
click at [426, 286] on button "Next" at bounding box center [429, 299] width 57 height 34
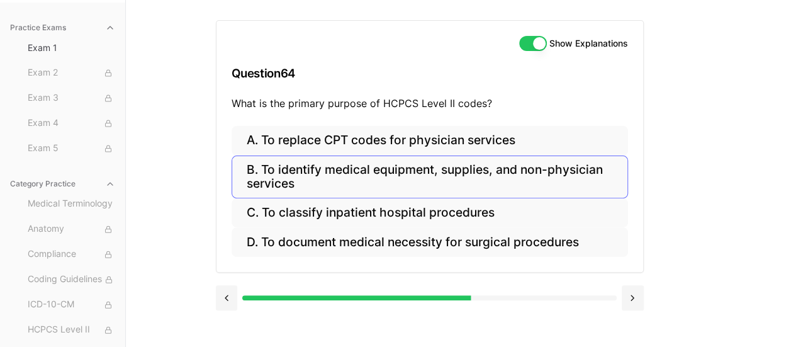
click at [436, 177] on button "B. To identify medical equipment, supplies, and non-physician services" at bounding box center [429, 176] width 396 height 43
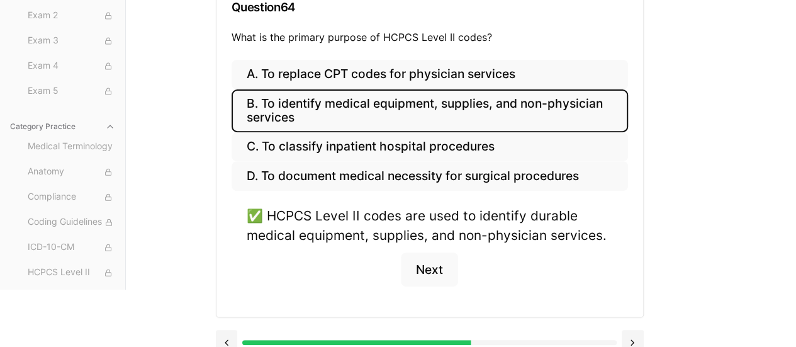
click at [424, 272] on button "Next" at bounding box center [429, 269] width 57 height 34
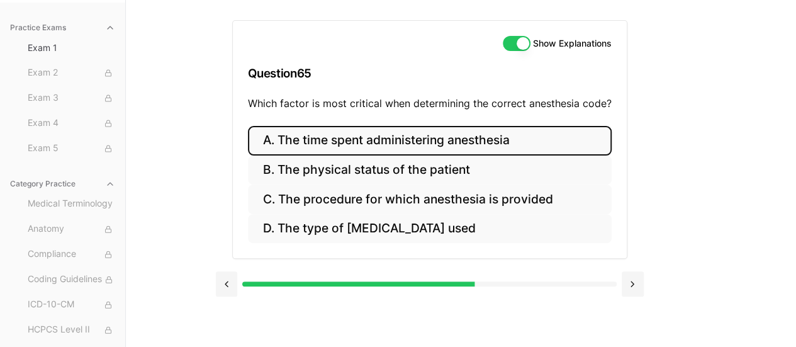
click at [318, 141] on button "A. The time spent administering anesthesia" at bounding box center [430, 141] width 364 height 30
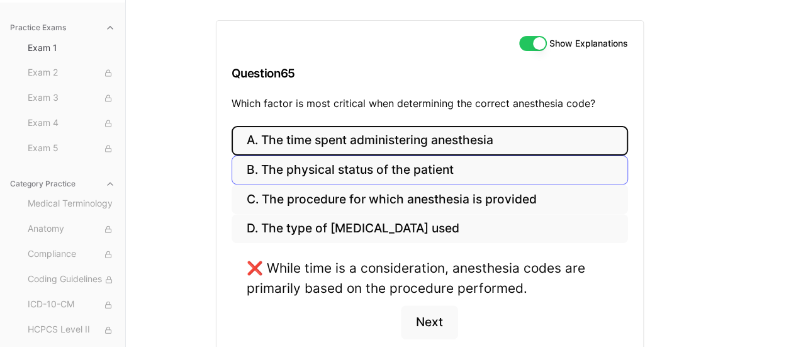
click at [292, 169] on button "B. The physical status of the patient" at bounding box center [429, 170] width 396 height 30
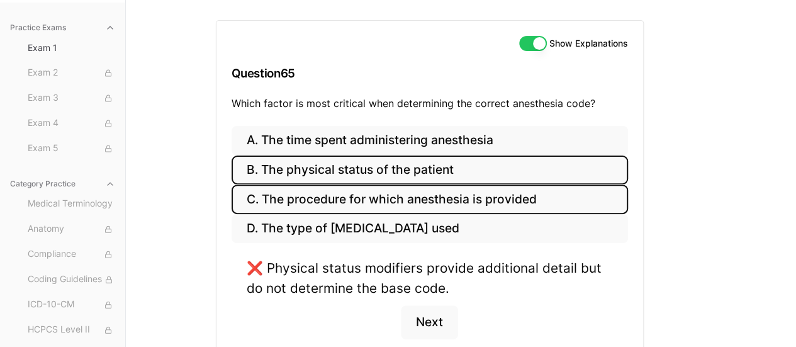
click at [289, 192] on button "C. The procedure for which anesthesia is provided" at bounding box center [429, 199] width 396 height 30
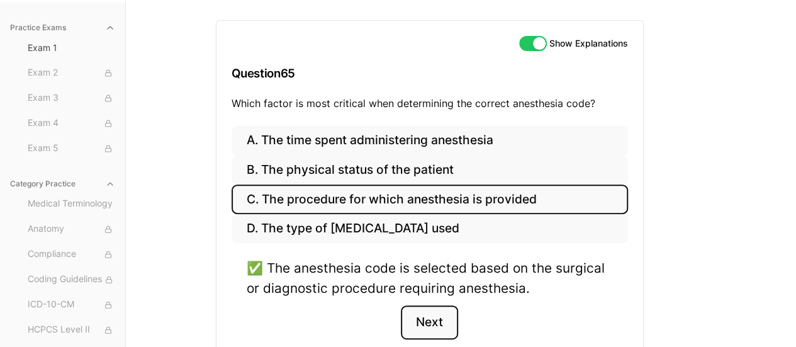
click at [435, 314] on button "Next" at bounding box center [429, 322] width 57 height 34
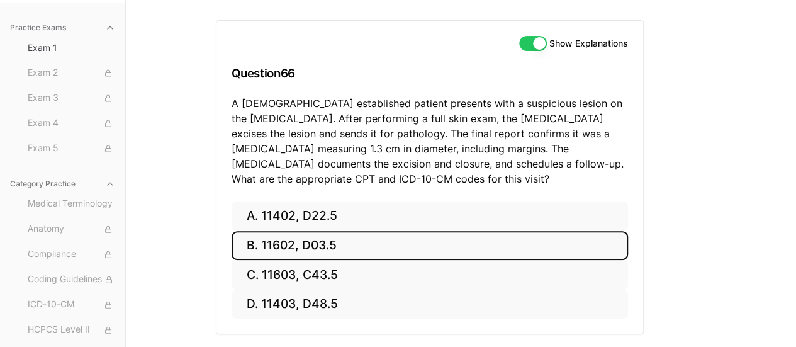
click at [326, 241] on button "B. 11602, D03.5" at bounding box center [429, 246] width 396 height 30
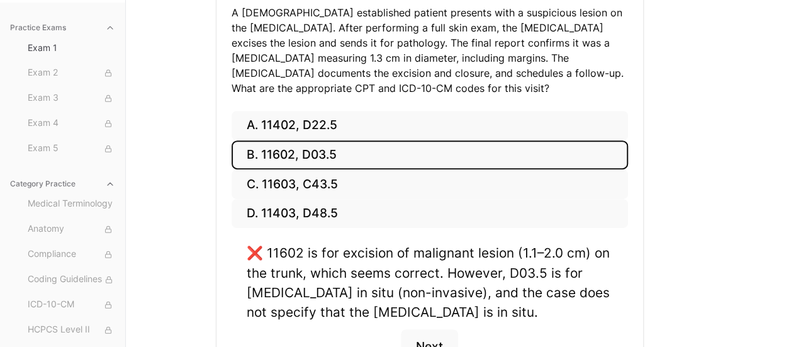
scroll to position [206, 0]
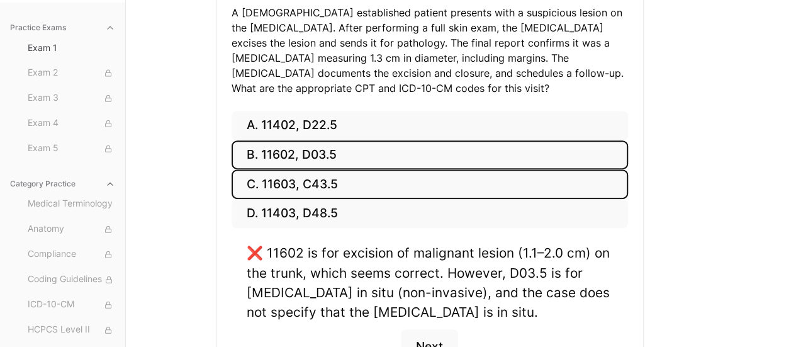
click at [307, 185] on button "C. 11603, C43.5" at bounding box center [429, 184] width 396 height 30
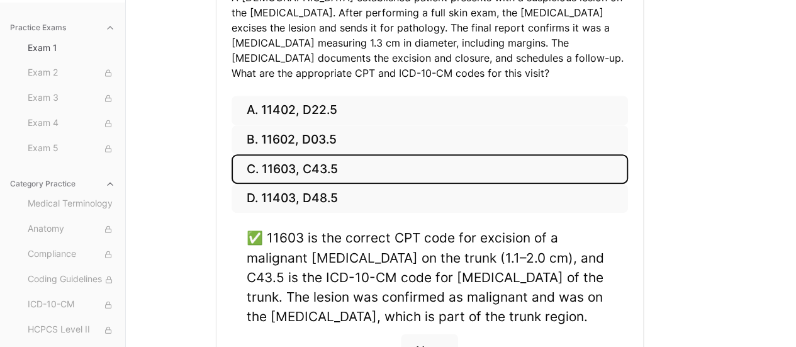
scroll to position [223, 0]
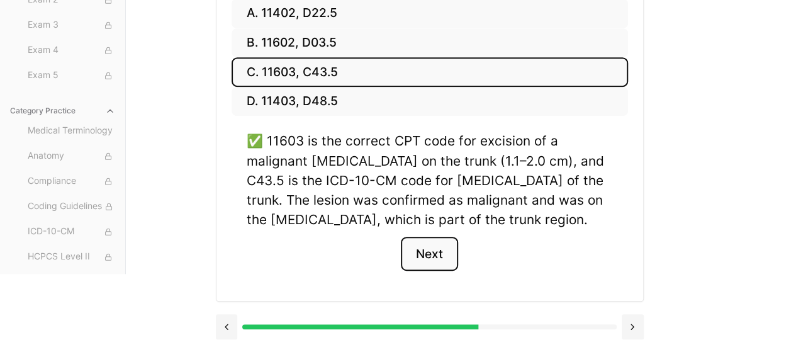
click at [448, 248] on button "Next" at bounding box center [429, 253] width 57 height 34
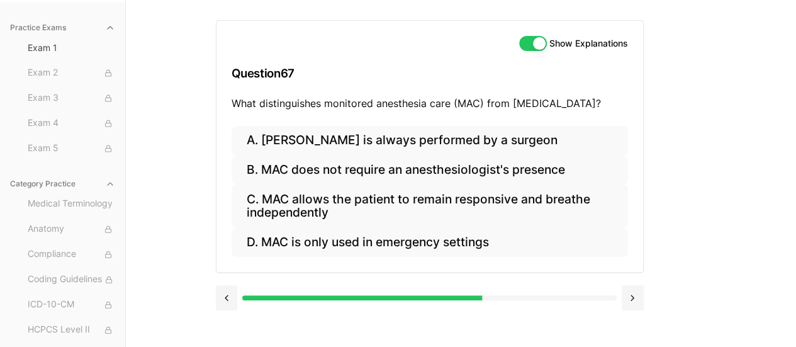
scroll to position [116, 0]
click at [474, 169] on button "B. MAC does not require an anesthesiologist's presence" at bounding box center [429, 170] width 396 height 30
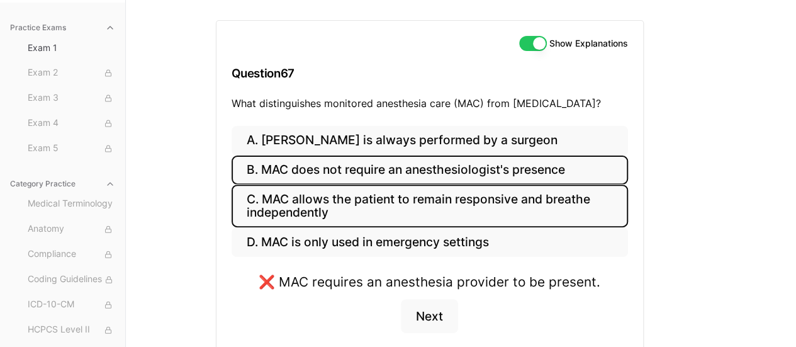
click at [441, 201] on button "C. MAC allows the patient to remain responsive and breathe independently" at bounding box center [429, 205] width 396 height 43
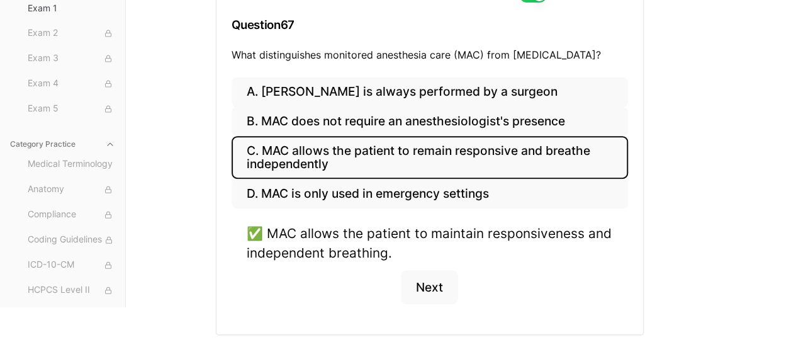
scroll to position [165, 0]
click at [426, 282] on button "Next" at bounding box center [429, 286] width 57 height 34
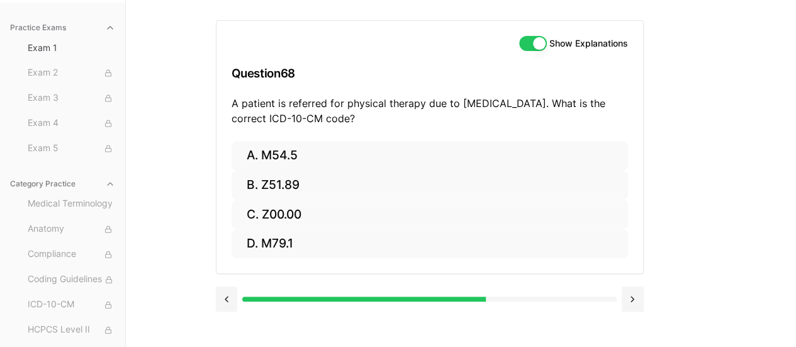
scroll to position [116, 0]
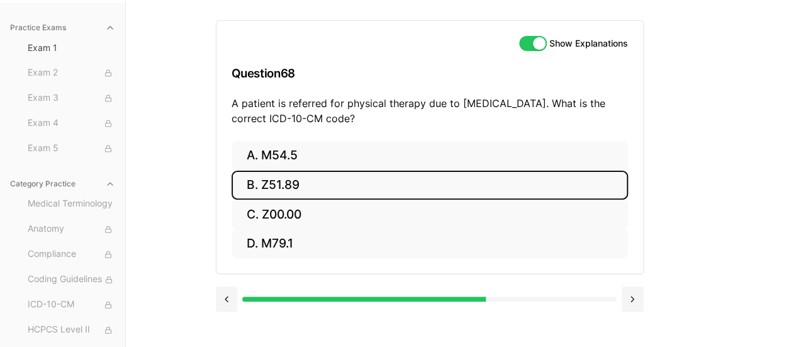
click at [273, 177] on button "B. Z51.89" at bounding box center [429, 185] width 396 height 30
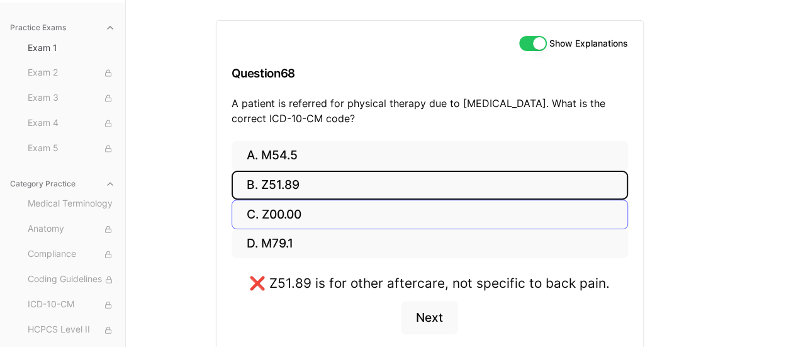
click at [288, 221] on button "C. Z00.00" at bounding box center [429, 214] width 396 height 30
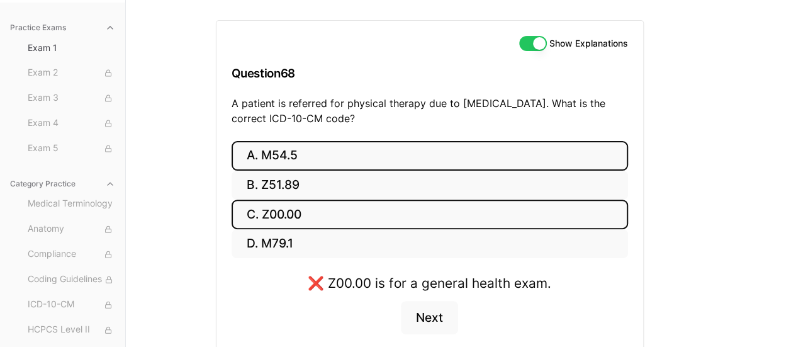
click at [273, 153] on button "A. M54.5" at bounding box center [429, 156] width 396 height 30
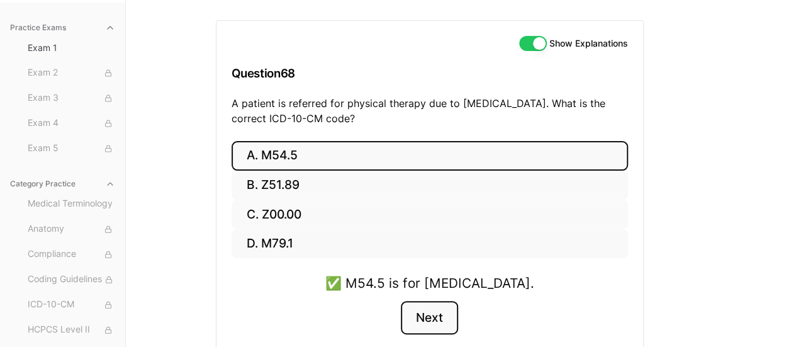
click at [425, 313] on button "Next" at bounding box center [429, 318] width 57 height 34
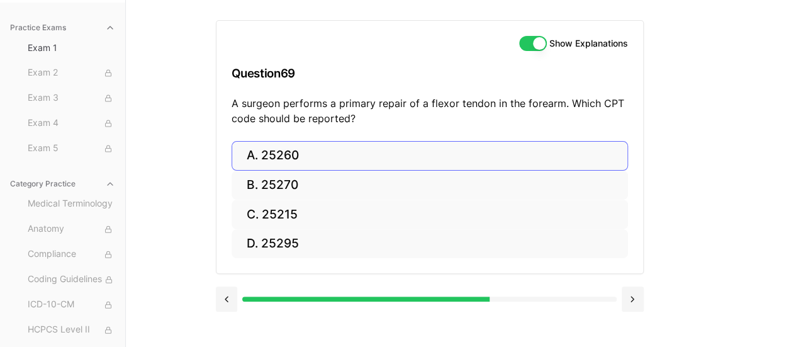
click at [294, 156] on button "A. 25260" at bounding box center [429, 156] width 396 height 30
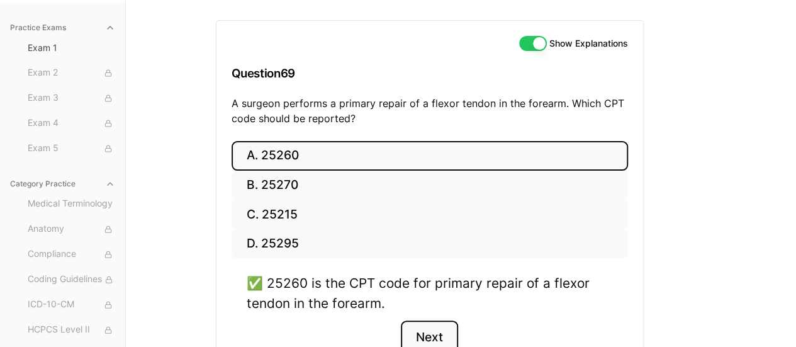
click at [434, 329] on button "Next" at bounding box center [429, 337] width 57 height 34
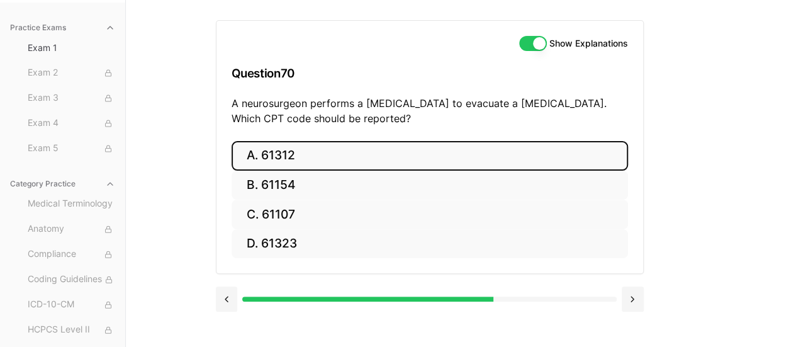
click at [289, 152] on button "A. 61312" at bounding box center [429, 156] width 396 height 30
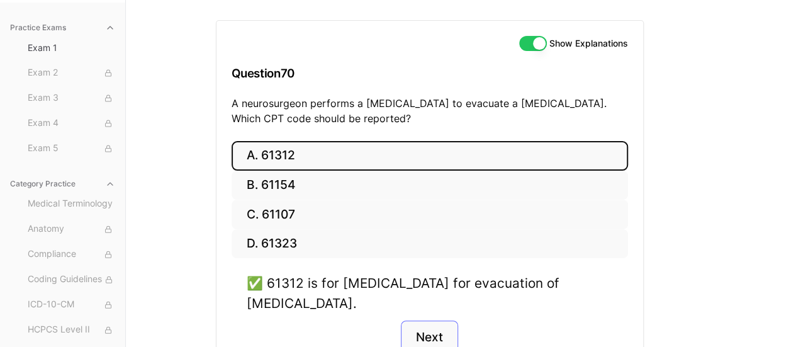
click at [431, 337] on button "Next" at bounding box center [429, 337] width 57 height 34
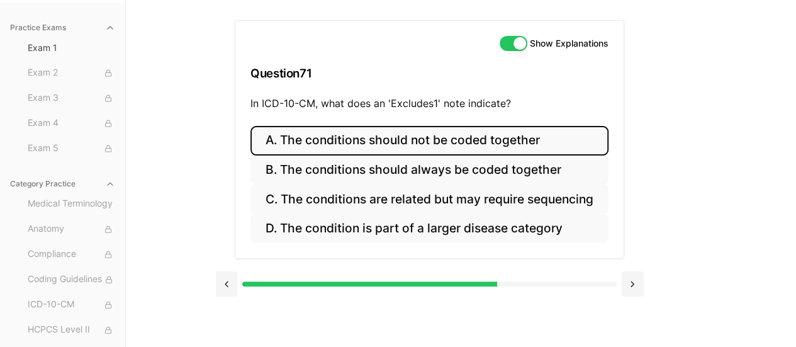
click at [510, 141] on button "A. The conditions should not be coded together" at bounding box center [429, 141] width 358 height 30
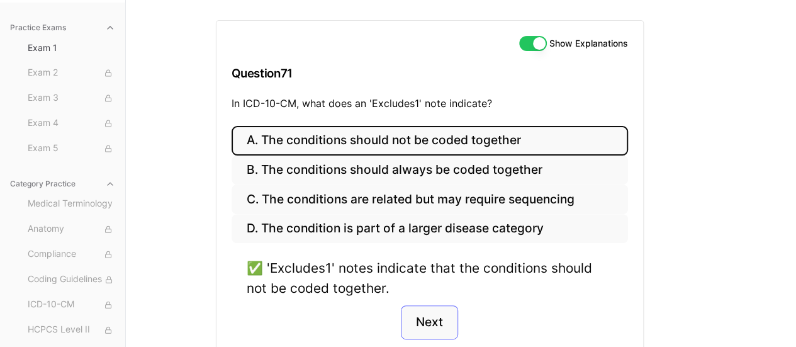
click at [434, 319] on button "Next" at bounding box center [429, 322] width 57 height 34
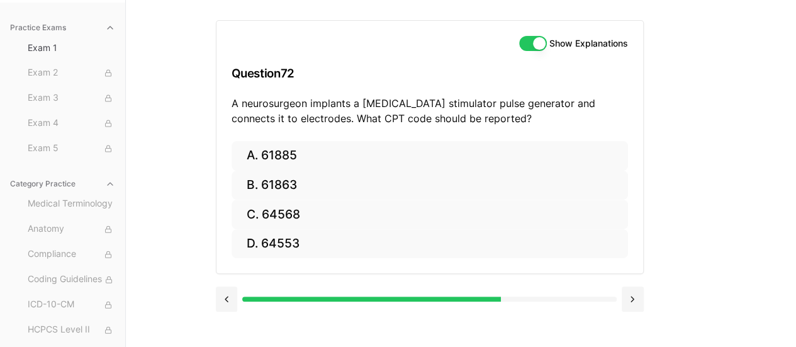
click at [696, 172] on div "Show Explanations Question 72 A neurosurgeon implants a [MEDICAL_DATA] stimulat…" at bounding box center [461, 173] width 491 height 347
click at [308, 210] on button "C. 64568" at bounding box center [429, 214] width 396 height 30
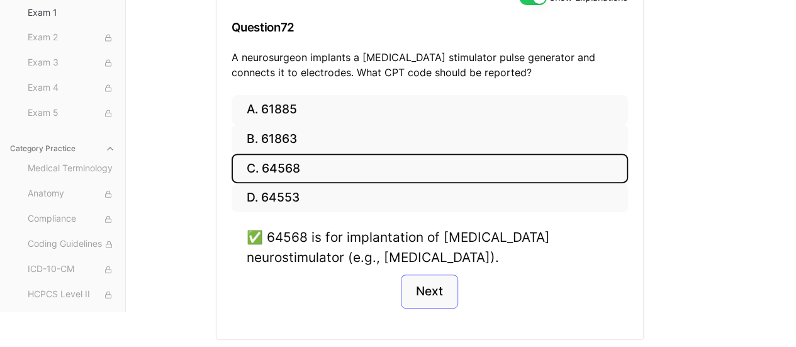
click at [427, 292] on button "Next" at bounding box center [429, 291] width 57 height 34
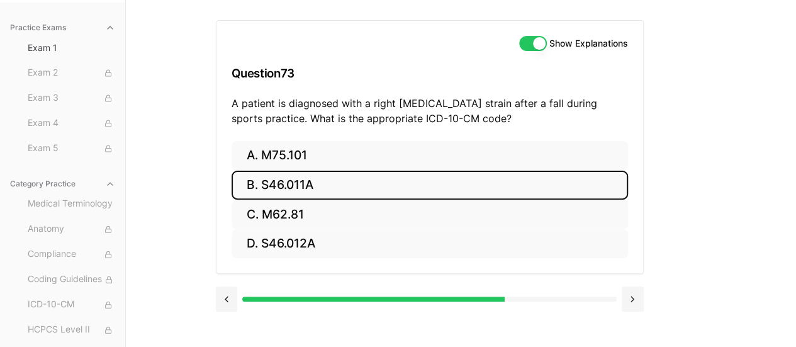
click at [303, 186] on button "B. S46.011A" at bounding box center [429, 185] width 396 height 30
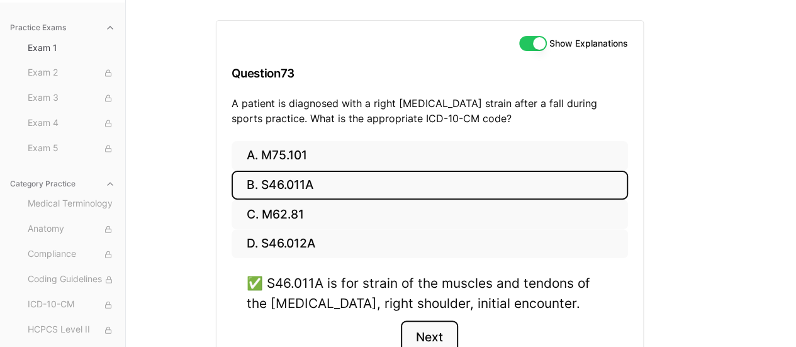
click at [425, 324] on button "Next" at bounding box center [429, 337] width 57 height 34
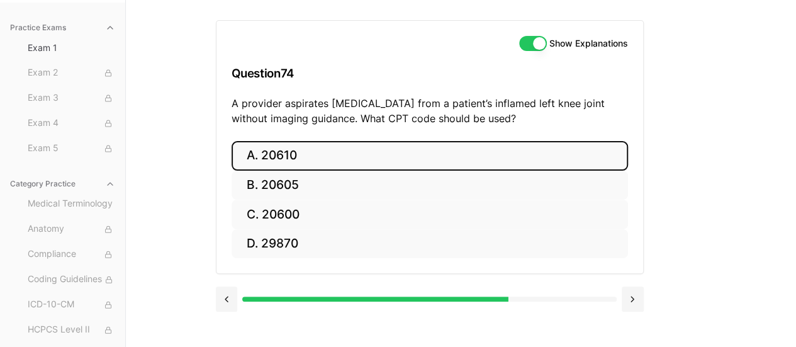
click at [292, 152] on button "A. 20610" at bounding box center [429, 156] width 396 height 30
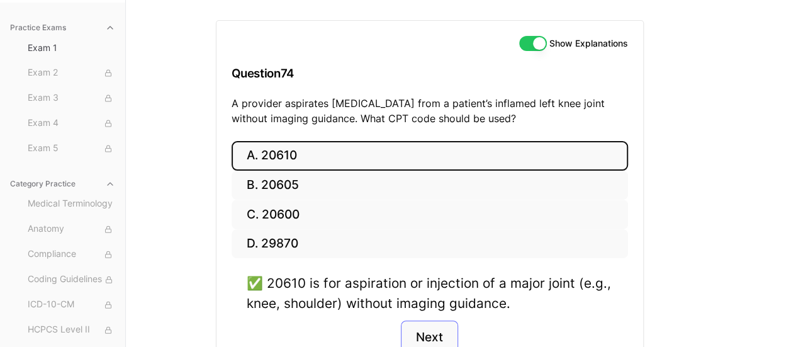
click at [428, 330] on button "Next" at bounding box center [429, 337] width 57 height 34
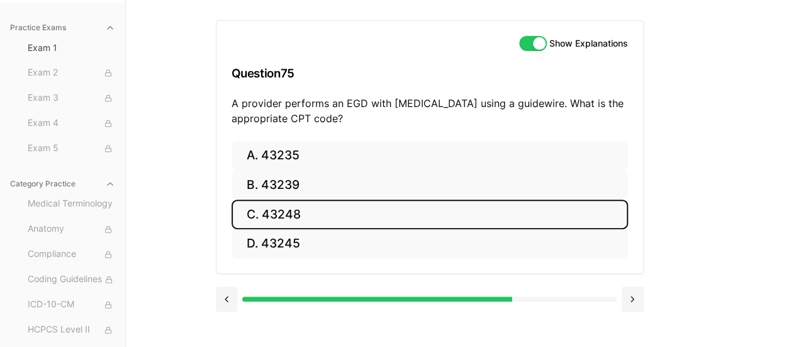
click at [314, 213] on button "C. 43248" at bounding box center [429, 214] width 396 height 30
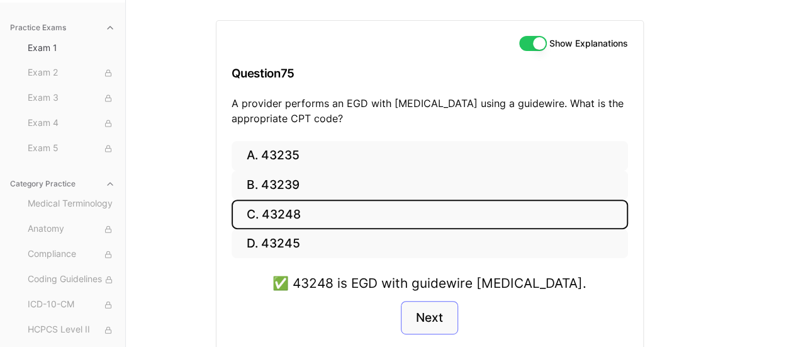
click at [436, 311] on button "Next" at bounding box center [429, 318] width 57 height 34
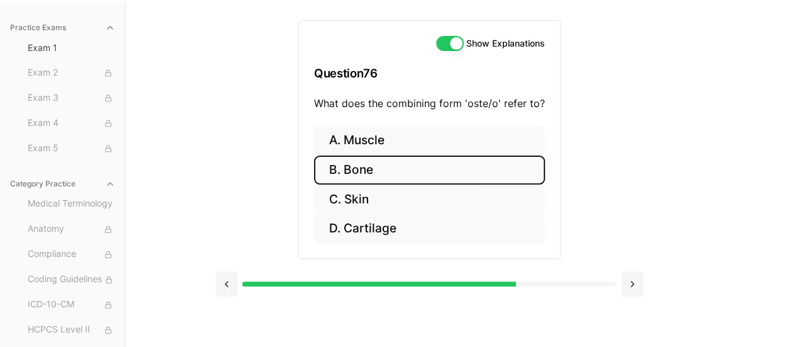
click at [375, 171] on button "B. Bone" at bounding box center [429, 170] width 231 height 30
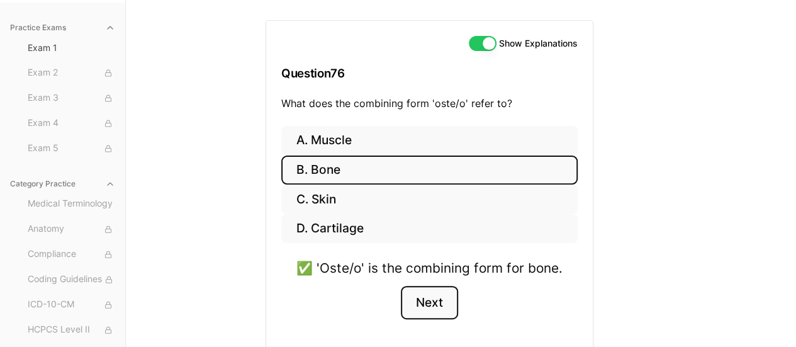
click at [423, 304] on button "Next" at bounding box center [429, 303] width 57 height 34
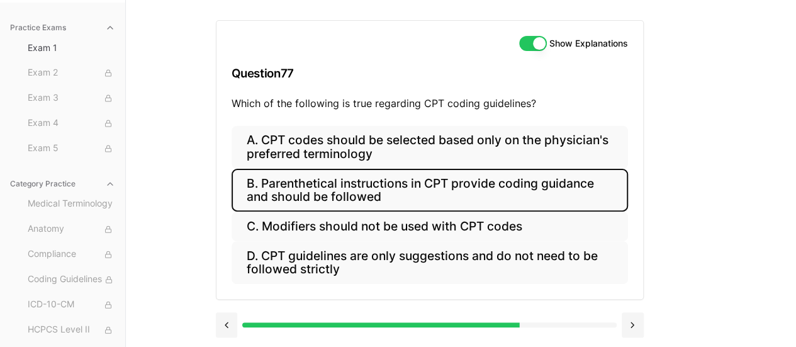
click at [392, 196] on button "B. Parenthetical instructions in CPT provide coding guidance and should be foll…" at bounding box center [429, 190] width 396 height 43
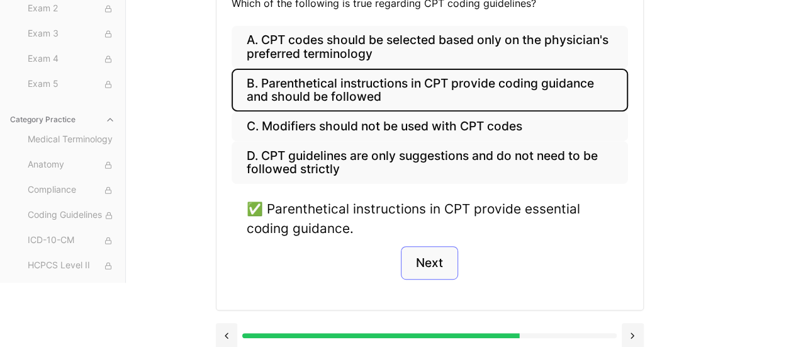
click at [431, 267] on button "Next" at bounding box center [429, 263] width 57 height 34
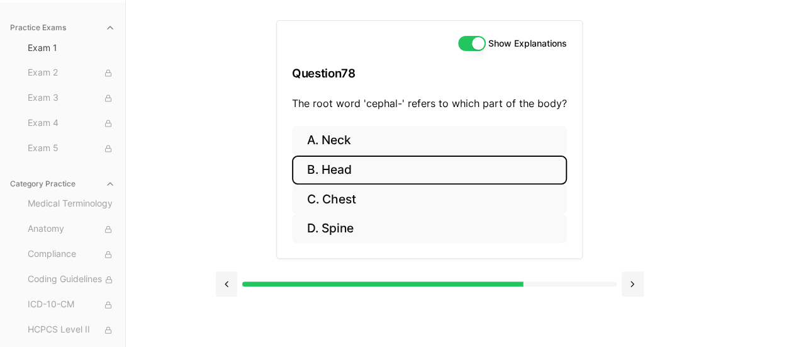
click at [372, 177] on button "B. Head" at bounding box center [429, 170] width 275 height 30
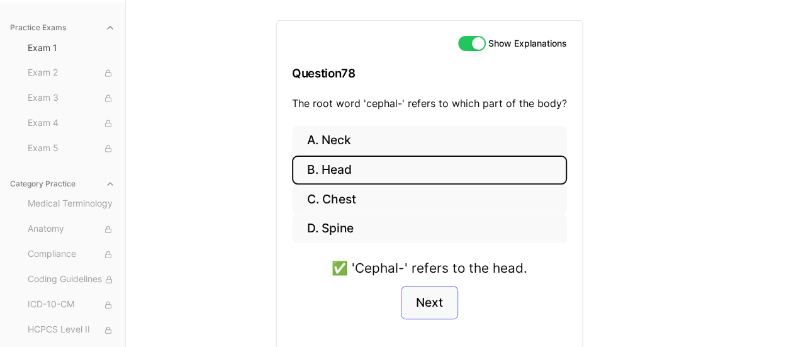
click at [437, 302] on button "Next" at bounding box center [429, 303] width 57 height 34
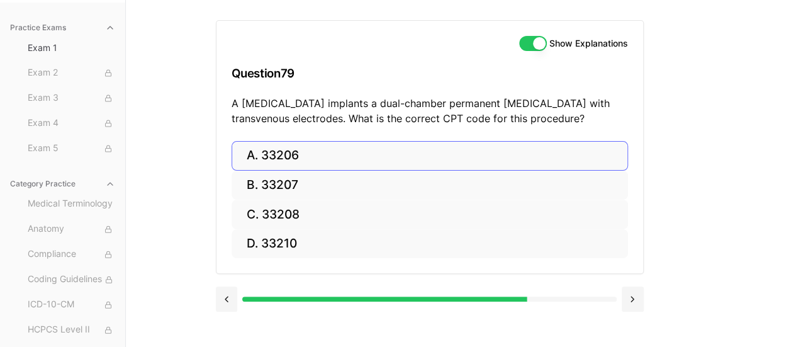
click at [339, 156] on button "A. 33206" at bounding box center [429, 156] width 396 height 30
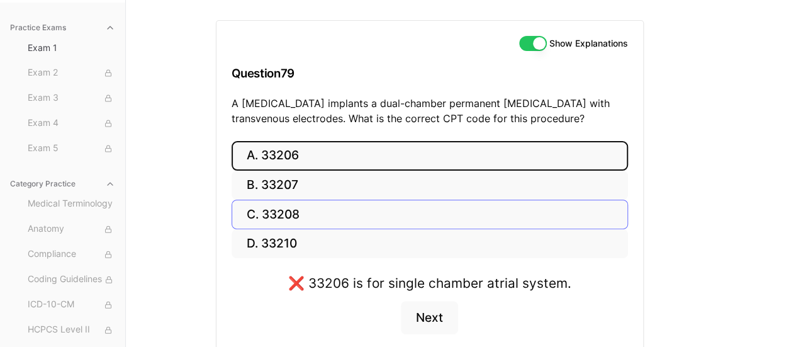
click at [333, 207] on button "C. 33208" at bounding box center [429, 214] width 396 height 30
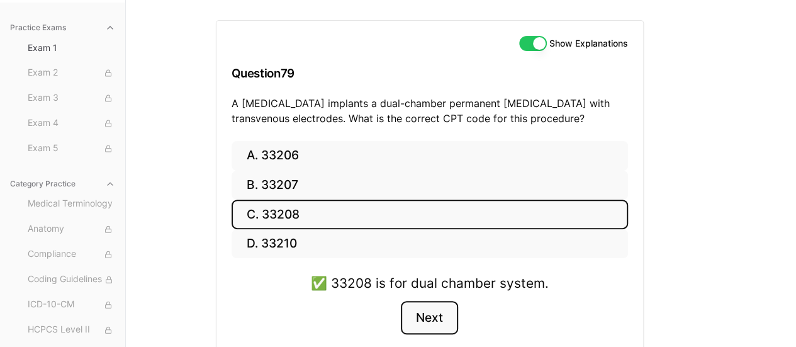
click at [436, 321] on button "Next" at bounding box center [429, 318] width 57 height 34
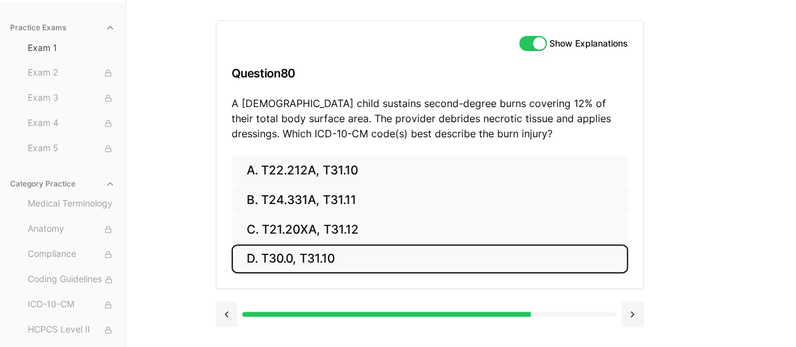
click at [290, 257] on button "D. T30.0, T31.10" at bounding box center [429, 259] width 396 height 30
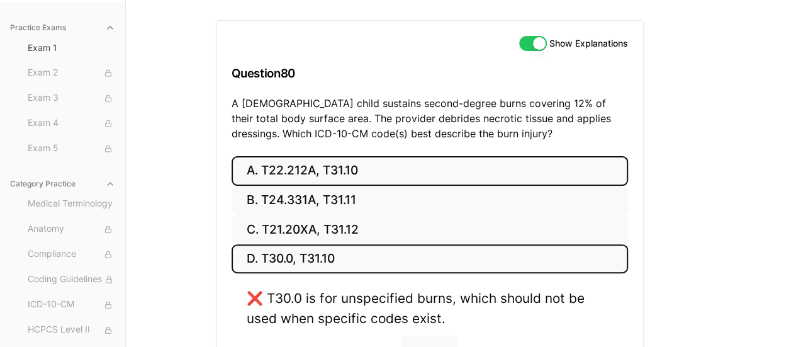
click at [353, 164] on button "A. T22.212A, T31.10" at bounding box center [429, 171] width 396 height 30
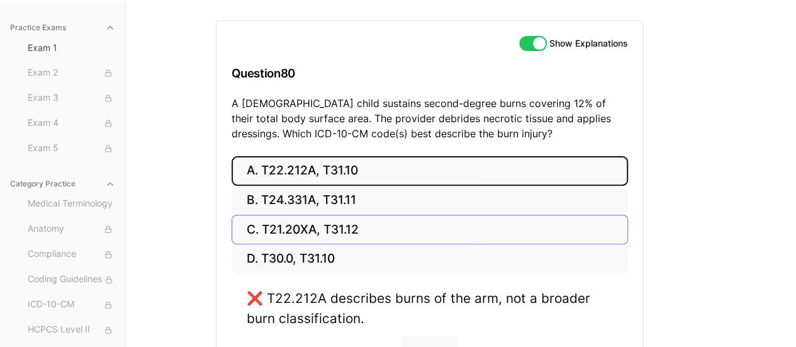
click at [304, 230] on button "C. T21.20XA, T31.12" at bounding box center [429, 229] width 396 height 30
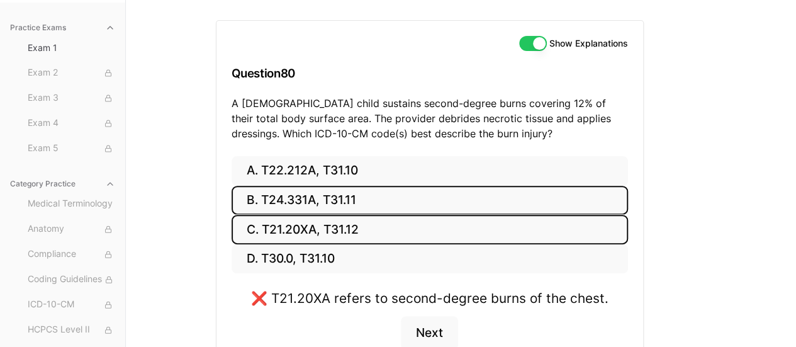
click at [283, 203] on button "B. T24.331A, T31.11" at bounding box center [429, 201] width 396 height 30
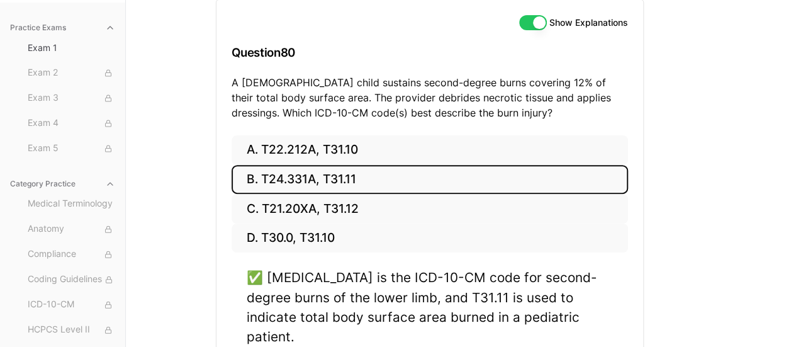
scroll to position [158, 0]
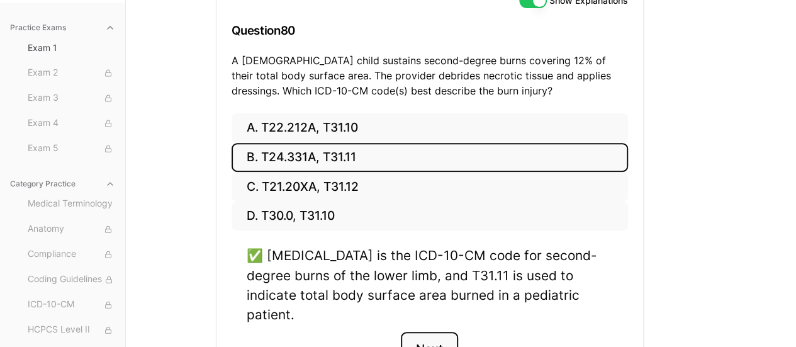
click at [434, 331] on button "Next" at bounding box center [429, 348] width 57 height 34
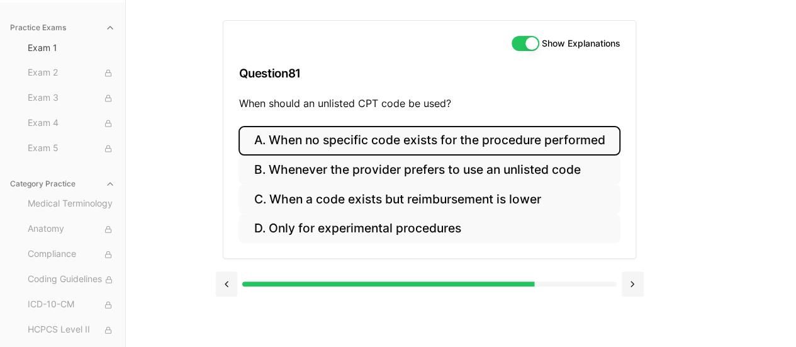
click at [401, 138] on button "A. When no specific code exists for the procedure performed" at bounding box center [428, 141] width 381 height 30
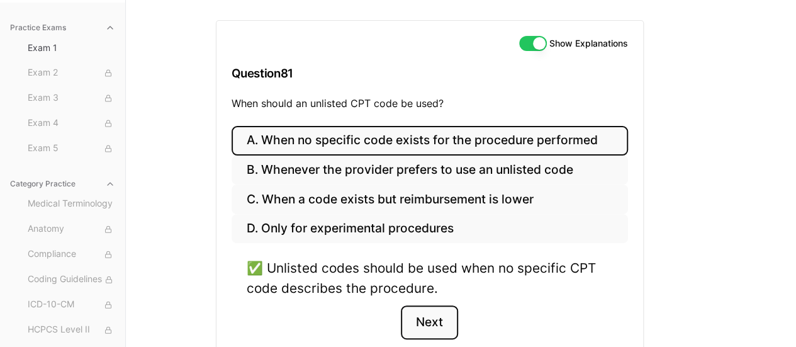
click at [436, 314] on button "Next" at bounding box center [429, 322] width 57 height 34
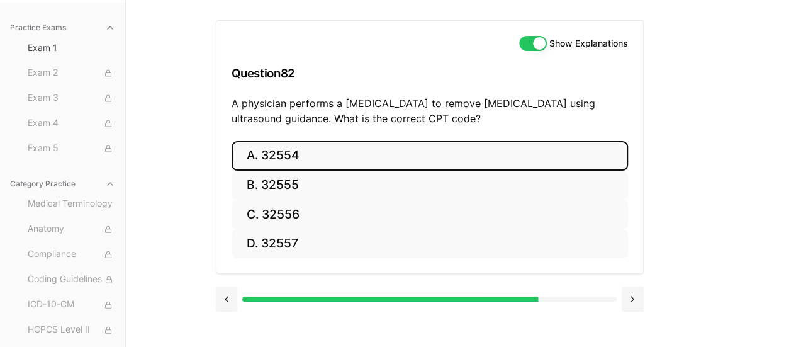
click at [289, 161] on button "A. 32554" at bounding box center [429, 156] width 396 height 30
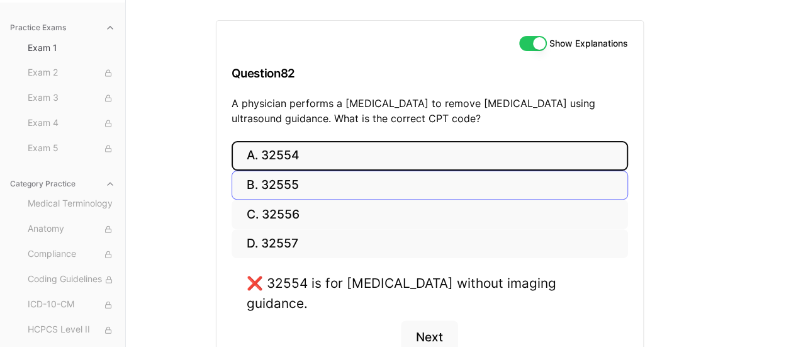
click at [280, 191] on button "B. 32555" at bounding box center [429, 185] width 396 height 30
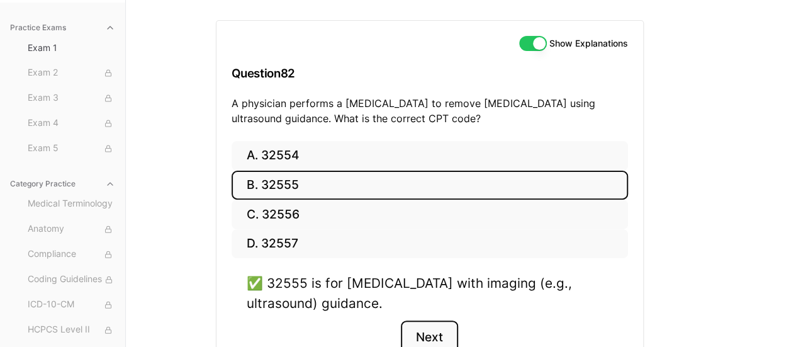
click at [422, 329] on button "Next" at bounding box center [429, 337] width 57 height 34
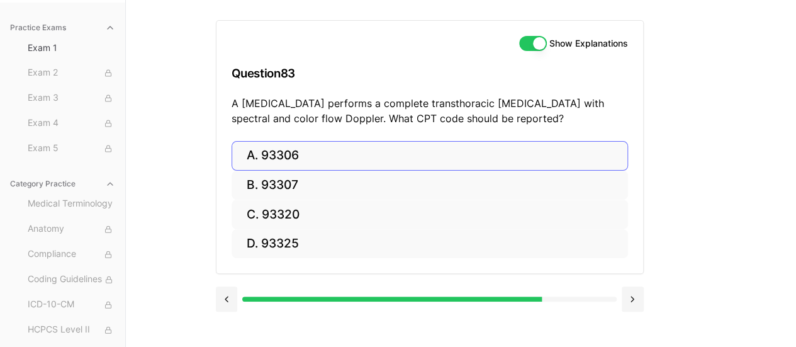
click at [331, 147] on button "A. 93306" at bounding box center [429, 156] width 396 height 30
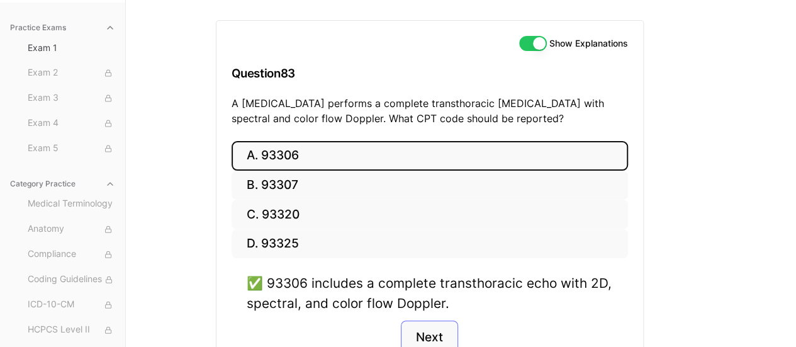
click at [441, 330] on button "Next" at bounding box center [429, 337] width 57 height 34
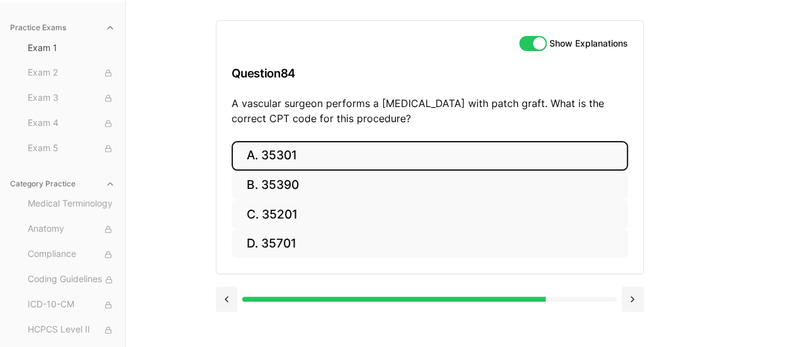
click at [291, 155] on button "A. 35301" at bounding box center [429, 156] width 396 height 30
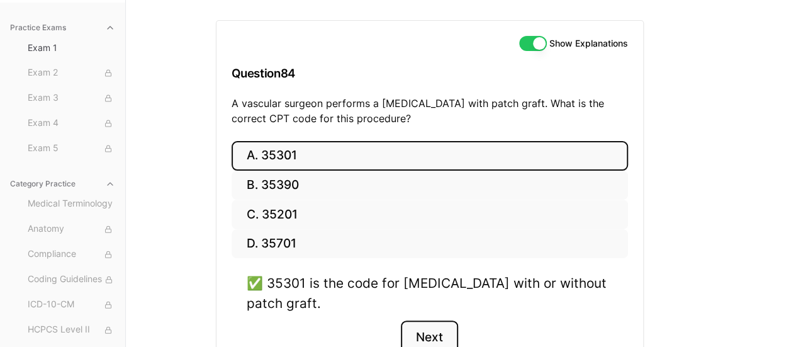
click at [425, 333] on button "Next" at bounding box center [429, 337] width 57 height 34
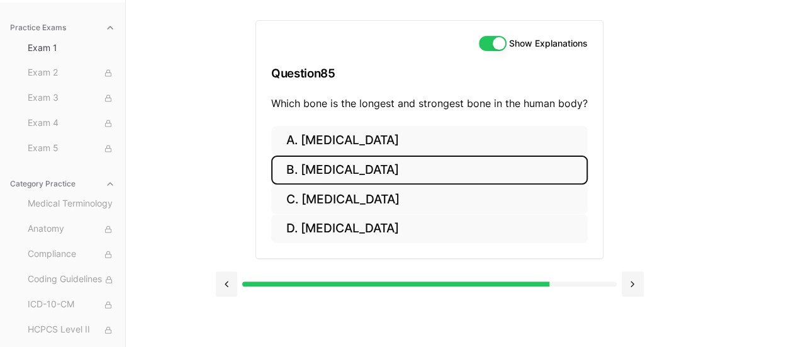
click at [346, 169] on button "B. [MEDICAL_DATA]" at bounding box center [429, 170] width 316 height 30
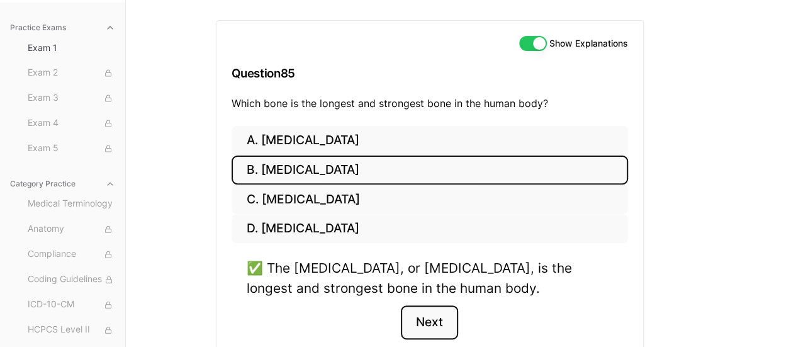
click at [434, 324] on button "Next" at bounding box center [429, 322] width 57 height 34
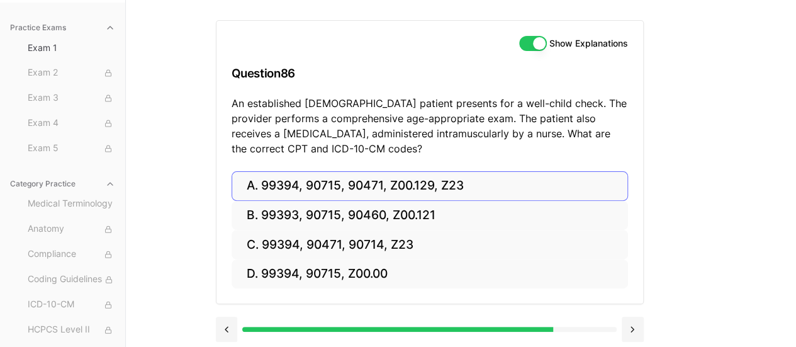
click at [452, 182] on button "A. 99394, 90715, 90471, Z00.129, Z23" at bounding box center [429, 186] width 396 height 30
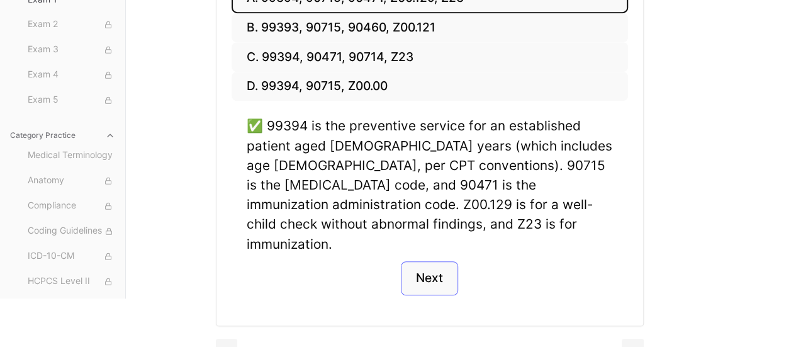
click at [430, 262] on button "Next" at bounding box center [429, 278] width 57 height 34
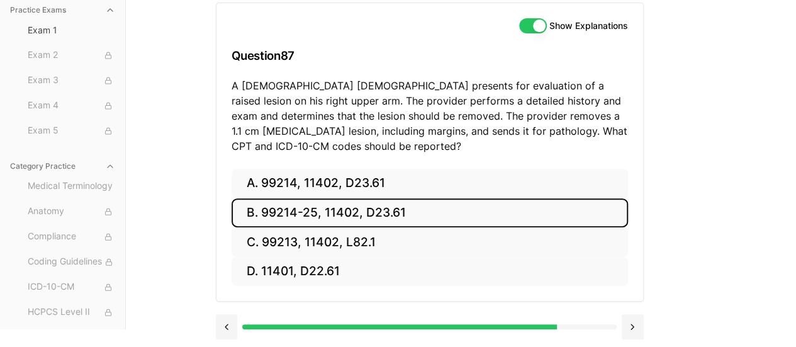
click at [395, 214] on button "B. 99214-25, 11402, D23.61" at bounding box center [429, 213] width 396 height 30
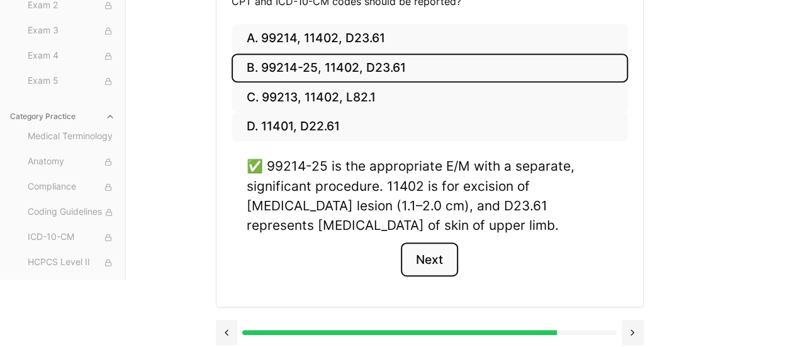
click at [430, 256] on button "Next" at bounding box center [429, 259] width 57 height 34
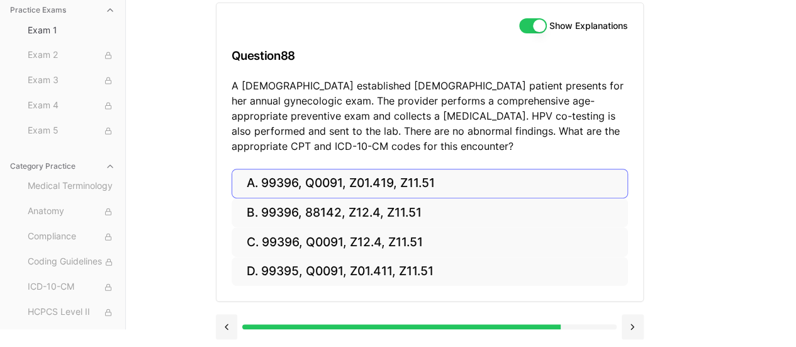
click at [440, 182] on button "A. 99396, Q0091, Z01.419, Z11.51" at bounding box center [429, 184] width 396 height 30
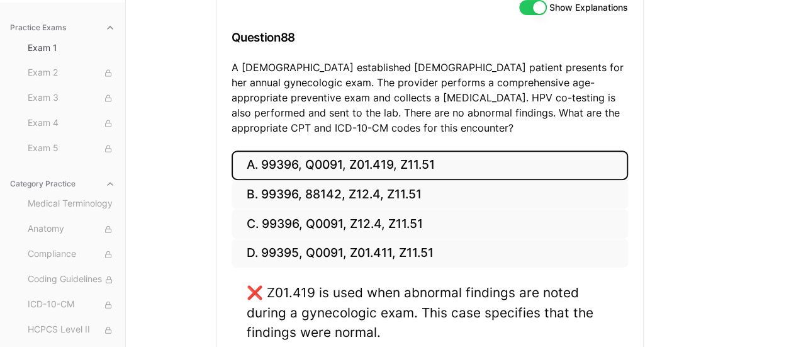
scroll to position [151, 0]
click at [298, 193] on button "B. 99396, 88142, Z12.4, Z11.51" at bounding box center [429, 195] width 396 height 30
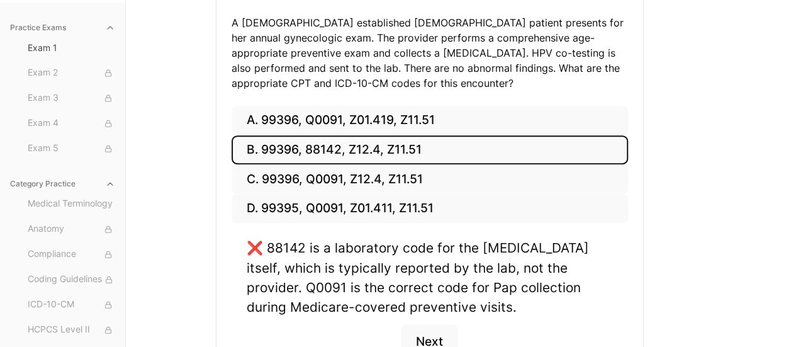
scroll to position [197, 0]
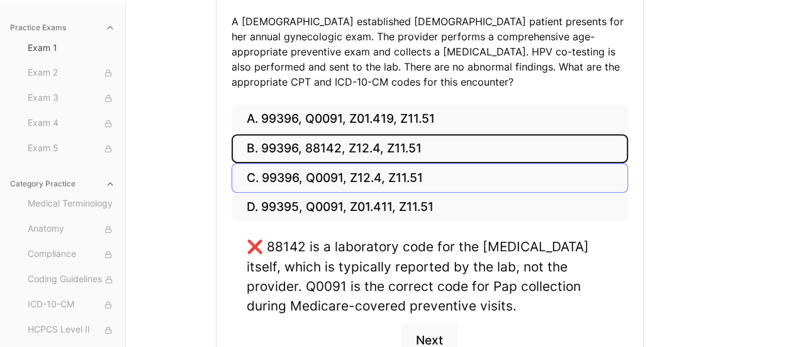
click at [286, 177] on button "C. 99396, Q0091, Z12.4, Z11.51" at bounding box center [429, 178] width 396 height 30
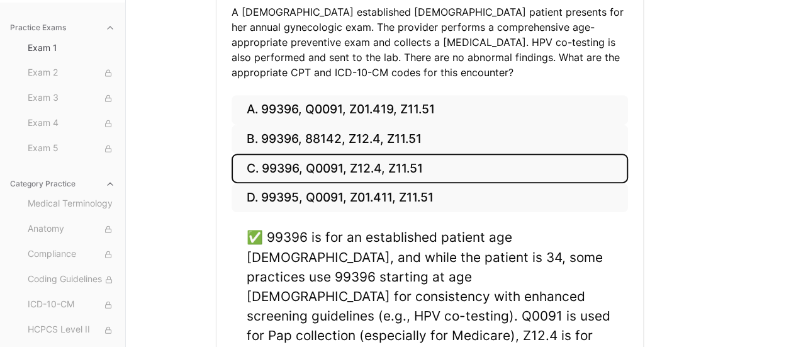
scroll to position [208, 0]
click at [282, 137] on button "B. 99396, 88142, Z12.4, Z11.51" at bounding box center [429, 139] width 396 height 30
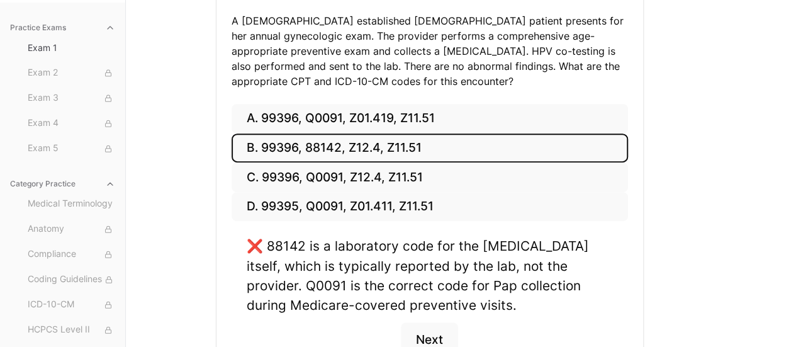
scroll to position [186, 0]
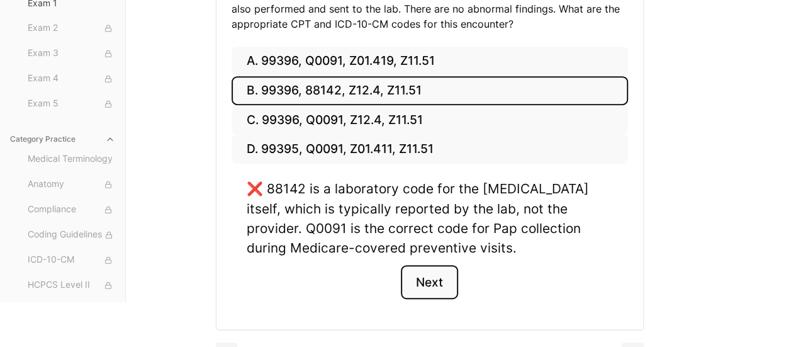
click at [428, 289] on button "Next" at bounding box center [429, 282] width 57 height 34
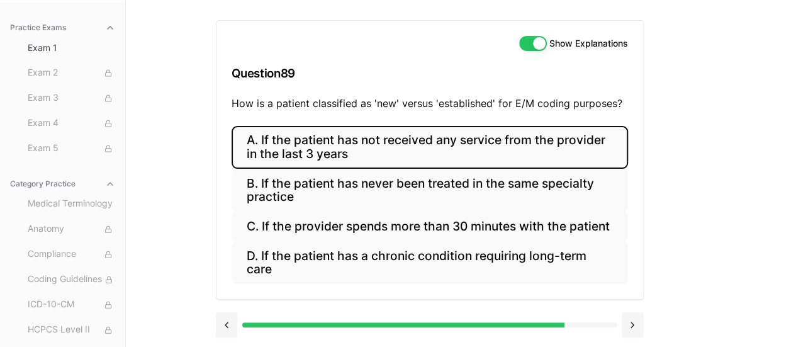
click at [562, 151] on button "A. If the patient has not received any service from the provider in the last 3 …" at bounding box center [429, 147] width 396 height 43
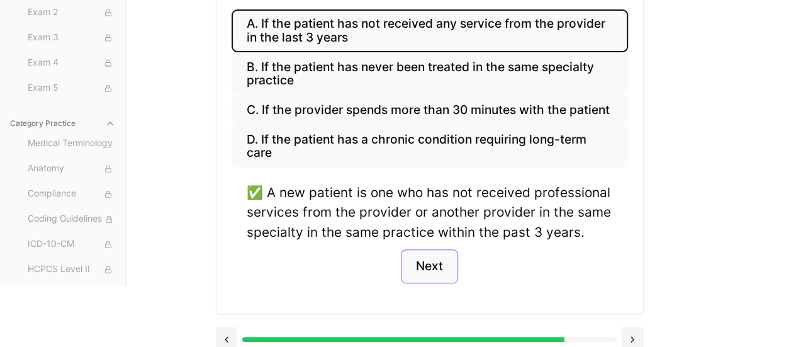
click at [428, 277] on button "Next" at bounding box center [429, 266] width 57 height 34
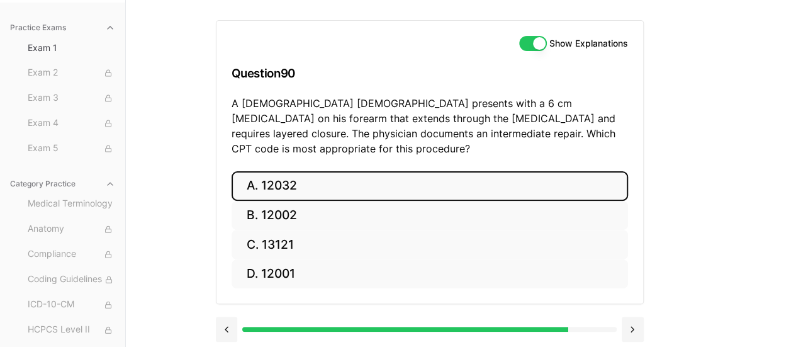
click at [287, 171] on button "A. 12032" at bounding box center [429, 186] width 396 height 30
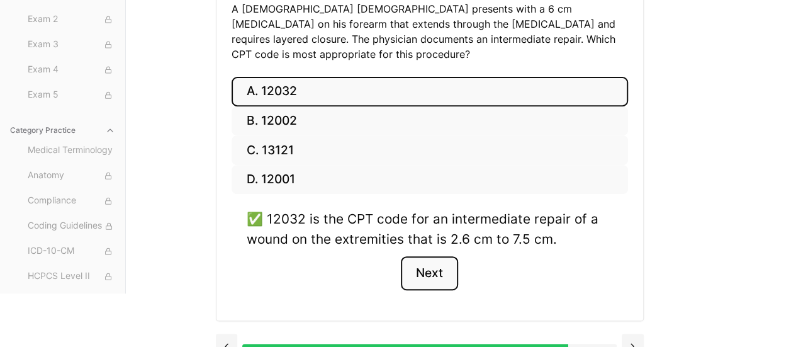
click at [425, 257] on button "Next" at bounding box center [429, 273] width 57 height 34
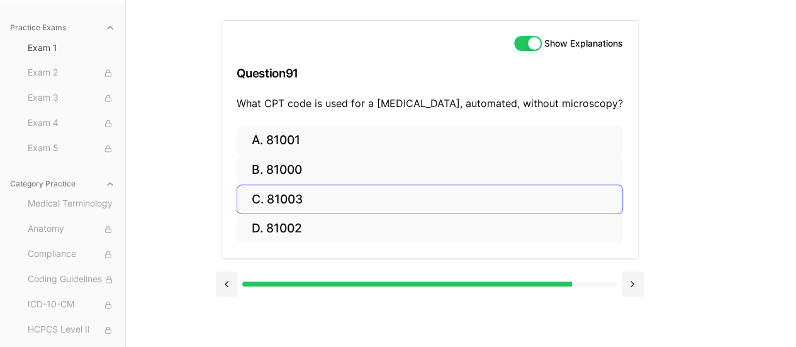
click at [312, 209] on button "C. 81003" at bounding box center [429, 199] width 386 height 30
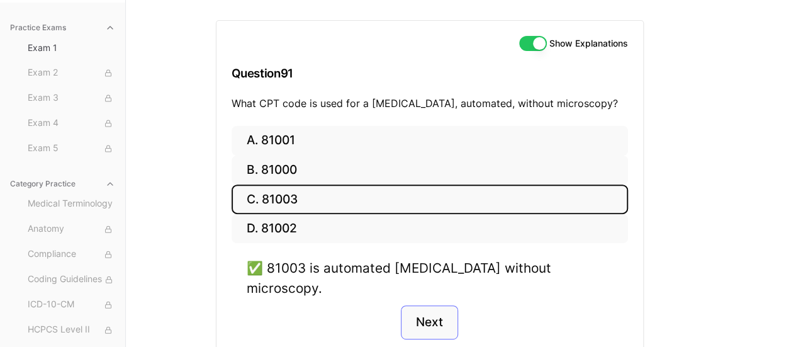
click at [425, 305] on button "Next" at bounding box center [429, 322] width 57 height 34
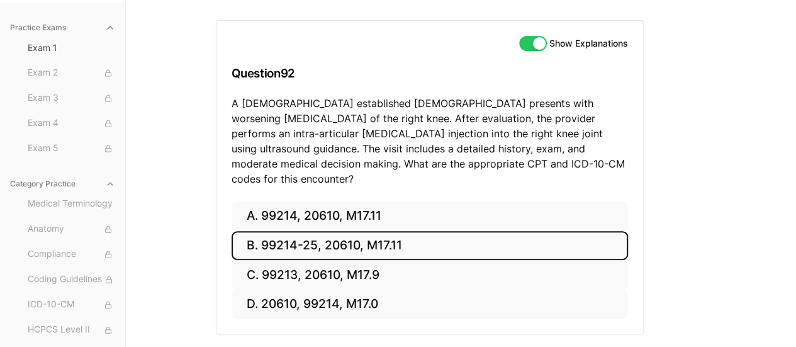
click at [399, 231] on button "B. 99214-25, 20610, M17.11" at bounding box center [429, 246] width 396 height 30
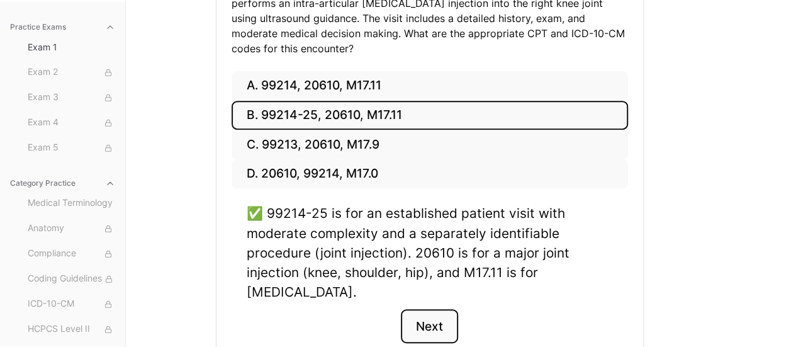
click at [428, 314] on button "Next" at bounding box center [429, 326] width 57 height 34
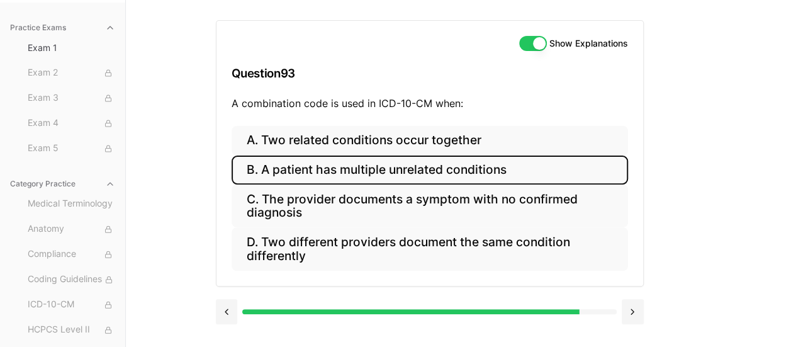
click at [475, 167] on button "B. A patient has multiple unrelated conditions" at bounding box center [429, 170] width 396 height 30
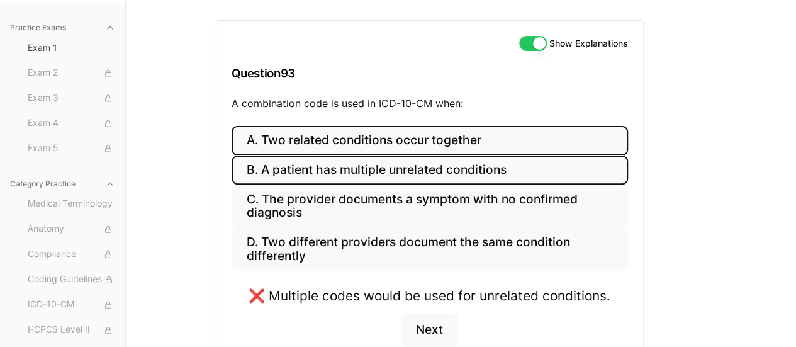
click at [482, 128] on button "A. Two related conditions occur together" at bounding box center [429, 141] width 396 height 30
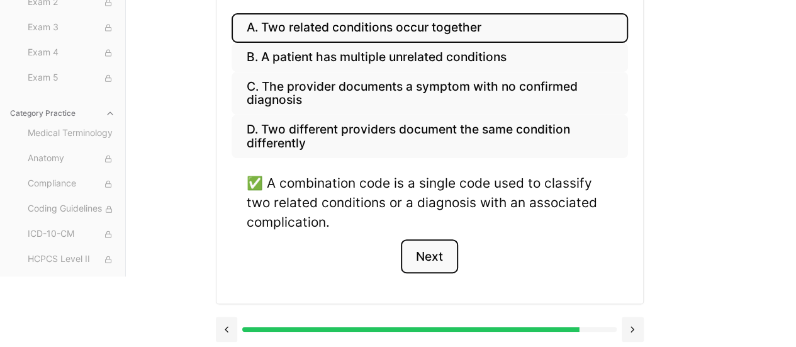
click at [418, 253] on button "Next" at bounding box center [429, 256] width 57 height 34
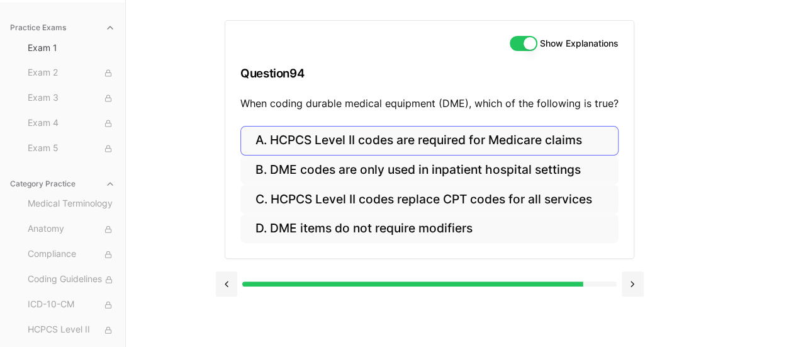
click at [493, 144] on button "A. HCPCS Level II codes are required for Medicare claims" at bounding box center [429, 141] width 378 height 30
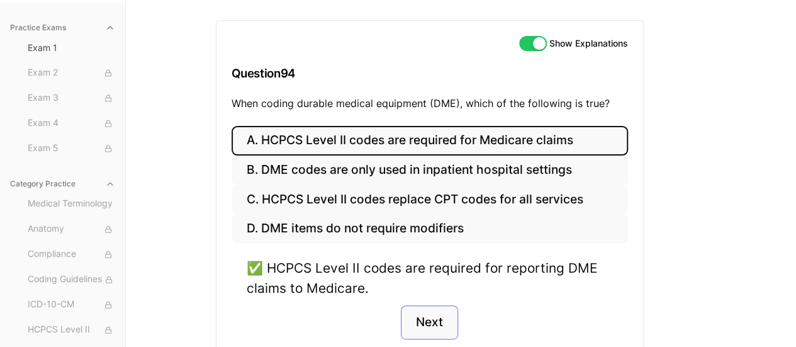
click at [431, 323] on button "Next" at bounding box center [429, 322] width 57 height 34
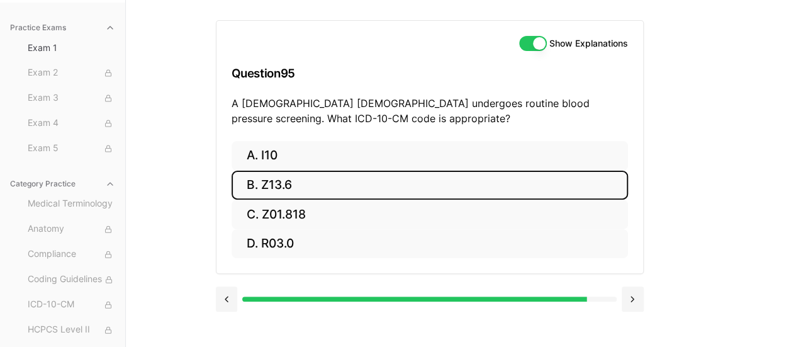
click at [328, 181] on button "B. Z13.6" at bounding box center [429, 185] width 396 height 30
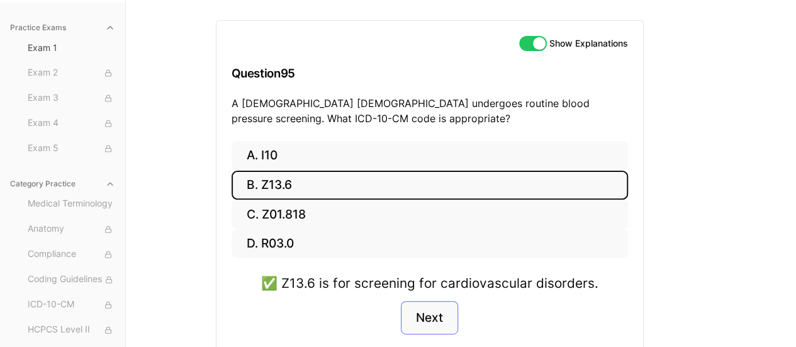
click at [435, 314] on button "Next" at bounding box center [429, 318] width 57 height 34
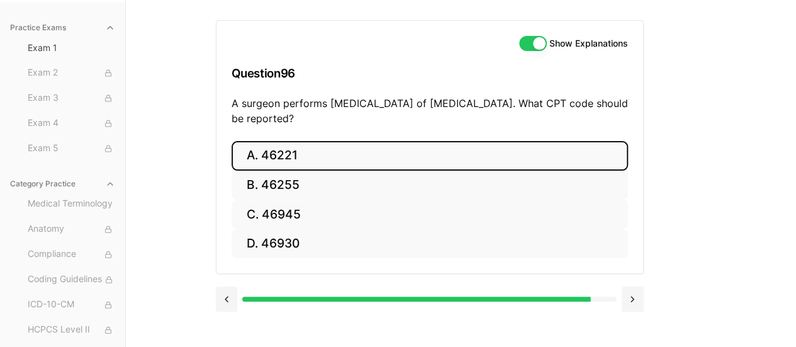
click at [421, 162] on button "A. 46221" at bounding box center [429, 156] width 396 height 30
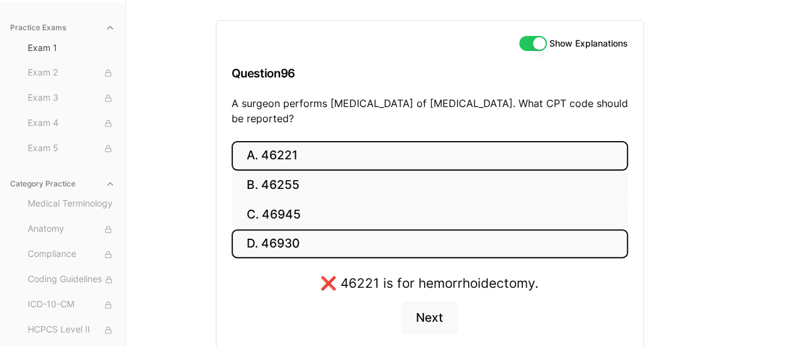
click at [287, 247] on button "D. 46930" at bounding box center [429, 244] width 396 height 30
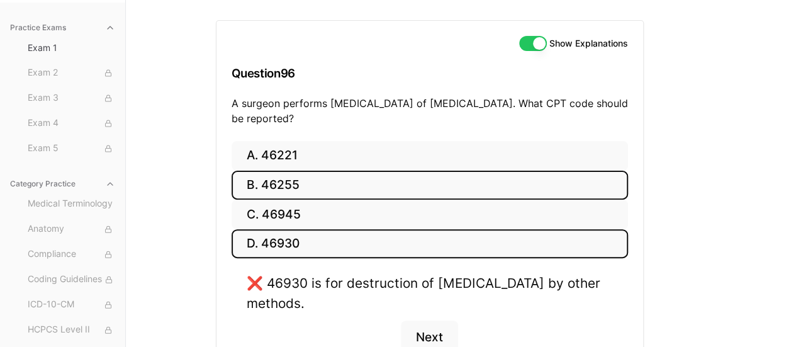
click at [286, 181] on button "B. 46255" at bounding box center [429, 185] width 396 height 30
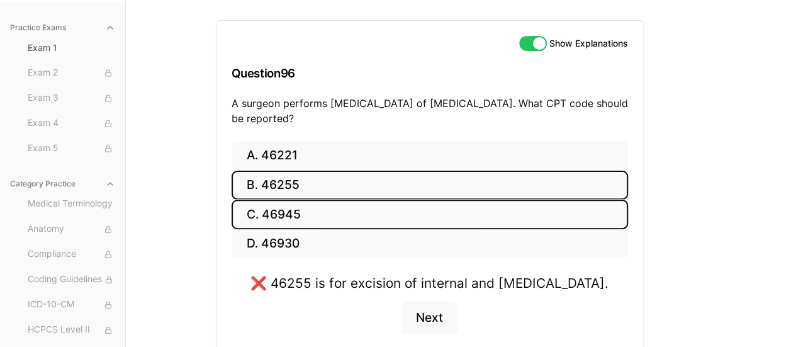
click at [287, 223] on button "C. 46945" at bounding box center [429, 214] width 396 height 30
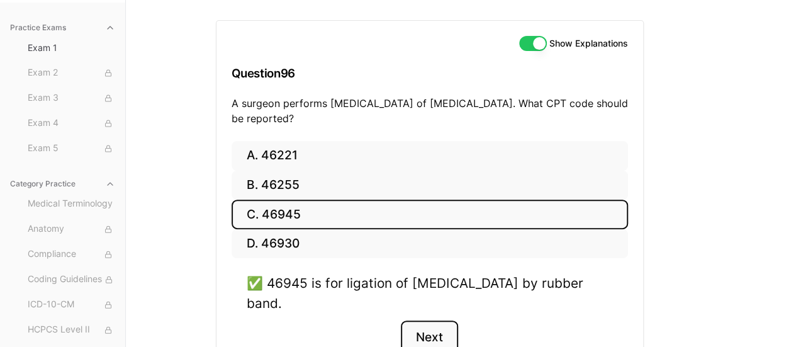
click at [425, 325] on button "Next" at bounding box center [429, 337] width 57 height 34
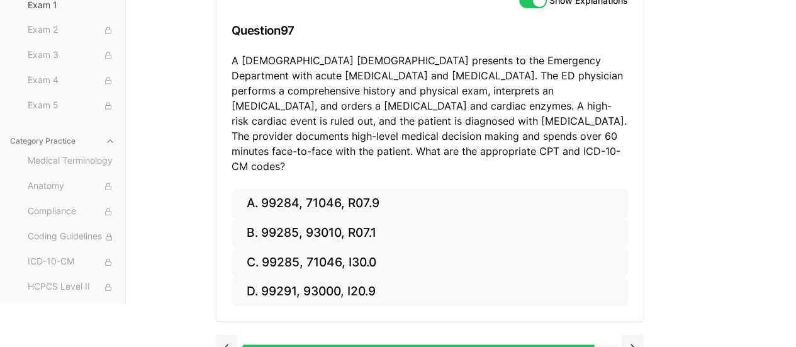
scroll to position [163, 0]
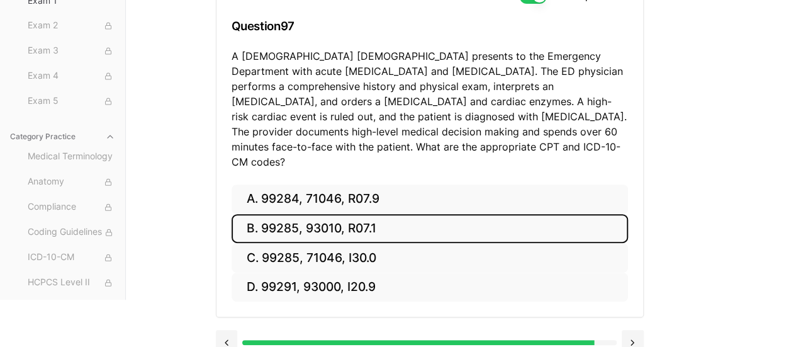
click at [317, 214] on button "B. 99285, 93010, R07.1" at bounding box center [429, 229] width 396 height 30
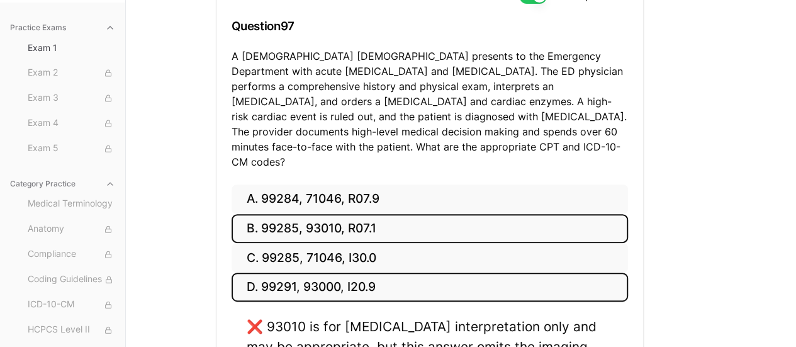
click at [380, 272] on button "D. 99291, 93000, I20.9" at bounding box center [429, 287] width 396 height 30
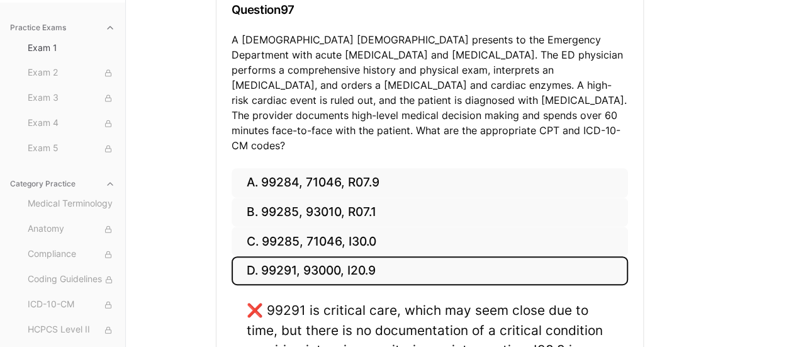
scroll to position [180, 0]
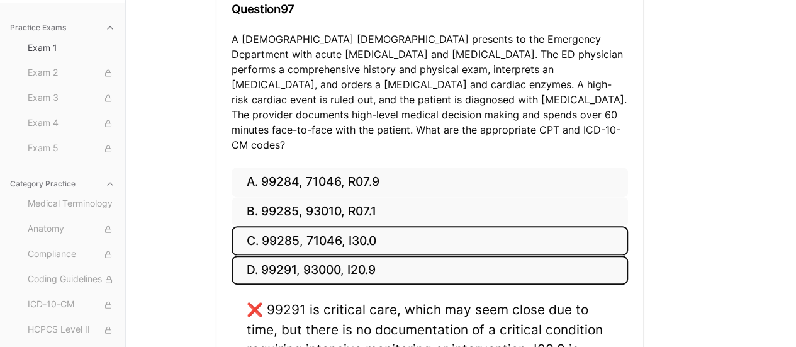
click at [366, 226] on button "C. 99285, 71046, I30.0" at bounding box center [429, 241] width 396 height 30
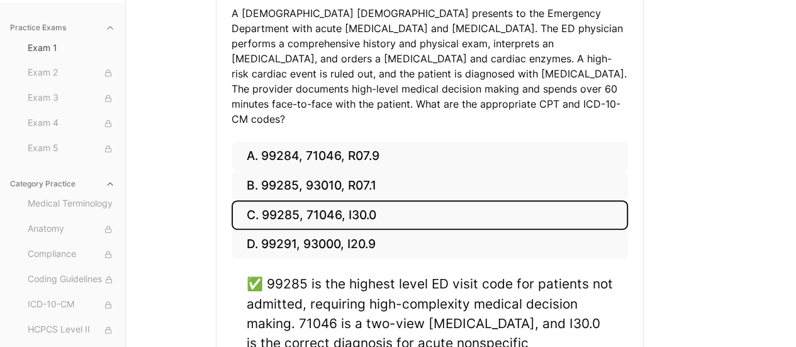
scroll to position [205, 0]
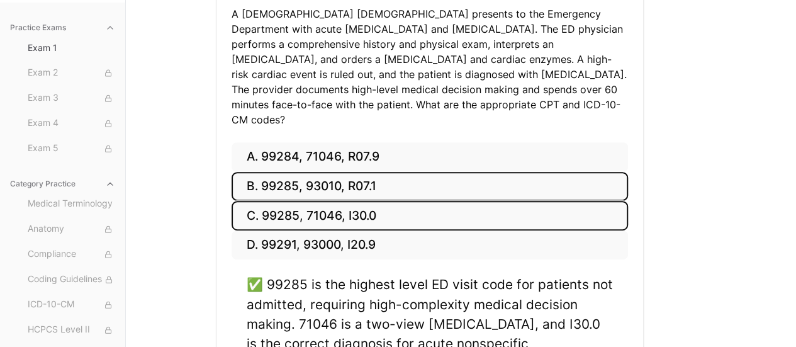
click at [452, 180] on button "B. 99285, 93010, R07.1" at bounding box center [429, 187] width 396 height 30
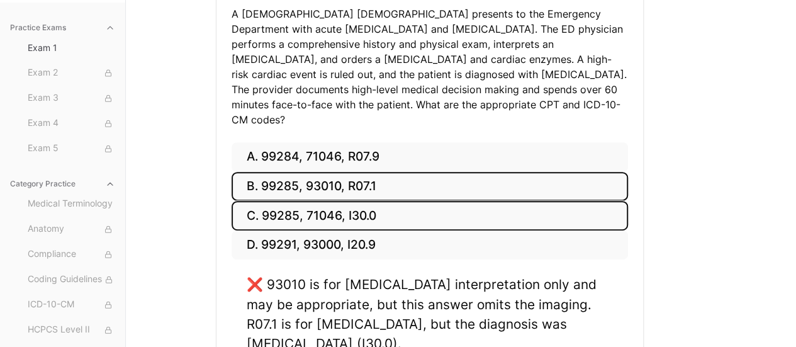
click at [440, 206] on button "C. 99285, 71046, I30.0" at bounding box center [429, 216] width 396 height 30
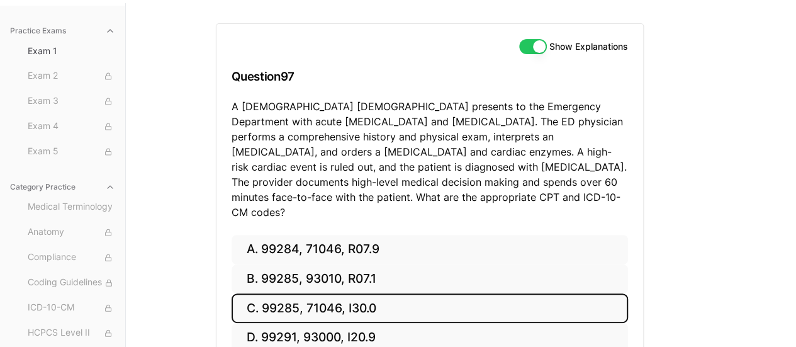
scroll to position [103, 0]
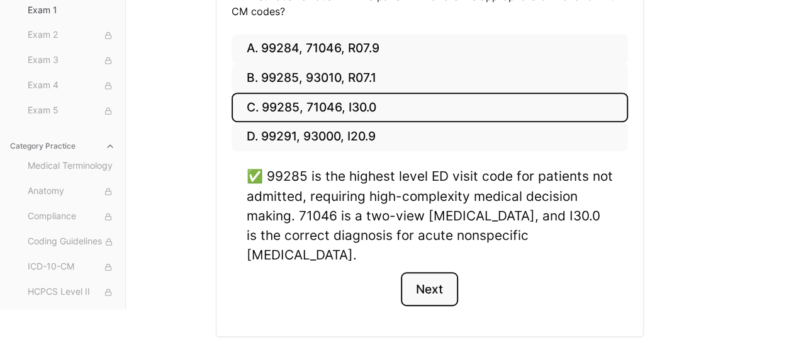
click at [426, 272] on button "Next" at bounding box center [429, 289] width 57 height 34
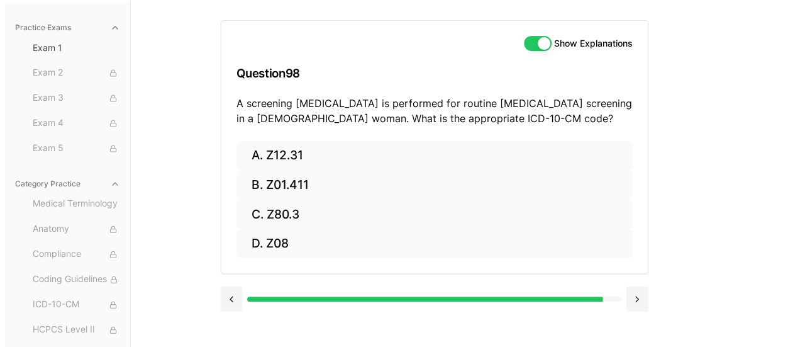
scroll to position [116, 0]
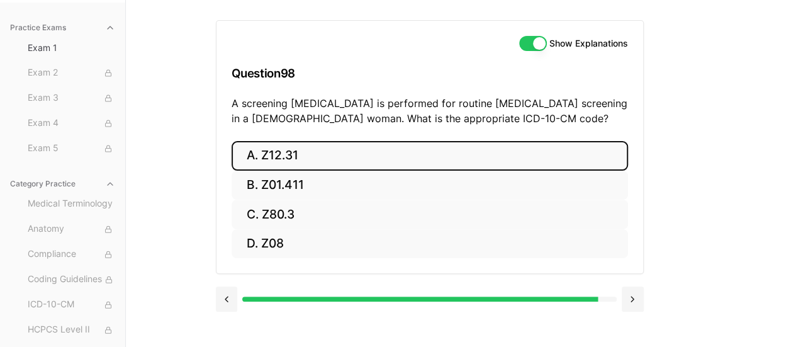
click at [292, 148] on button "A. Z12.31" at bounding box center [429, 156] width 396 height 30
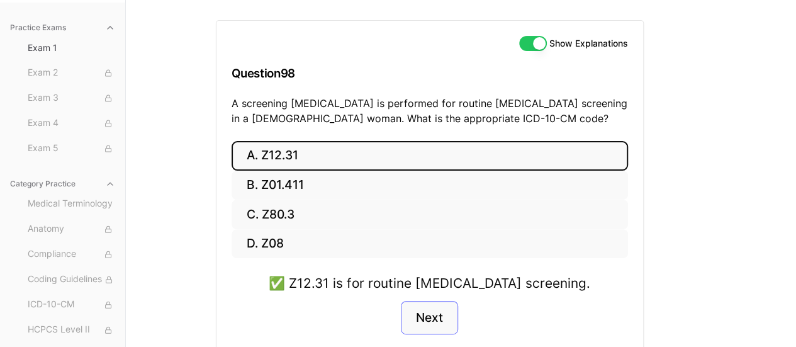
click at [424, 316] on button "Next" at bounding box center [429, 318] width 57 height 34
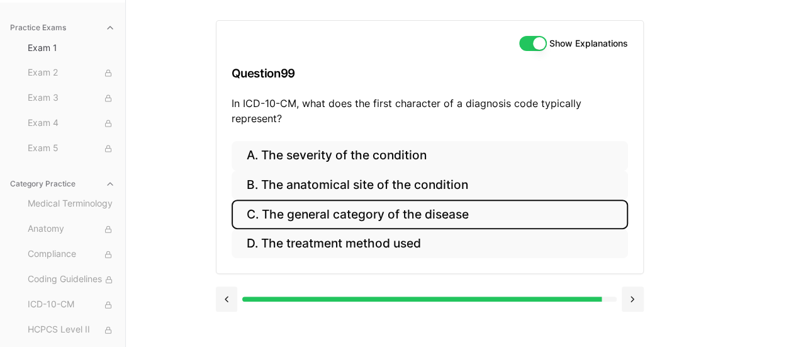
click at [333, 202] on button "C. The general category of the disease" at bounding box center [429, 214] width 396 height 30
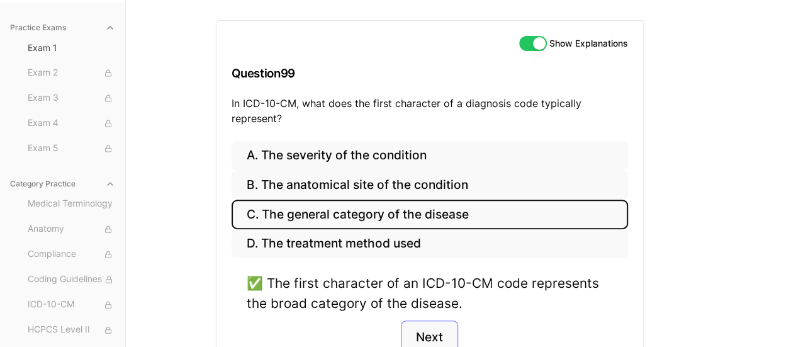
click at [424, 328] on button "Next" at bounding box center [429, 337] width 57 height 34
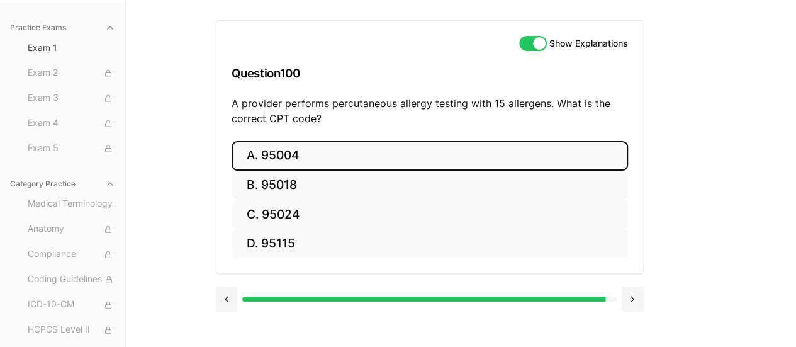
click at [353, 148] on button "A. 95004" at bounding box center [429, 156] width 396 height 30
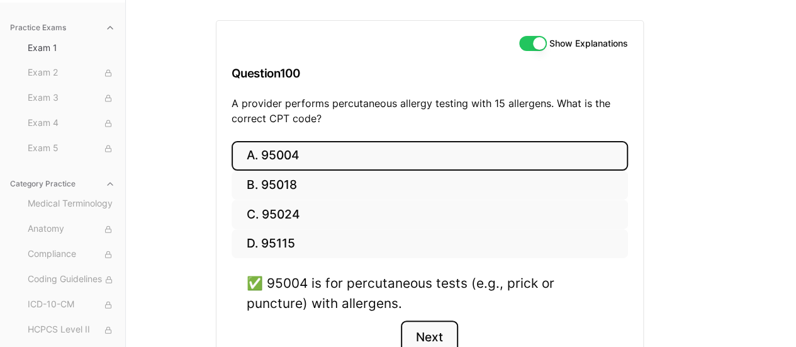
click at [433, 336] on button "Next" at bounding box center [429, 337] width 57 height 34
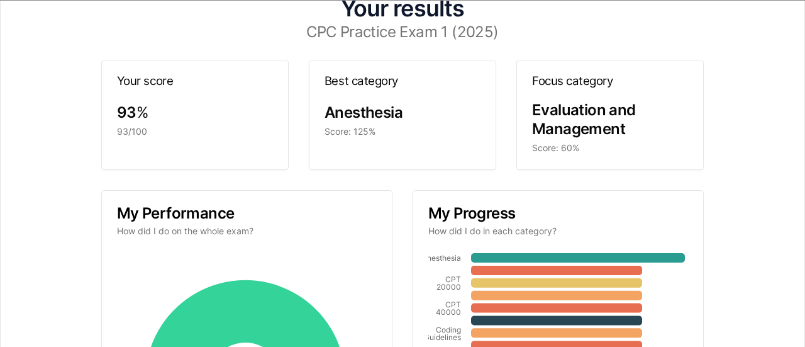
scroll to position [0, 0]
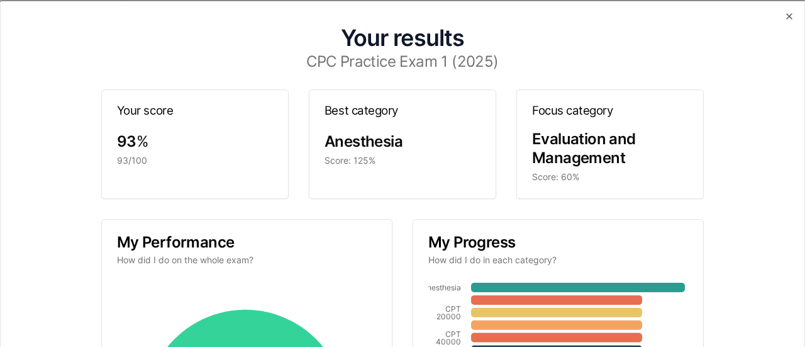
click at [51, 111] on div "Your results CPC Practice Exam 1 (2025) Your score 93 % 93/100 Best category An…" at bounding box center [403, 313] width 774 height 594
click at [784, 20] on icon "button" at bounding box center [789, 16] width 10 height 10
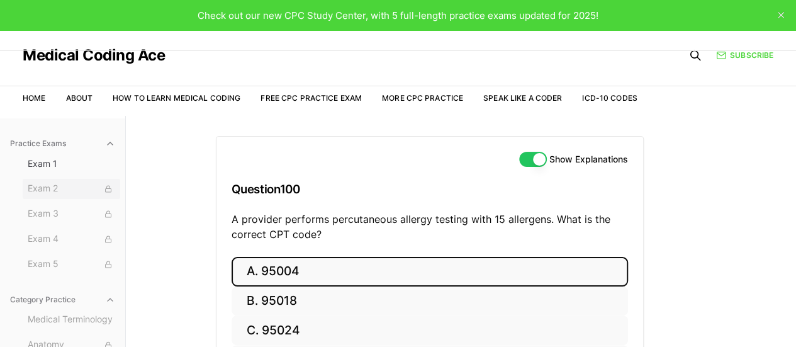
click at [45, 192] on span "Exam 2" at bounding box center [71, 189] width 87 height 14
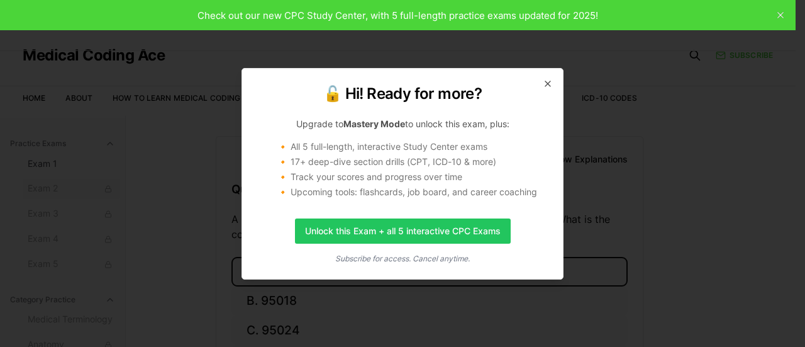
click at [548, 84] on icon "button" at bounding box center [547, 83] width 5 height 5
